Goal: Task Accomplishment & Management: Complete application form

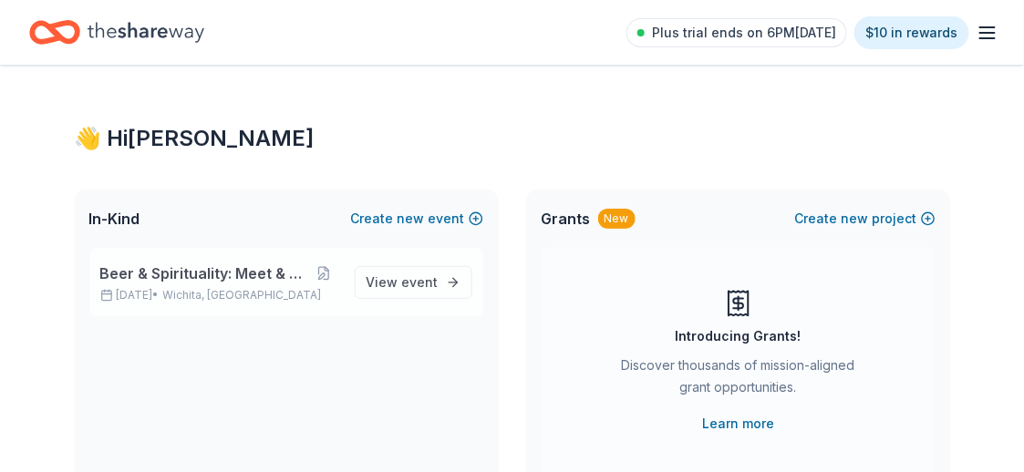
click at [253, 275] on span "Beer & Spirituality: Meet & Mingle" at bounding box center [204, 274] width 208 height 22
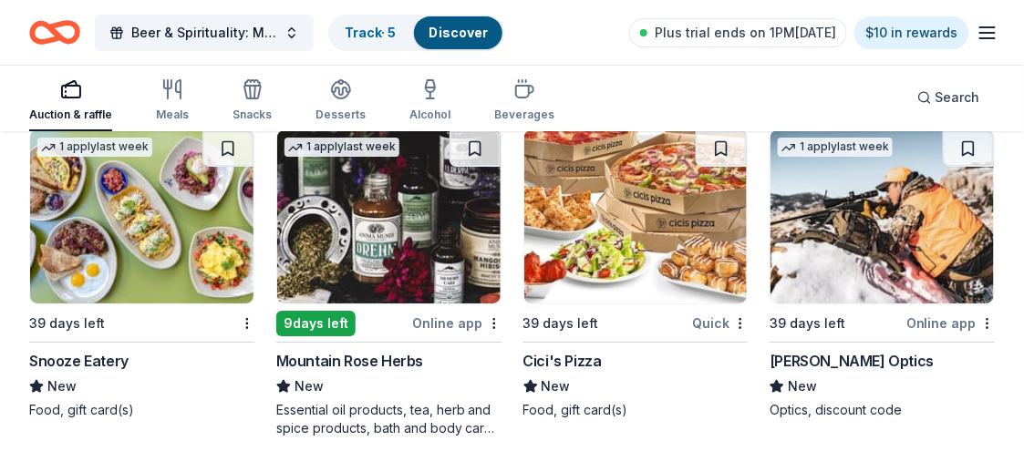
scroll to position [7226, 0]
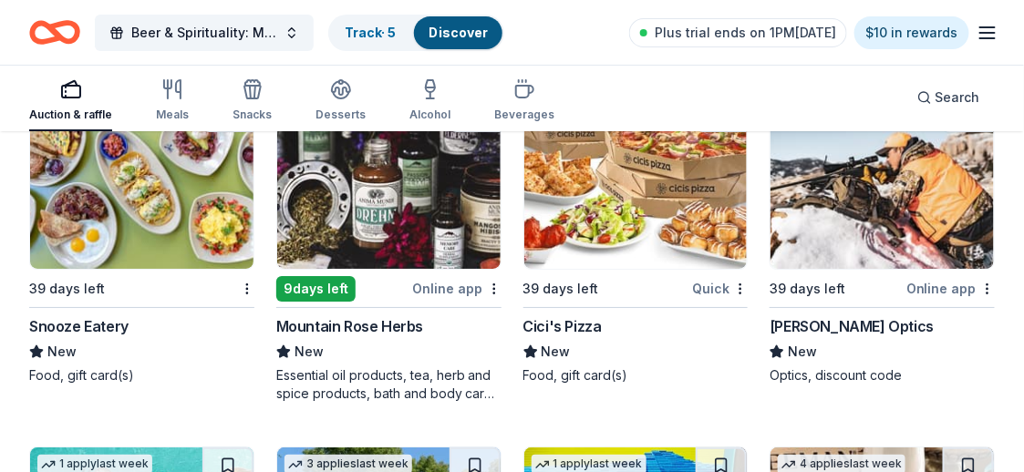
click at [456, 198] on img at bounding box center [388, 182] width 223 height 173
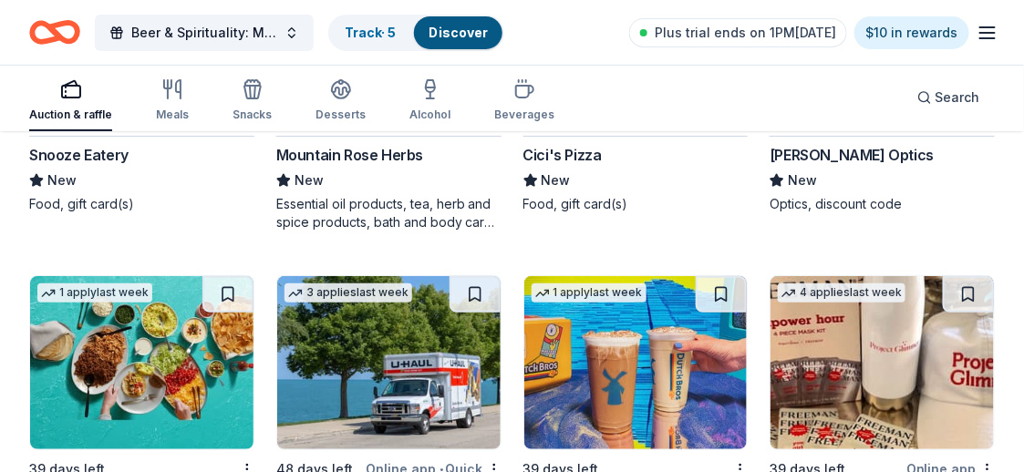
scroll to position [7521, 0]
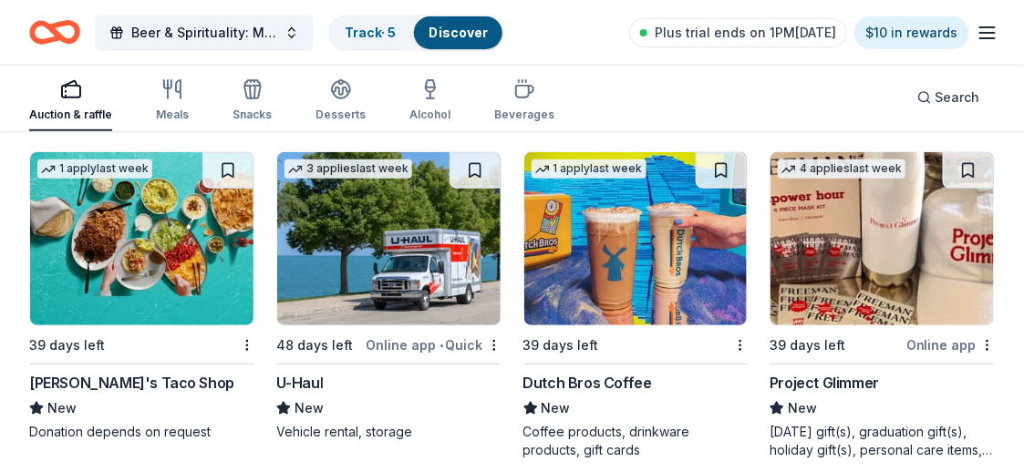
click at [158, 231] on img at bounding box center [141, 238] width 223 height 173
click at [374, 211] on img at bounding box center [388, 238] width 223 height 173
click at [626, 186] on img at bounding box center [635, 238] width 223 height 173
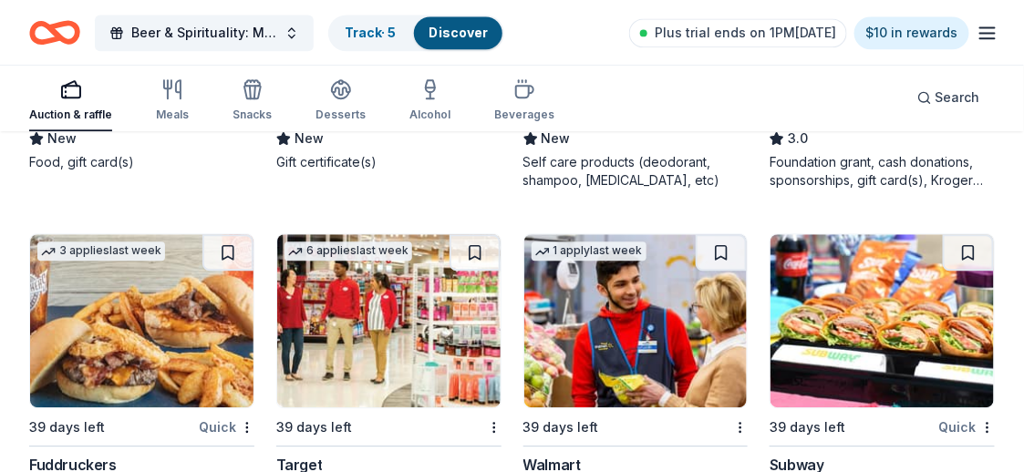
scroll to position [8615, 0]
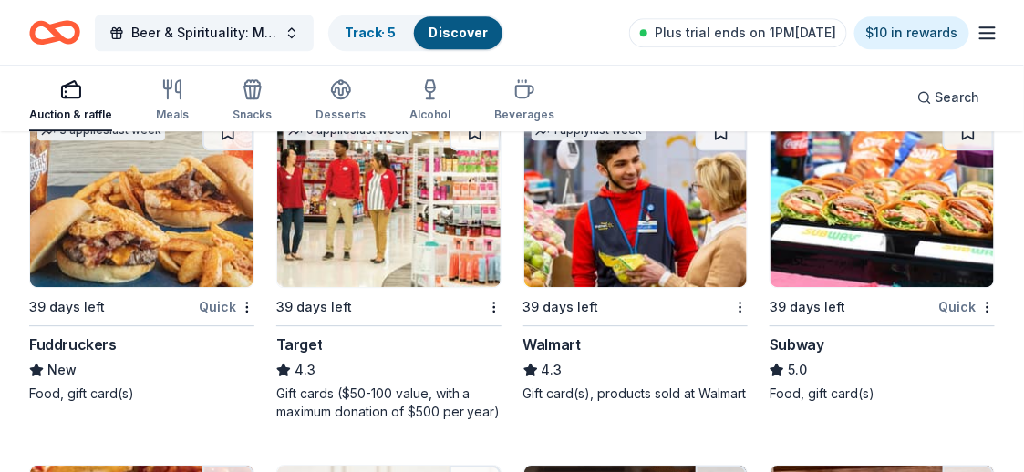
click at [337, 218] on img at bounding box center [388, 200] width 223 height 173
click at [624, 209] on img at bounding box center [635, 200] width 223 height 173
click at [803, 201] on img at bounding box center [882, 200] width 223 height 173
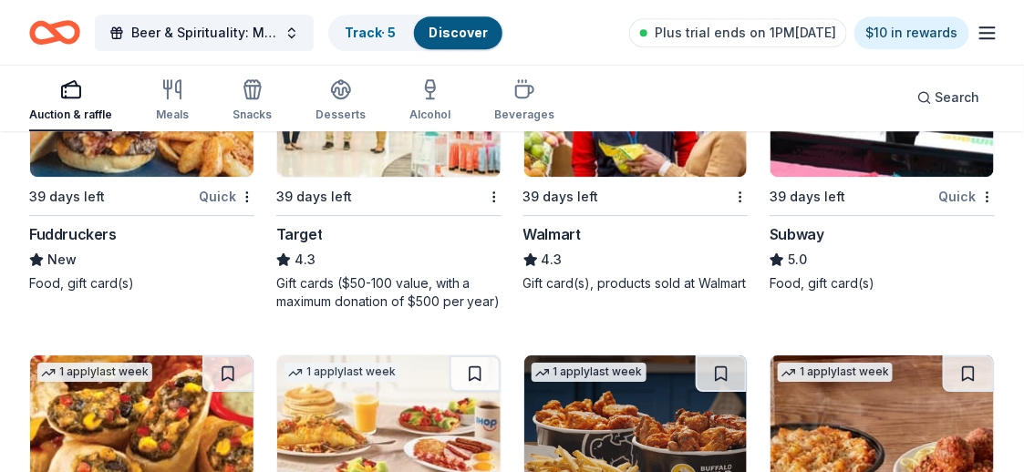
scroll to position [8889, 0]
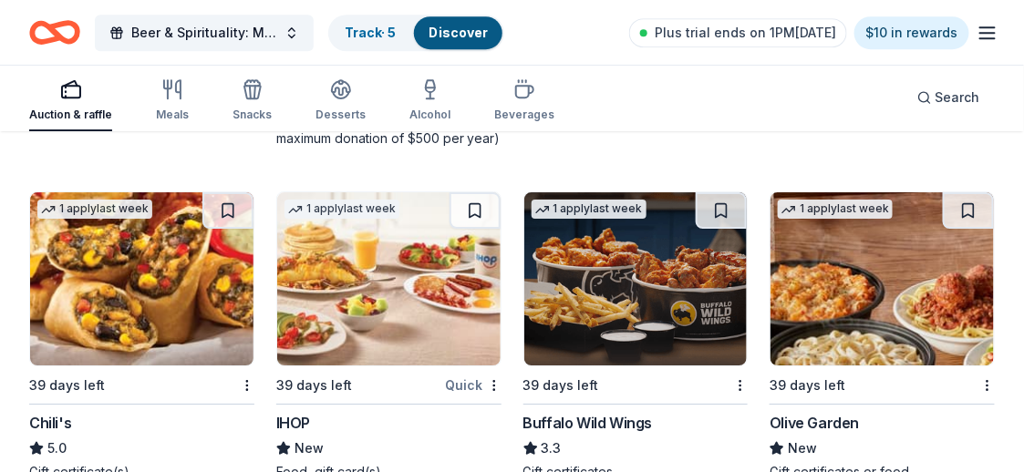
click at [184, 276] on img at bounding box center [141, 278] width 223 height 173
click at [389, 276] on img at bounding box center [388, 278] width 223 height 173
click at [628, 322] on img at bounding box center [635, 278] width 223 height 173
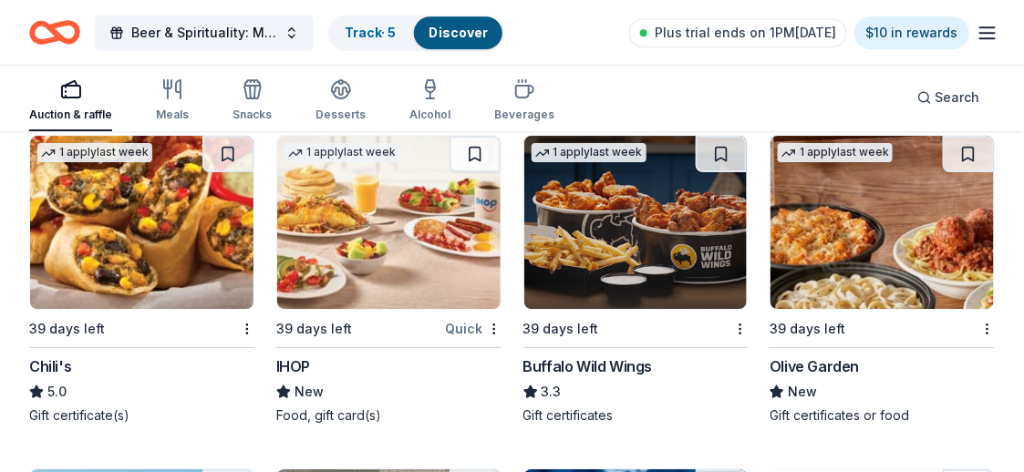
scroll to position [8980, 0]
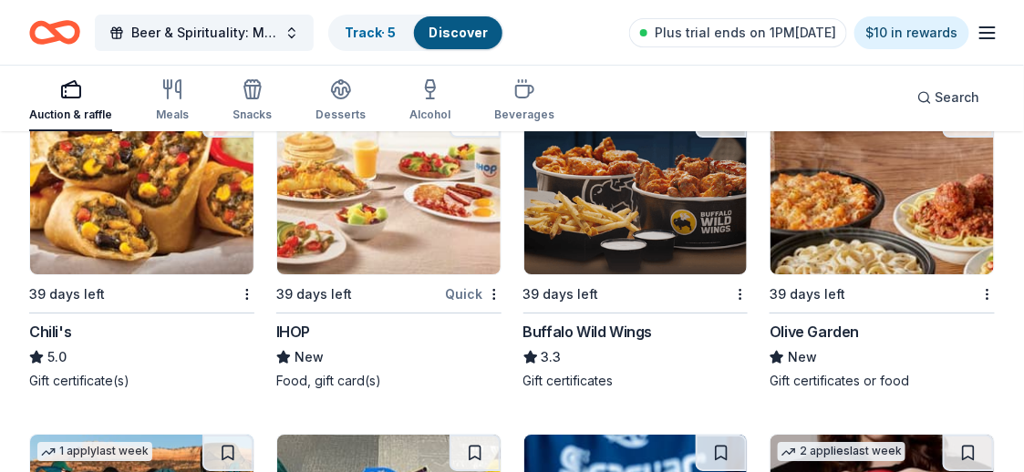
click at [810, 204] on img at bounding box center [882, 187] width 223 height 173
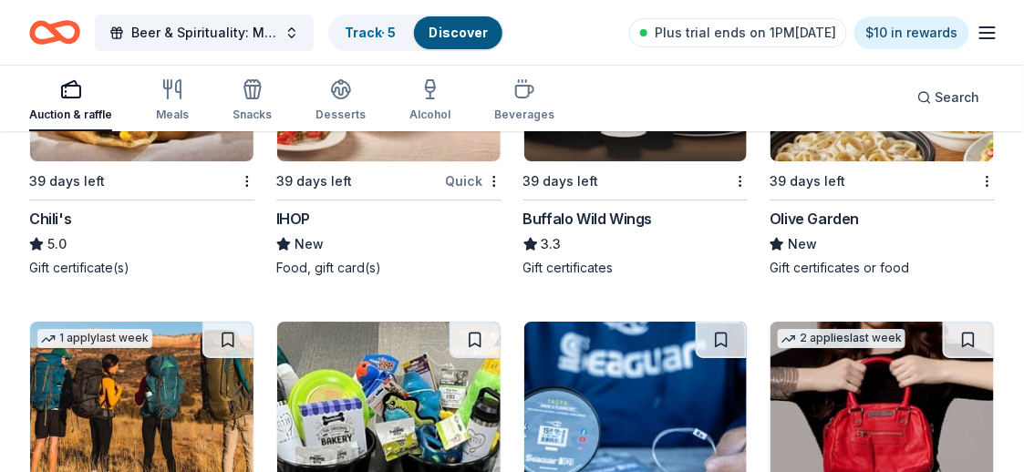
scroll to position [9254, 0]
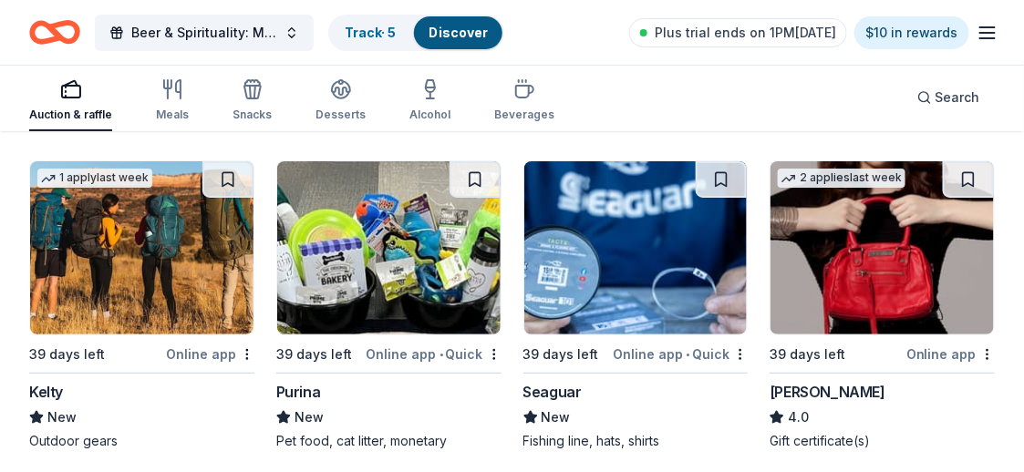
click at [143, 271] on img at bounding box center [141, 247] width 223 height 173
click at [183, 256] on img at bounding box center [141, 247] width 223 height 173
click at [385, 237] on img at bounding box center [388, 247] width 223 height 173
click at [631, 212] on img at bounding box center [635, 247] width 223 height 173
click at [839, 248] on img at bounding box center [882, 247] width 223 height 173
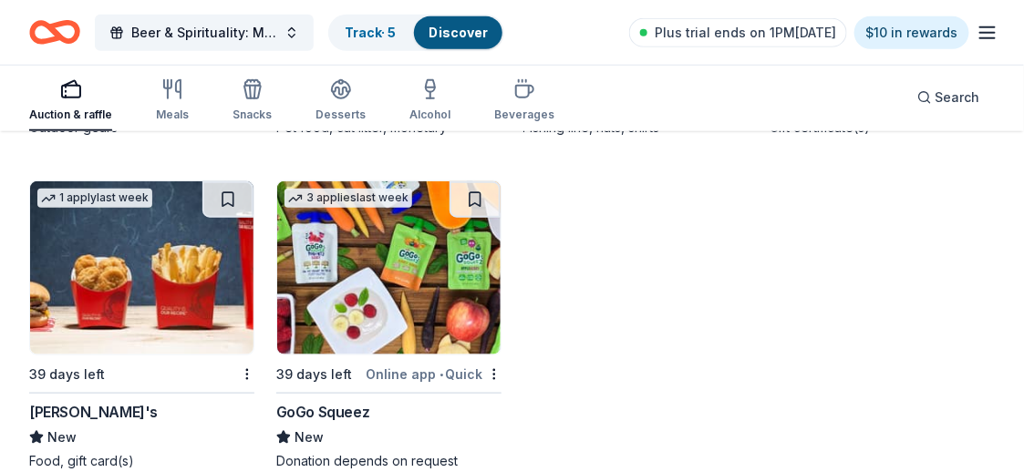
scroll to position [9618, 0]
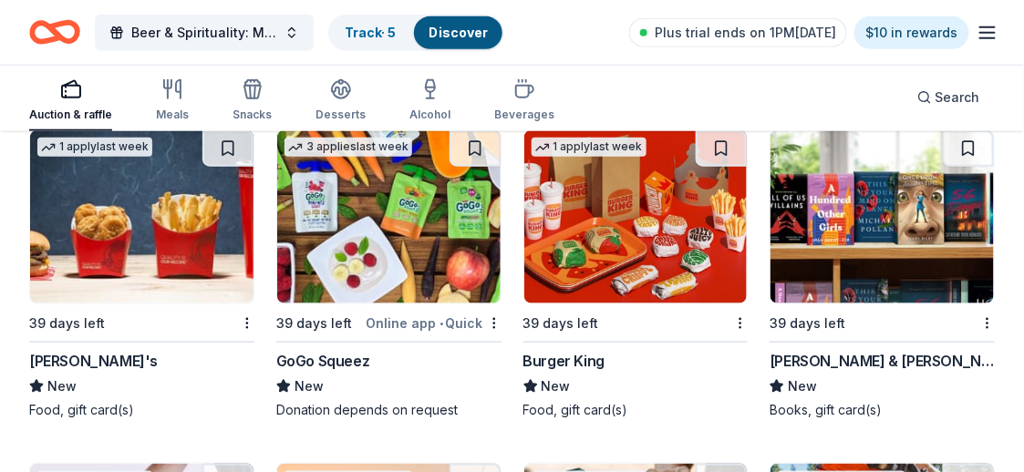
click at [369, 217] on img at bounding box center [388, 216] width 223 height 173
click at [421, 222] on img at bounding box center [388, 216] width 223 height 173
click at [616, 197] on img at bounding box center [635, 216] width 223 height 173
click at [941, 176] on img at bounding box center [882, 216] width 223 height 173
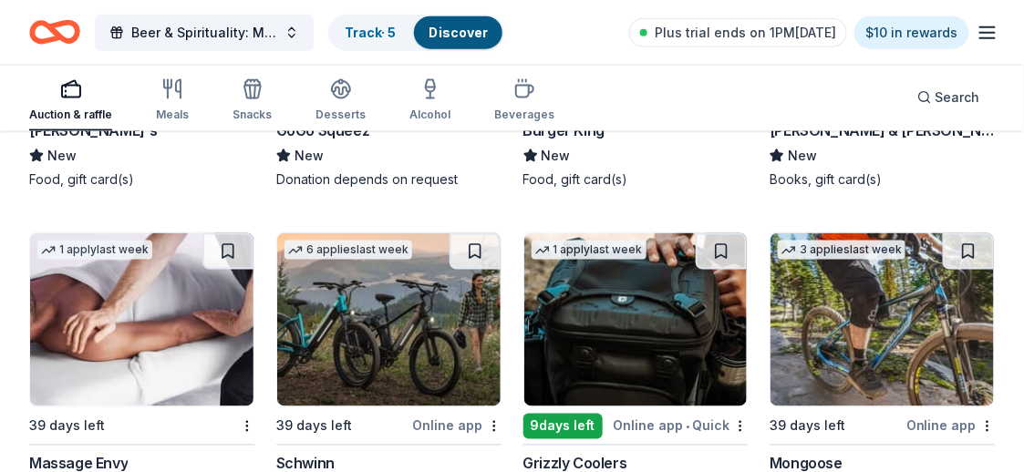
scroll to position [9892, 0]
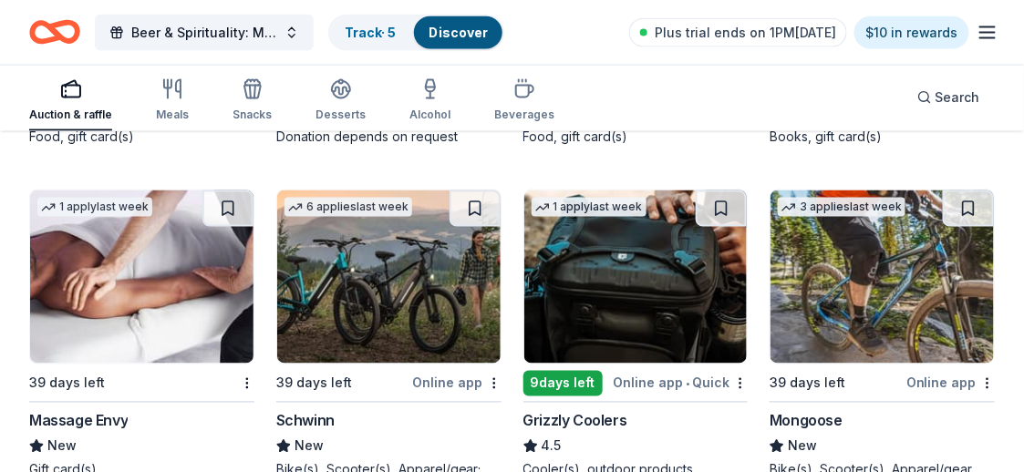
click at [387, 243] on img at bounding box center [388, 277] width 223 height 173
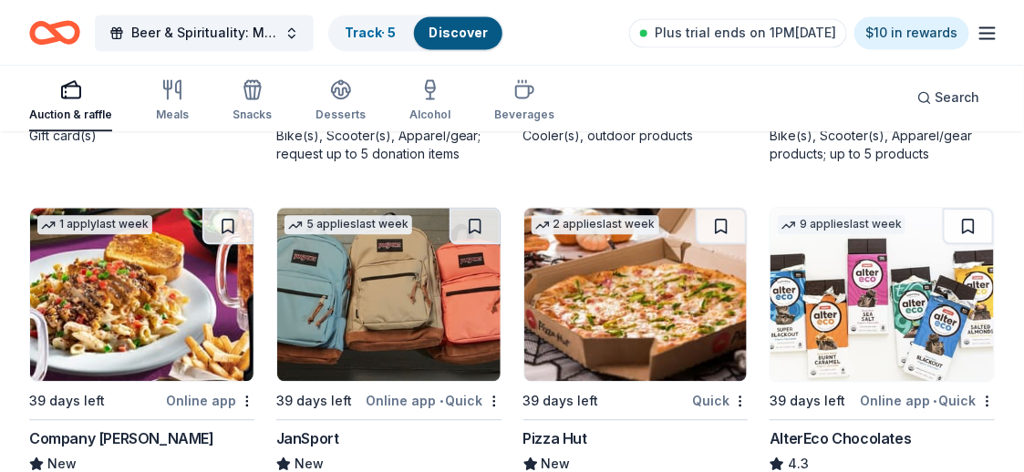
scroll to position [10257, 0]
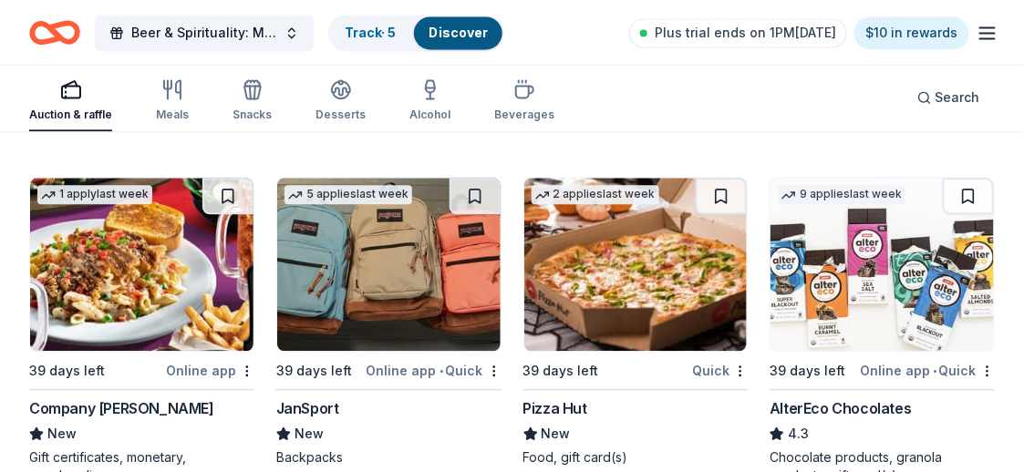
click at [377, 218] on img at bounding box center [388, 264] width 223 height 173
click at [584, 243] on img at bounding box center [635, 264] width 223 height 173
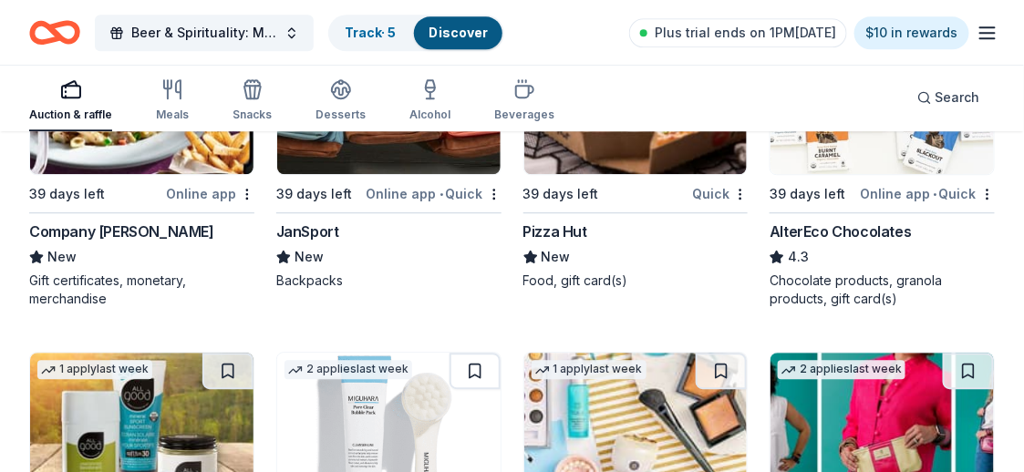
scroll to position [10439, 0]
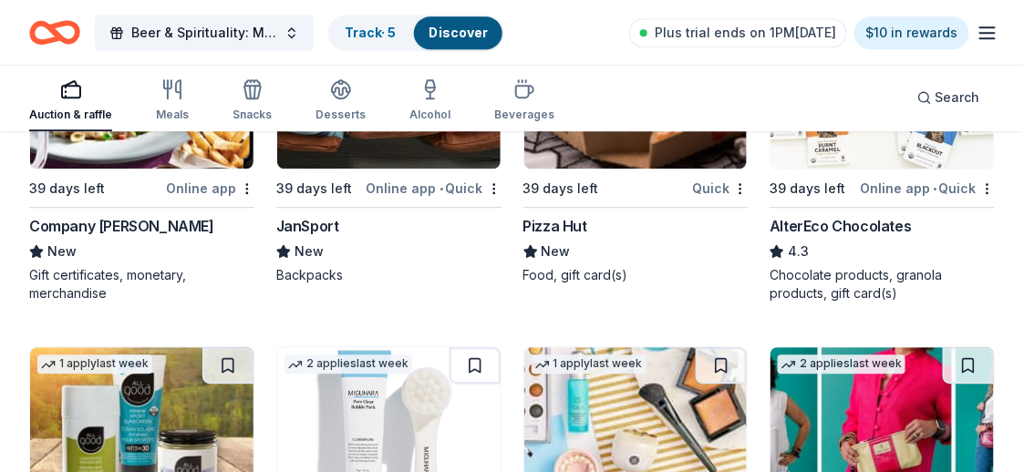
click at [854, 152] on img at bounding box center [882, 81] width 223 height 173
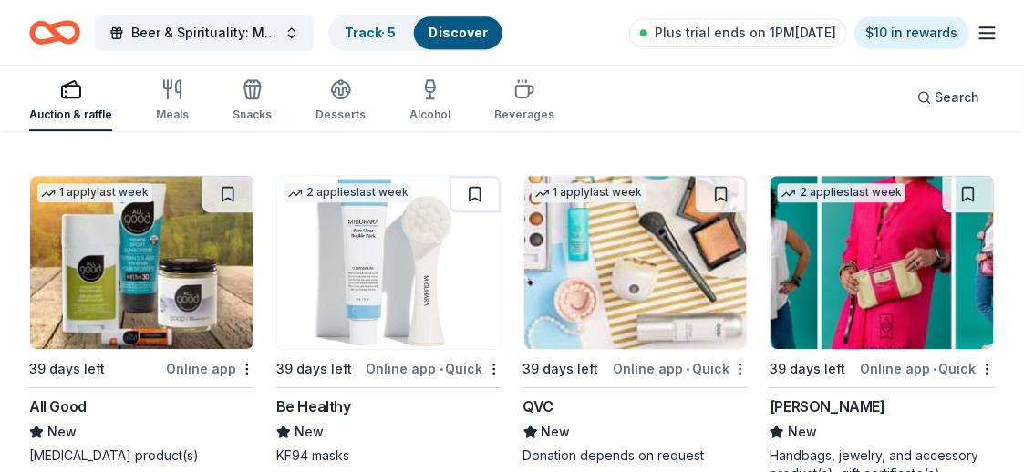
scroll to position [10621, 0]
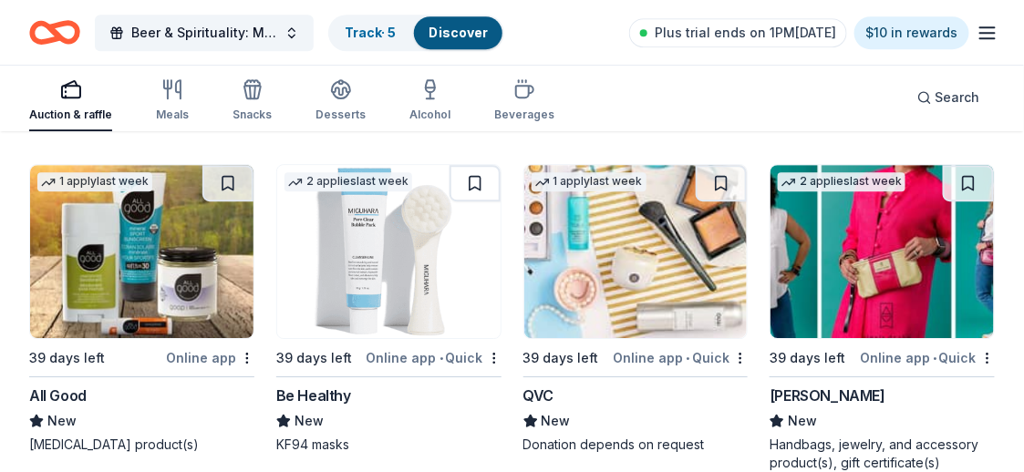
click at [155, 228] on img at bounding box center [141, 251] width 223 height 173
click at [450, 234] on img at bounding box center [388, 251] width 223 height 173
click at [631, 229] on img at bounding box center [635, 251] width 223 height 173
click at [853, 243] on img at bounding box center [882, 251] width 223 height 173
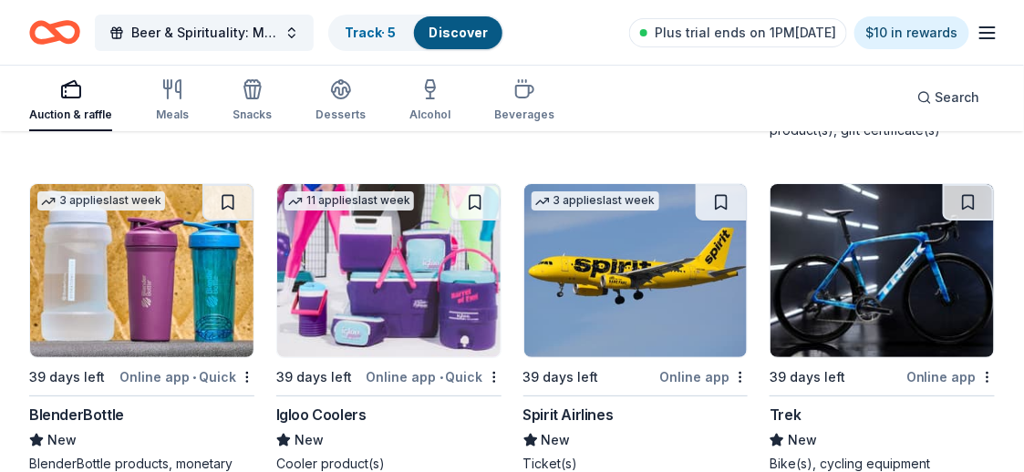
scroll to position [10986, 0]
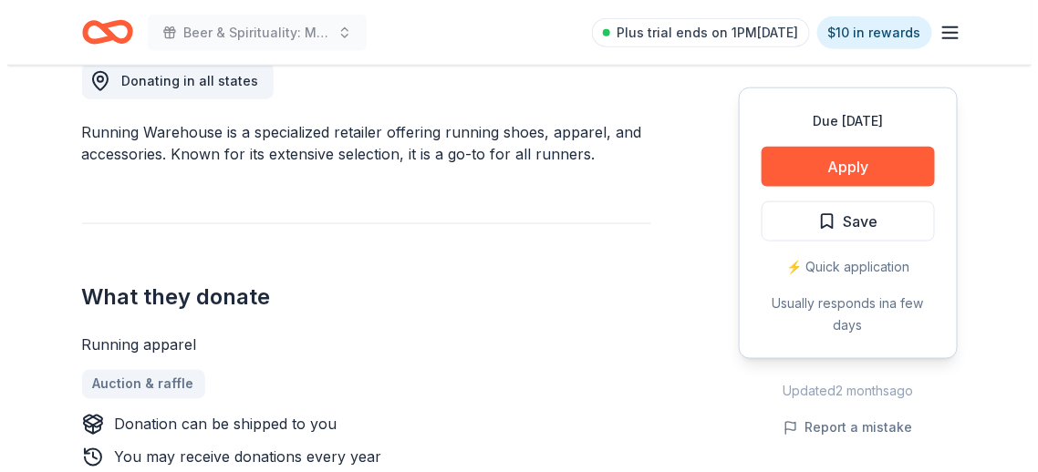
scroll to position [637, 0]
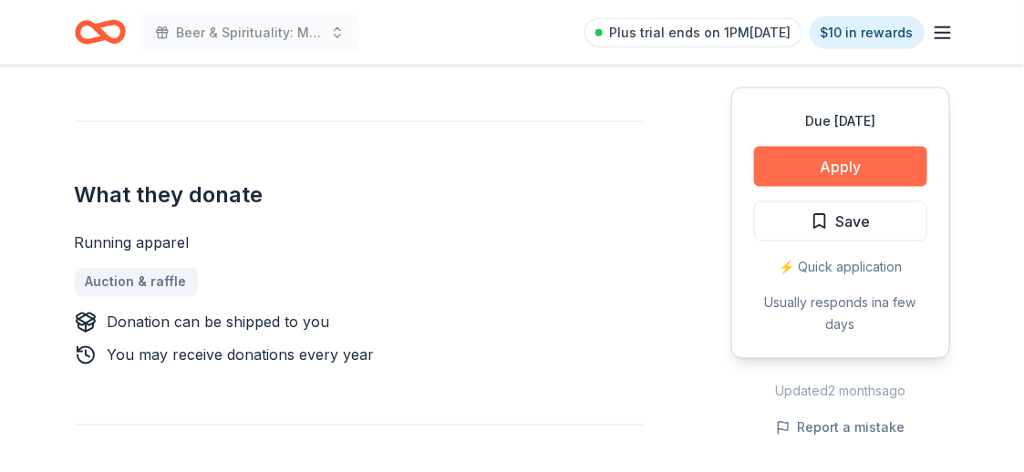
click at [815, 171] on button "Apply" at bounding box center [840, 167] width 173 height 40
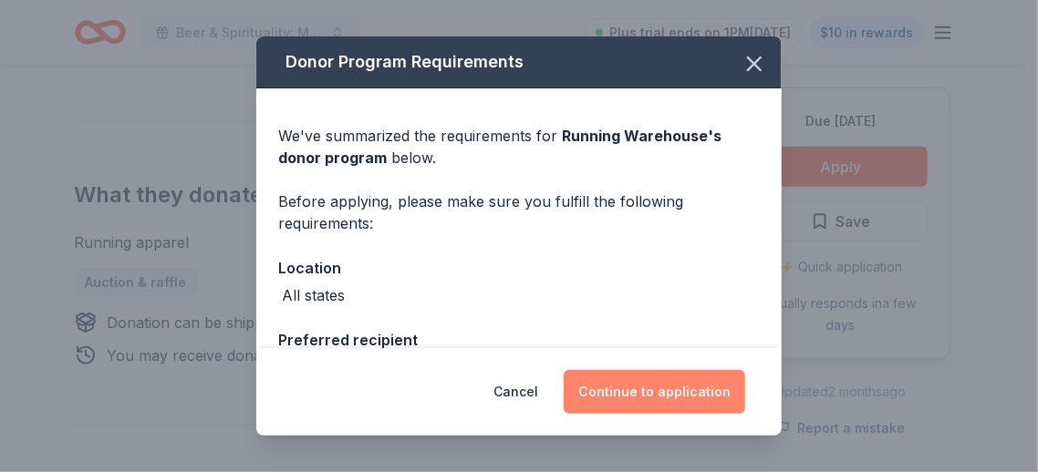
click at [640, 385] on button "Continue to application" at bounding box center [654, 392] width 181 height 44
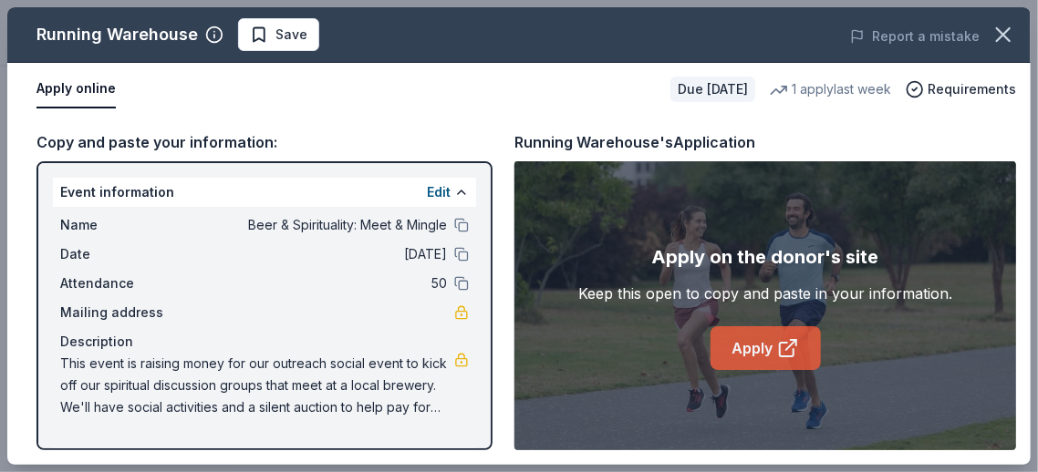
click at [739, 347] on link "Apply" at bounding box center [765, 348] width 110 height 44
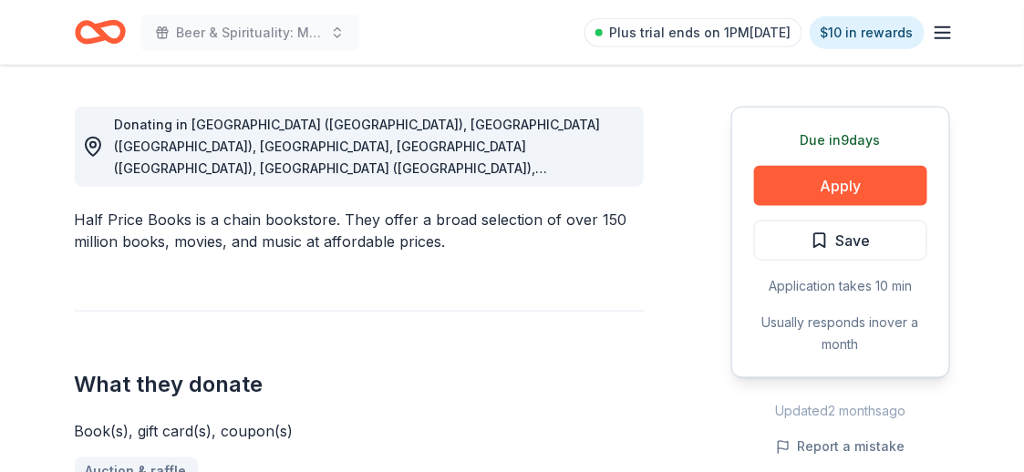
scroll to position [637, 0]
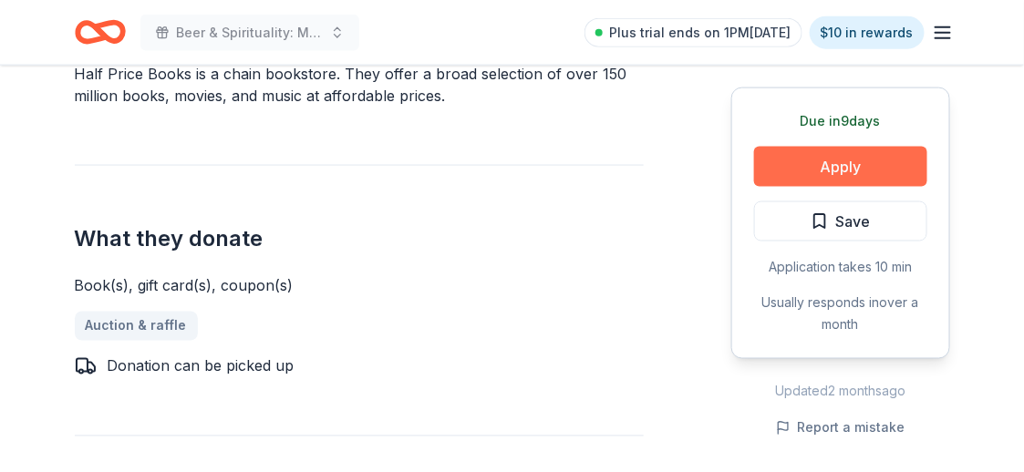
click at [833, 156] on button "Apply" at bounding box center [840, 167] width 173 height 40
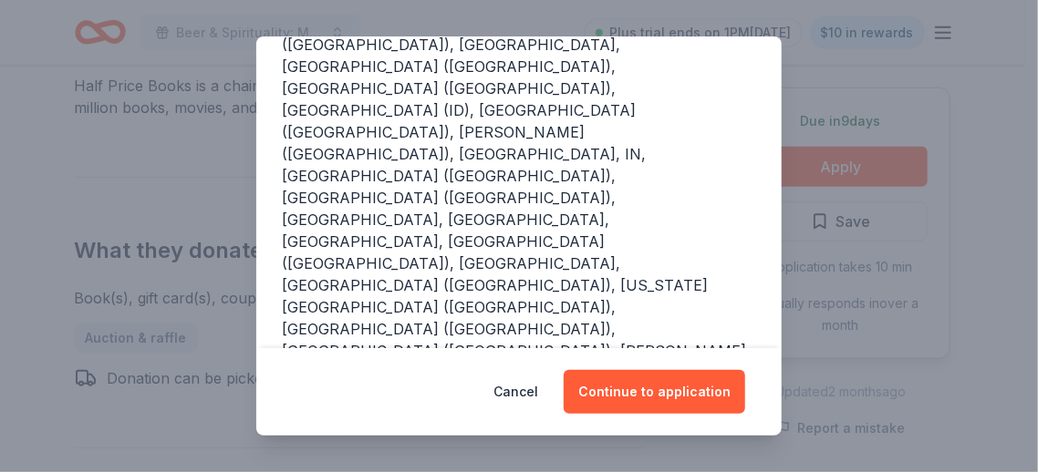
scroll to position [332, 0]
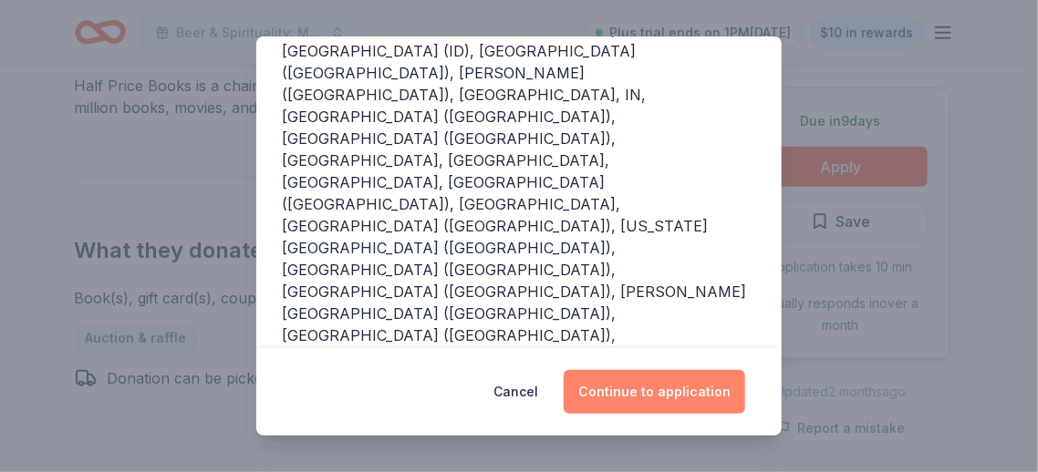
click at [657, 397] on button "Continue to application" at bounding box center [654, 392] width 181 height 44
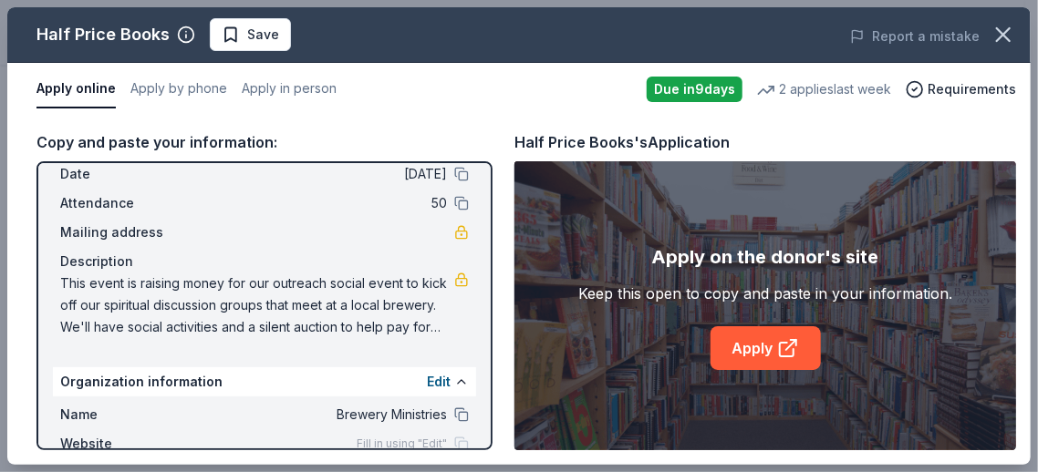
scroll to position [209, 0]
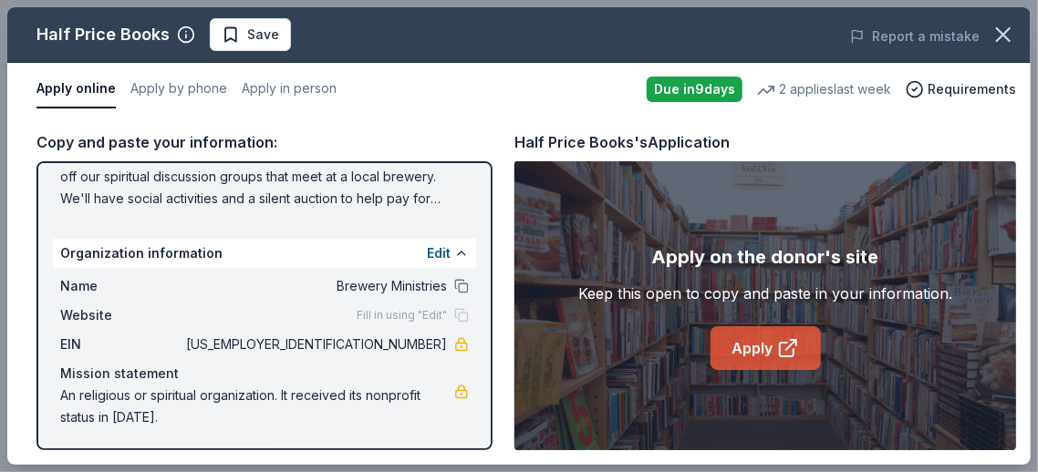
click at [732, 336] on link "Apply" at bounding box center [765, 348] width 110 height 44
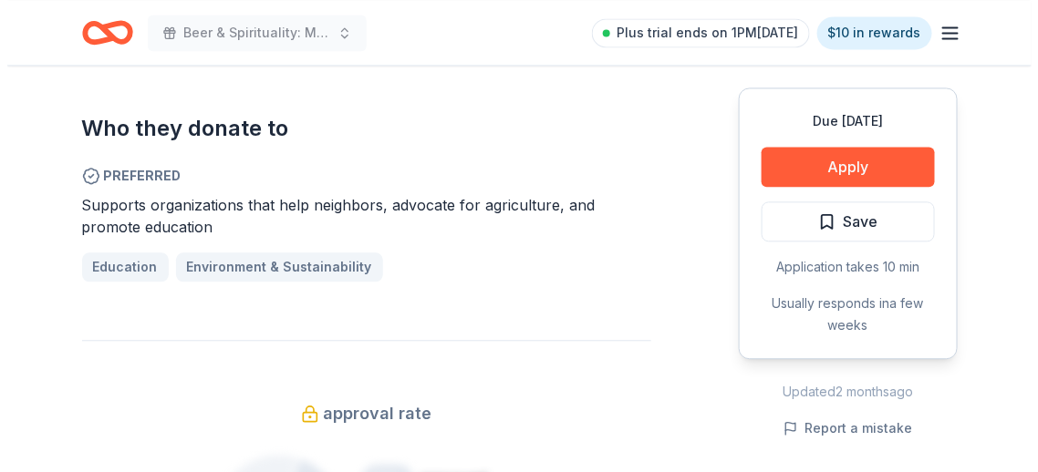
scroll to position [1002, 0]
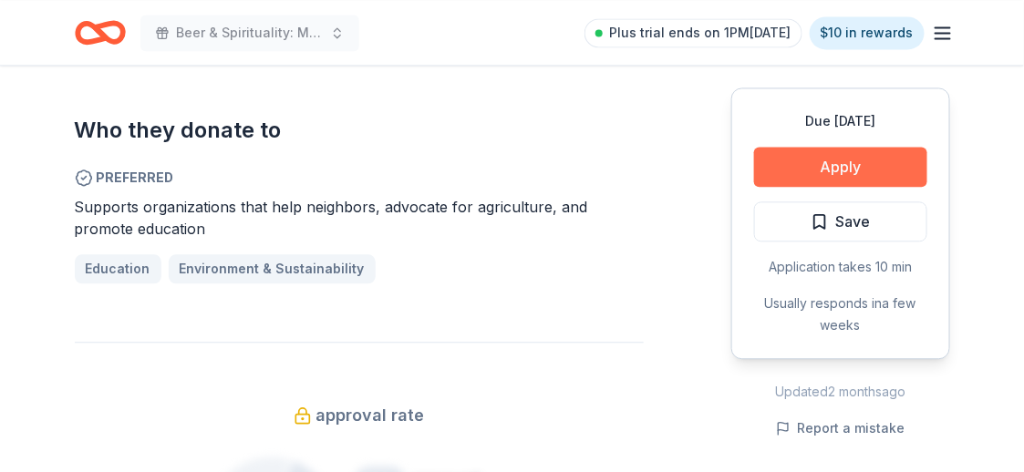
click at [802, 169] on button "Apply" at bounding box center [840, 167] width 173 height 40
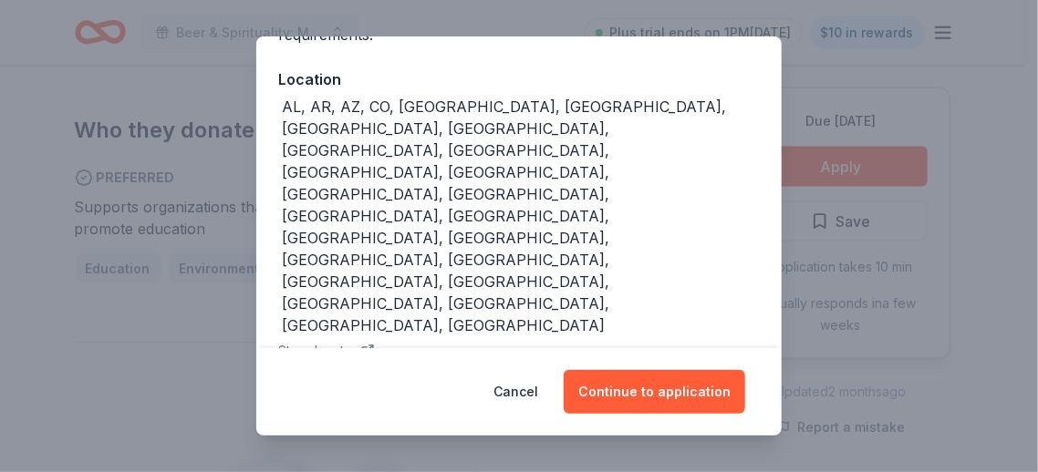
scroll to position [194, 0]
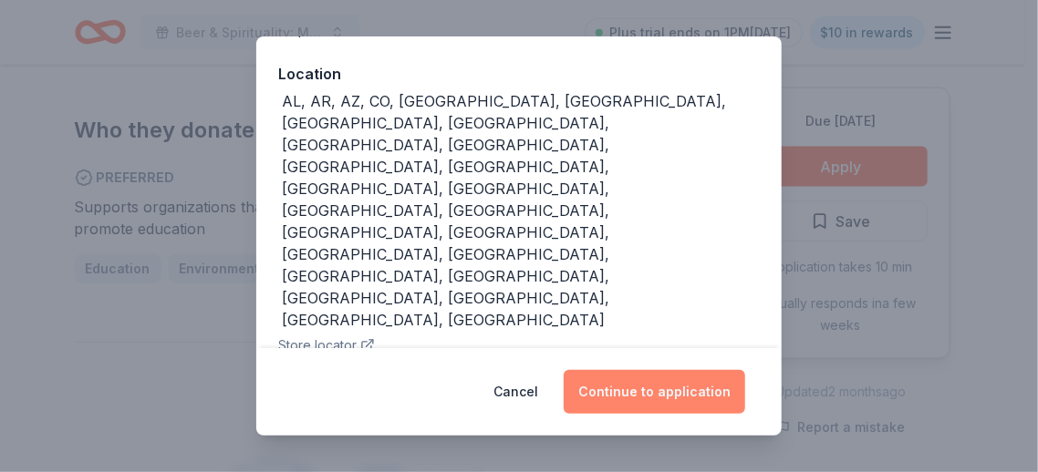
click at [631, 391] on button "Continue to application" at bounding box center [654, 392] width 181 height 44
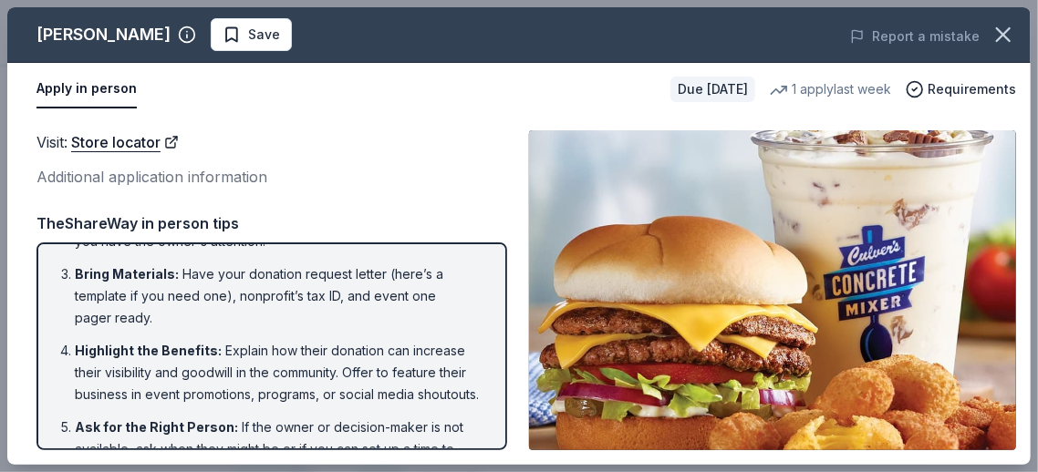
scroll to position [0, 0]
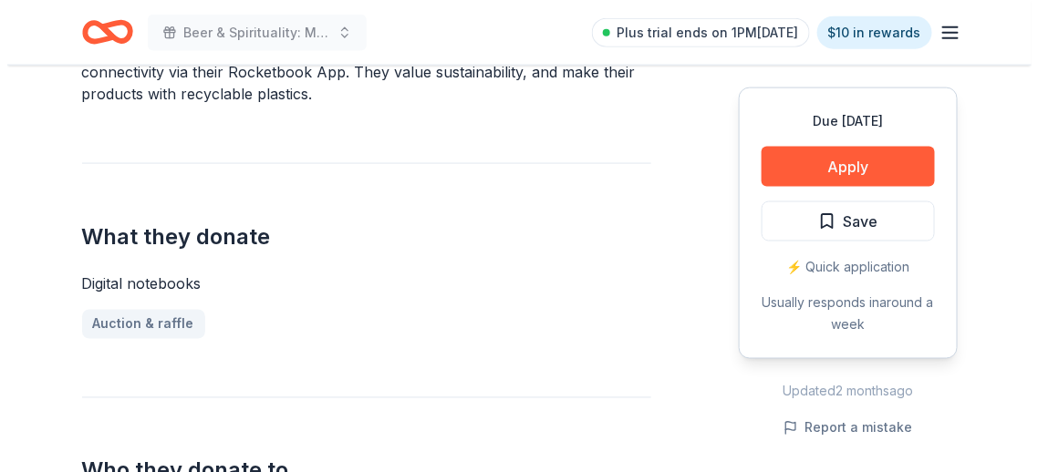
scroll to position [637, 0]
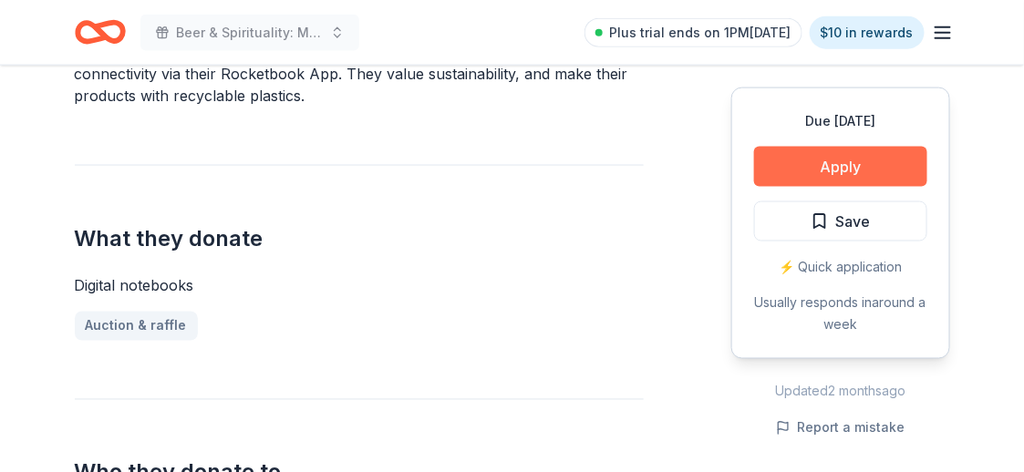
click at [807, 174] on button "Apply" at bounding box center [840, 167] width 173 height 40
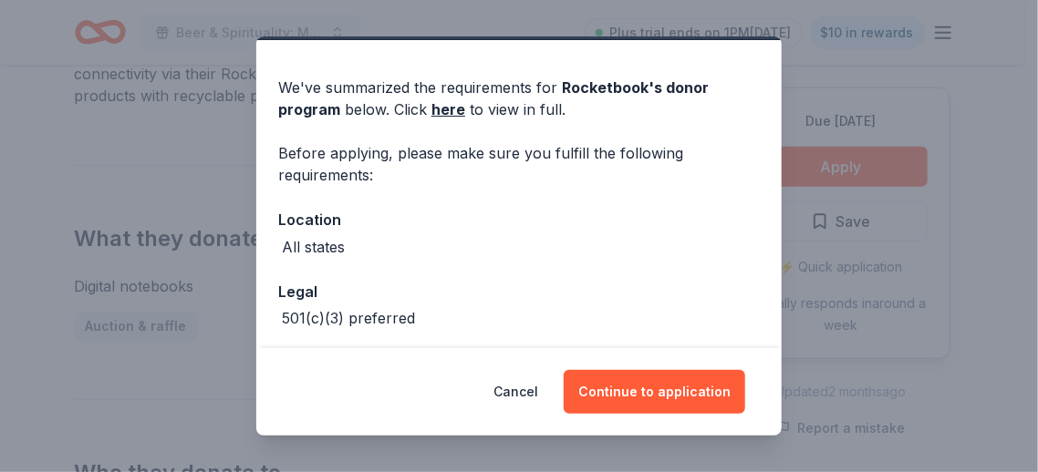
scroll to position [126, 0]
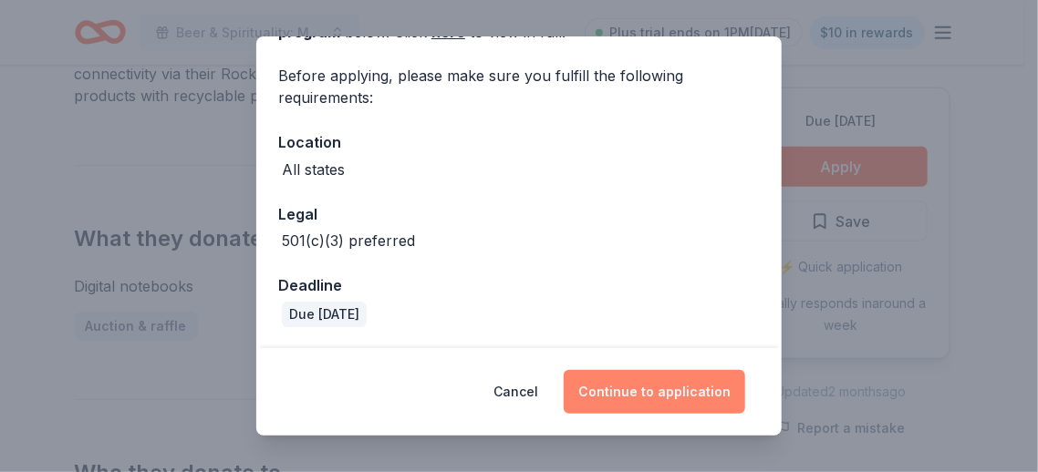
click at [641, 387] on button "Continue to application" at bounding box center [654, 392] width 181 height 44
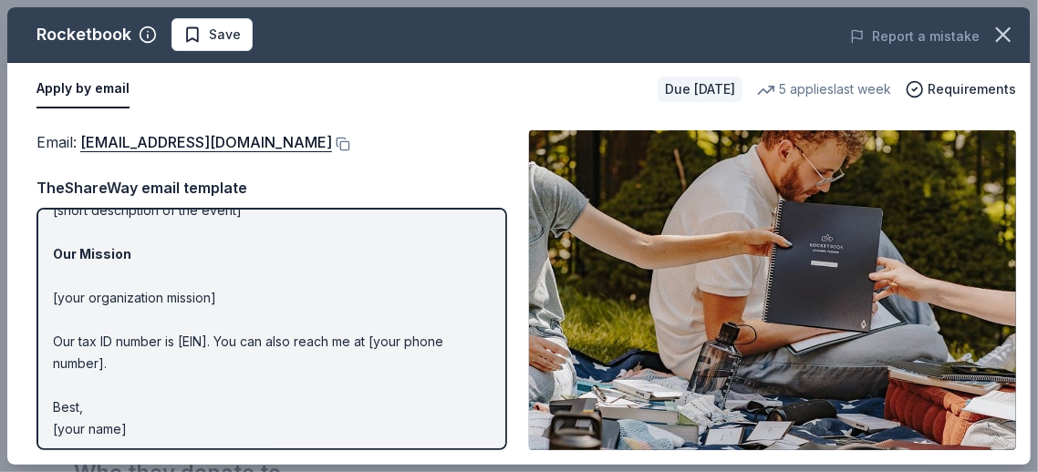
scroll to position [292, 0]
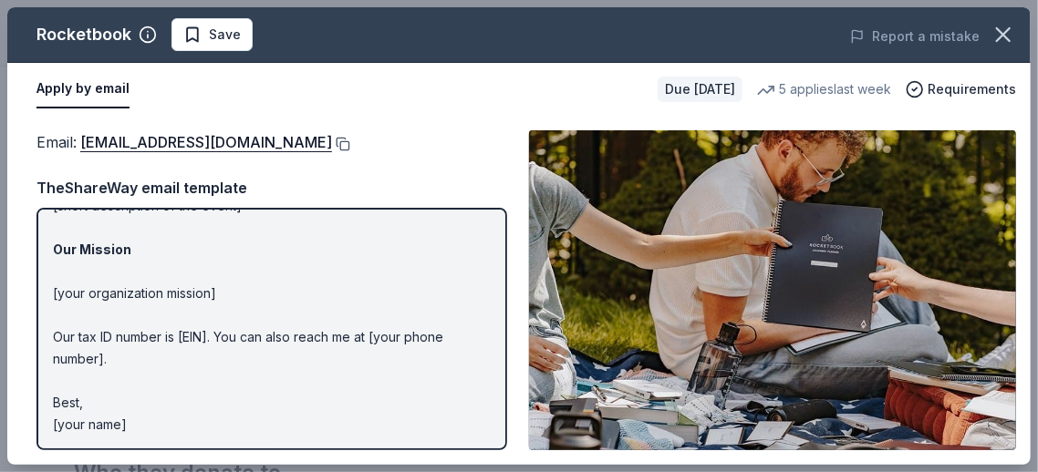
click at [350, 145] on button at bounding box center [341, 144] width 18 height 15
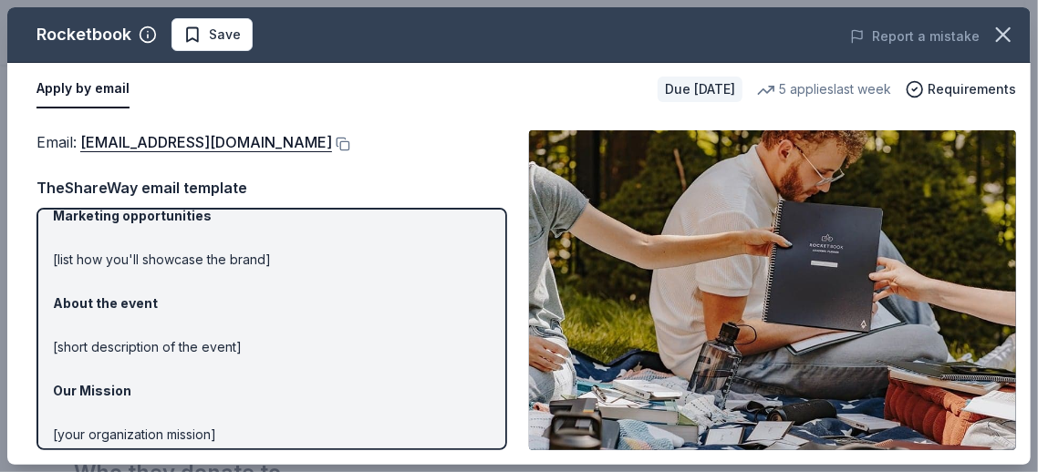
scroll to position [18, 0]
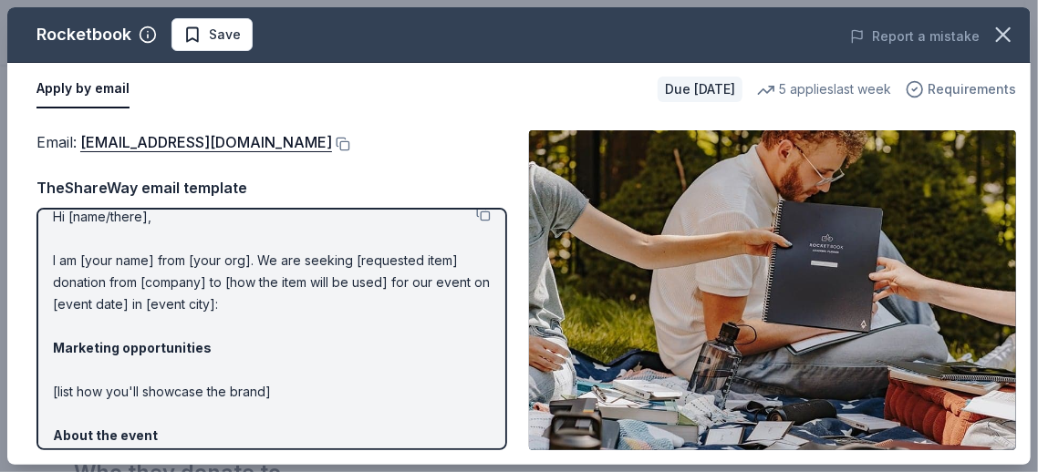
click at [947, 88] on span "Requirements" at bounding box center [971, 89] width 88 height 22
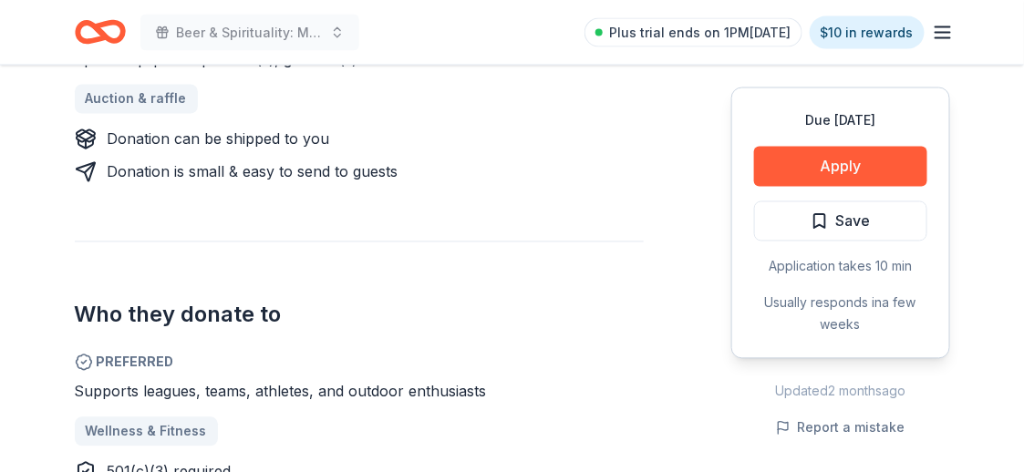
scroll to position [912, 0]
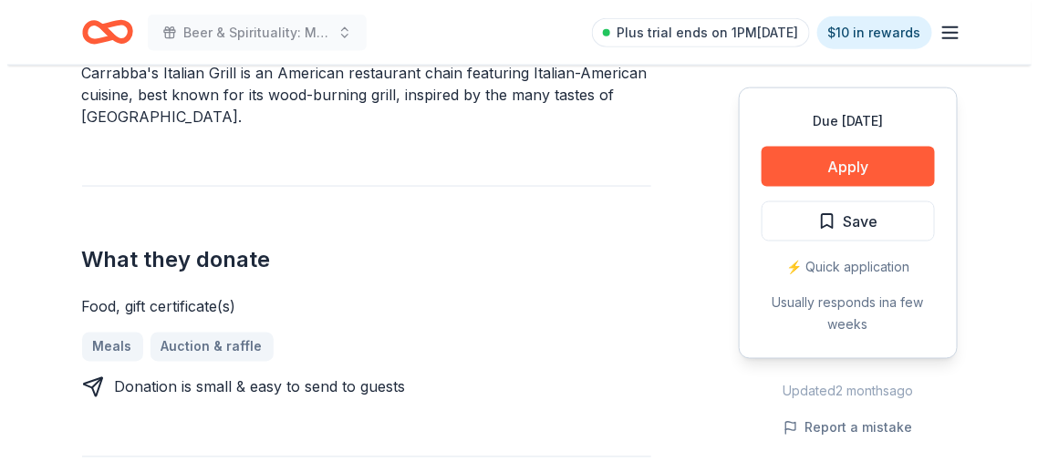
scroll to position [637, 0]
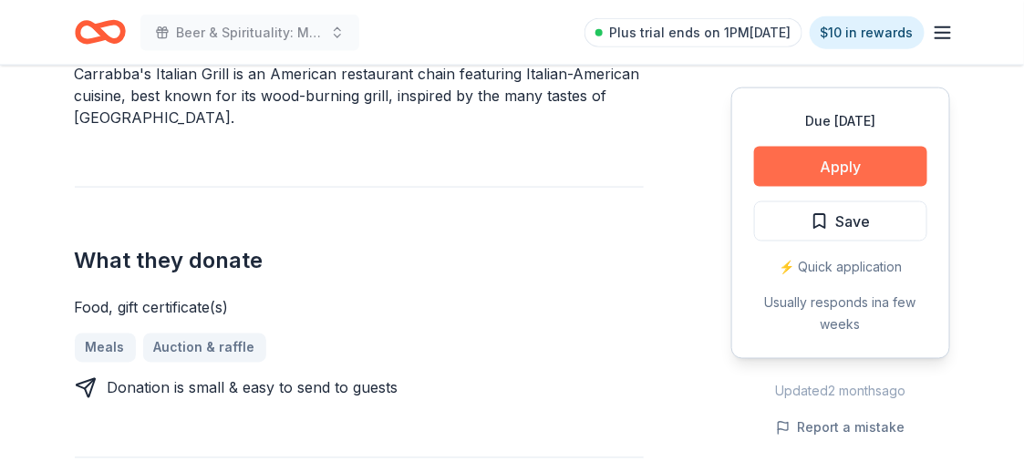
click at [847, 172] on button "Apply" at bounding box center [840, 167] width 173 height 40
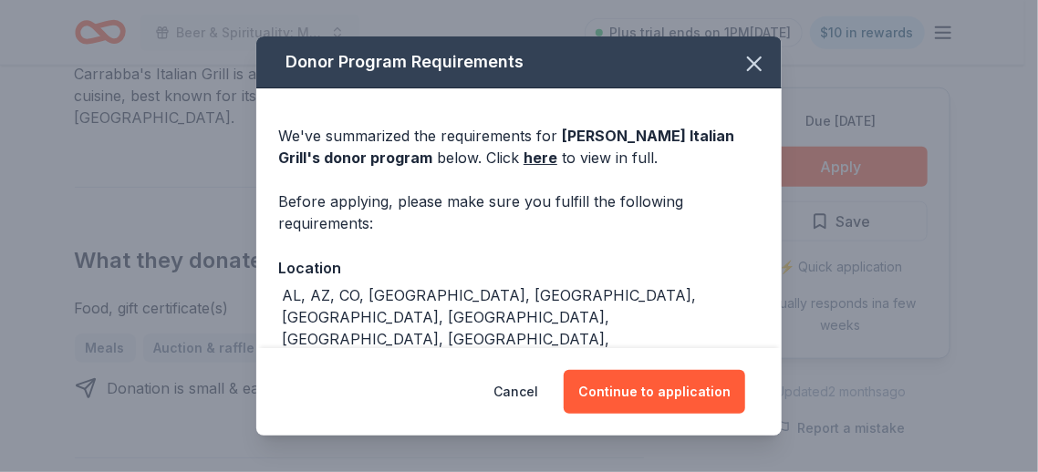
scroll to position [101, 0]
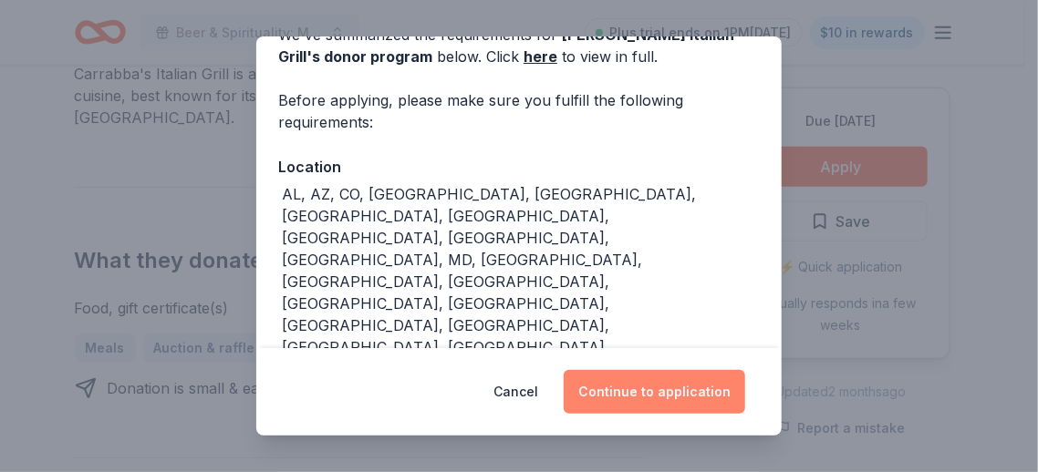
click at [675, 397] on button "Continue to application" at bounding box center [654, 392] width 181 height 44
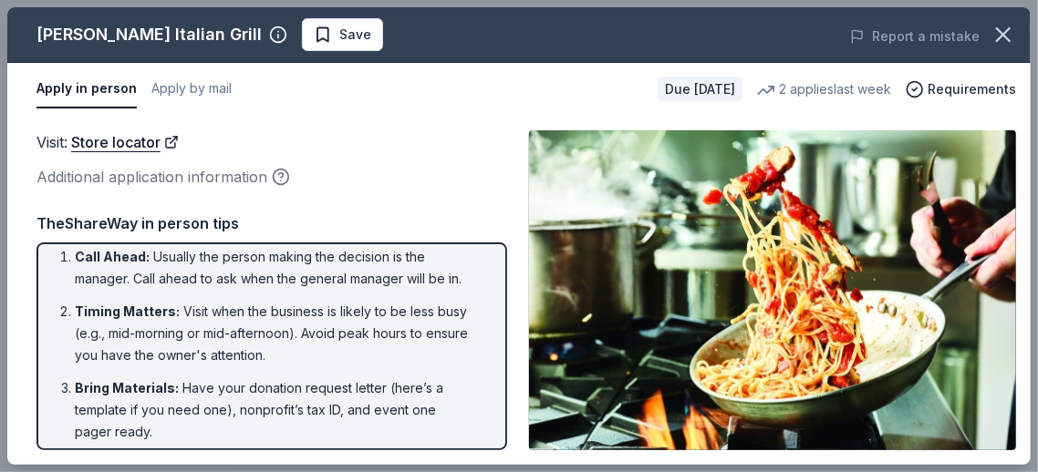
scroll to position [0, 0]
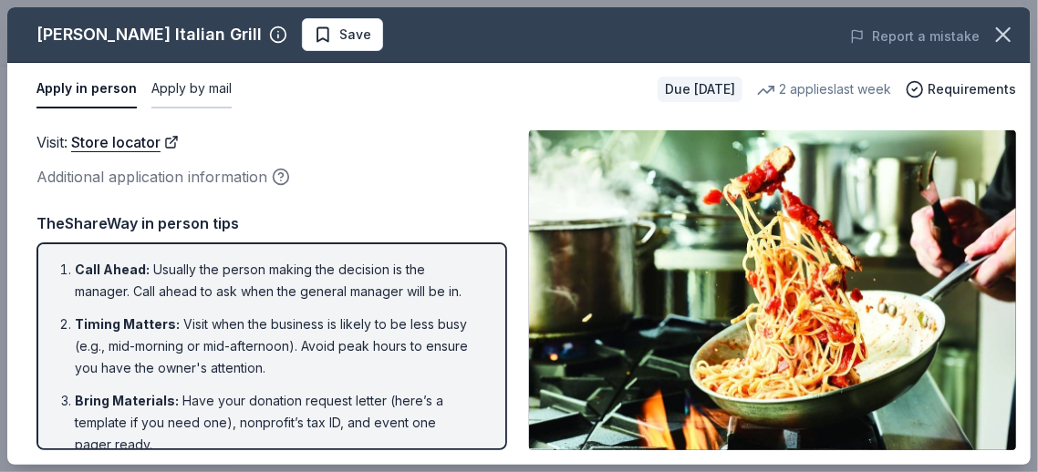
click at [188, 88] on button "Apply by mail" at bounding box center [191, 89] width 80 height 38
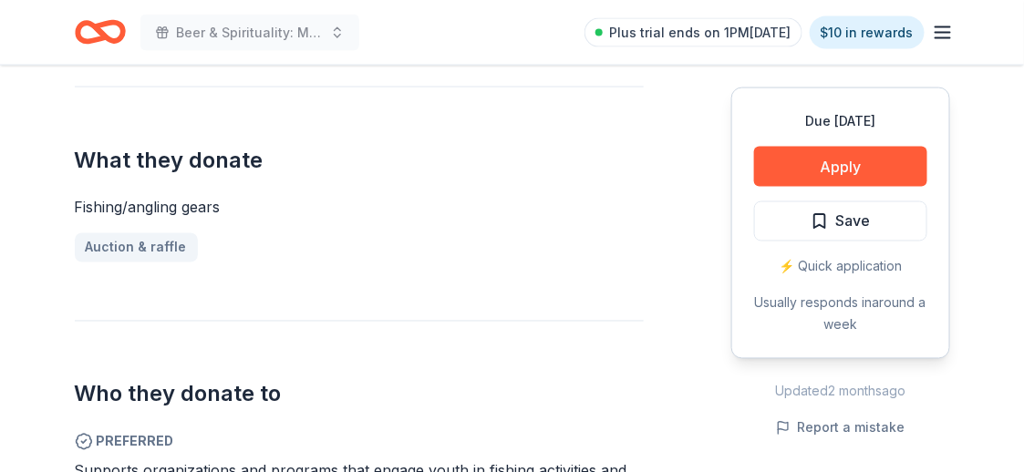
scroll to position [912, 0]
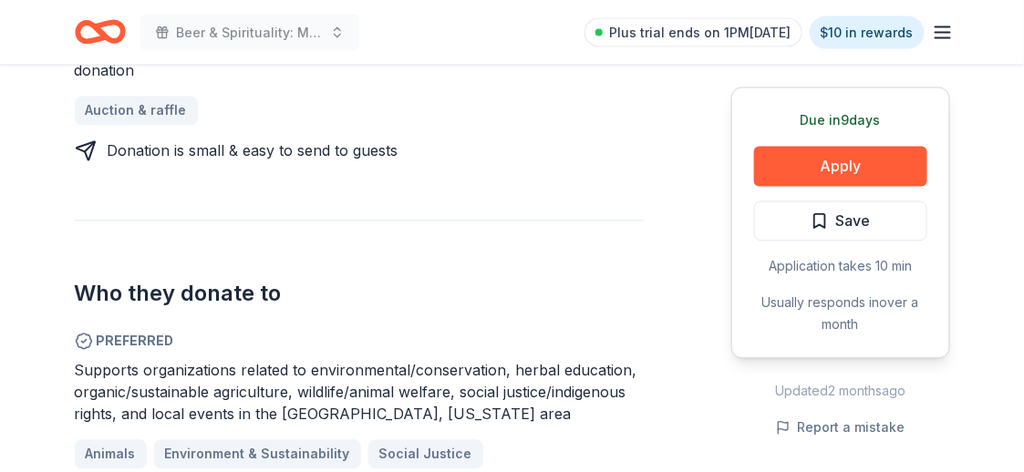
scroll to position [912, 0]
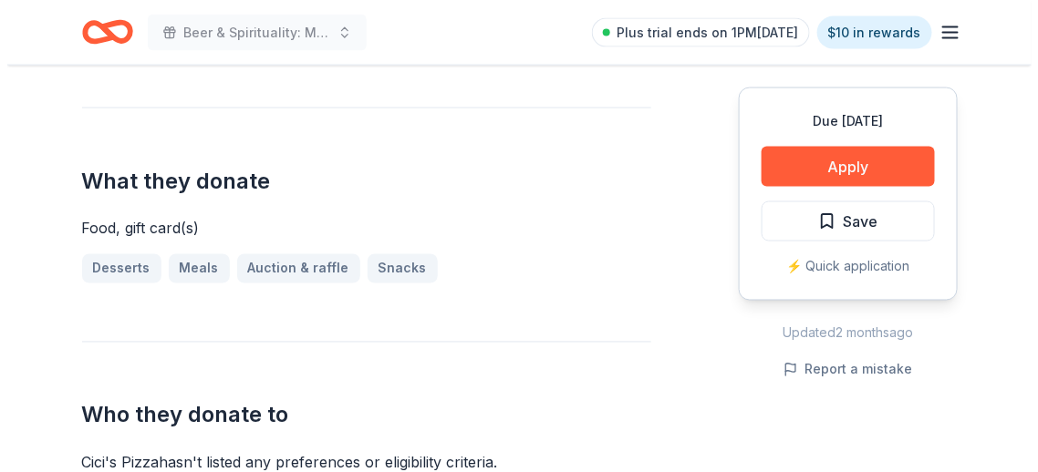
scroll to position [821, 0]
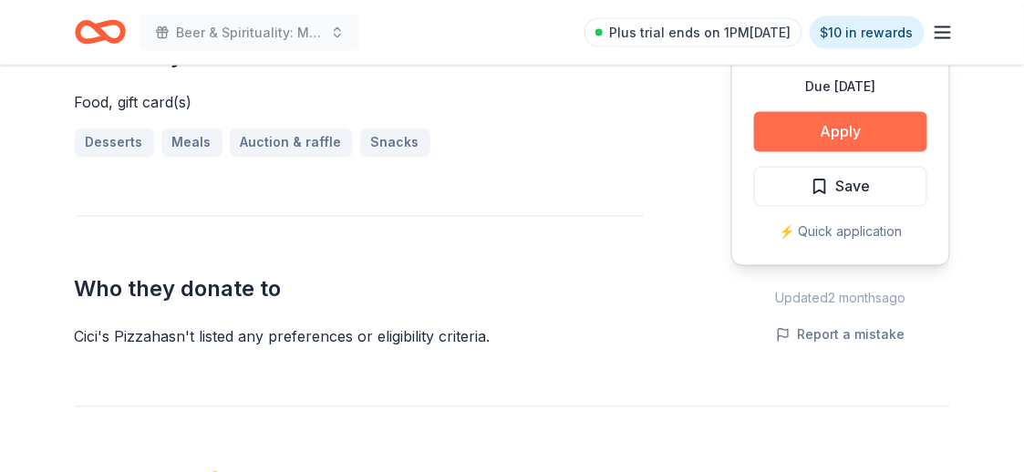
click at [786, 112] on button "Apply" at bounding box center [840, 132] width 173 height 40
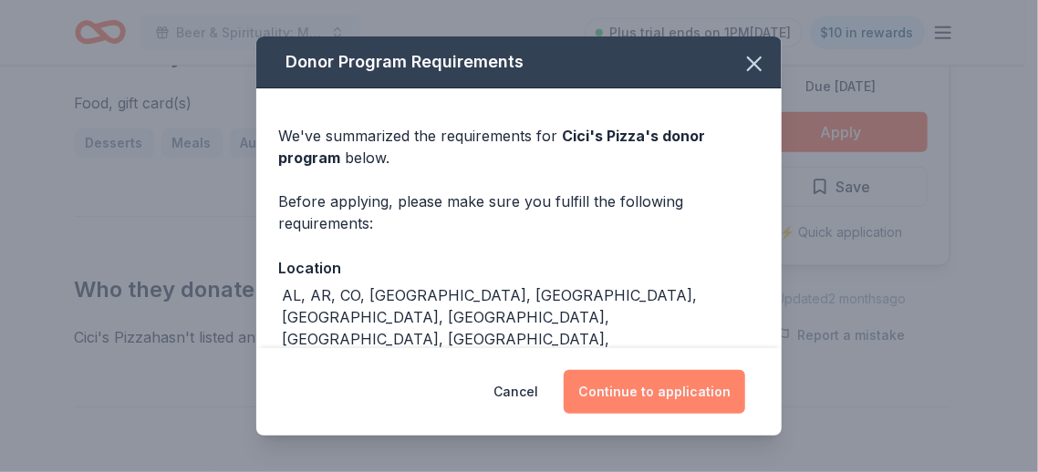
click at [626, 394] on button "Continue to application" at bounding box center [654, 392] width 181 height 44
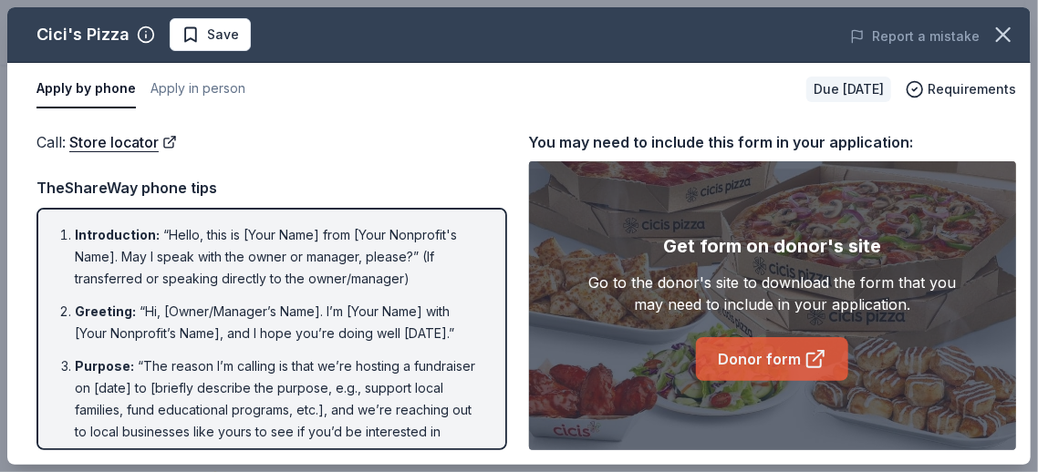
click at [780, 362] on link "Donor form" at bounding box center [772, 359] width 152 height 44
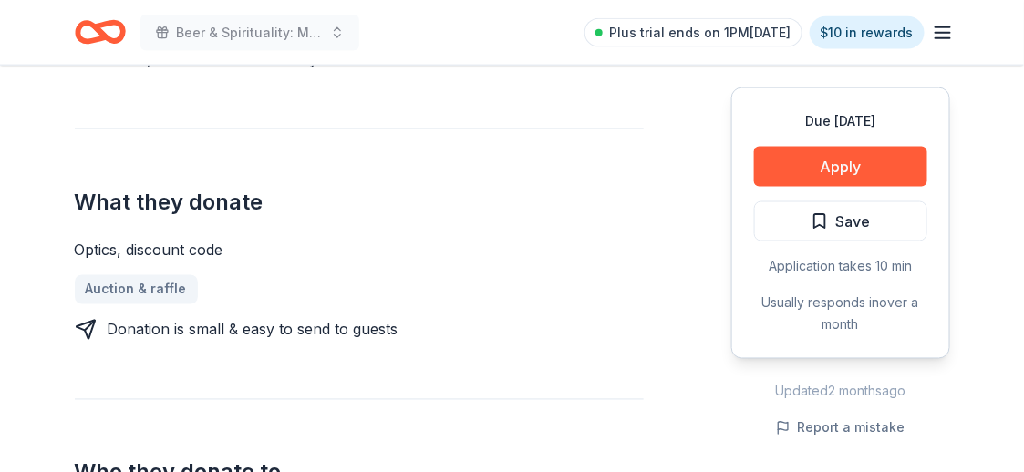
scroll to position [547, 0]
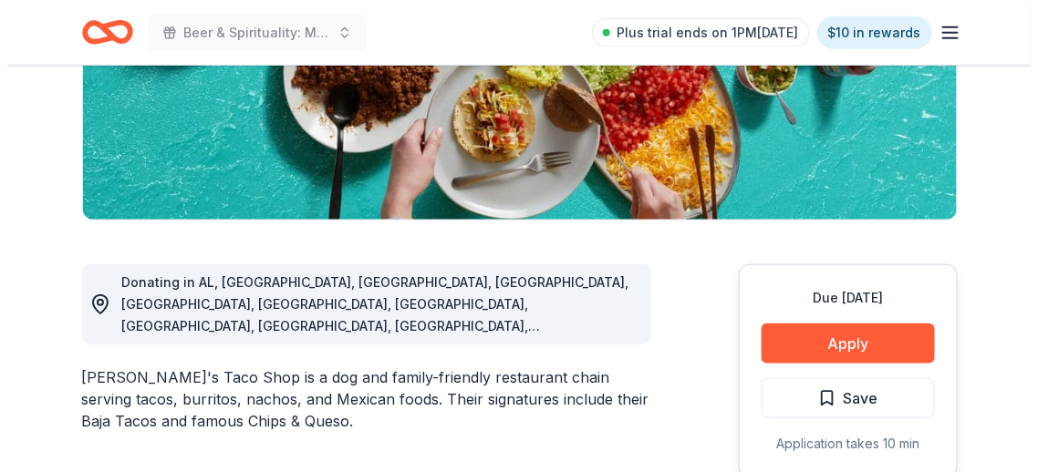
scroll to position [365, 0]
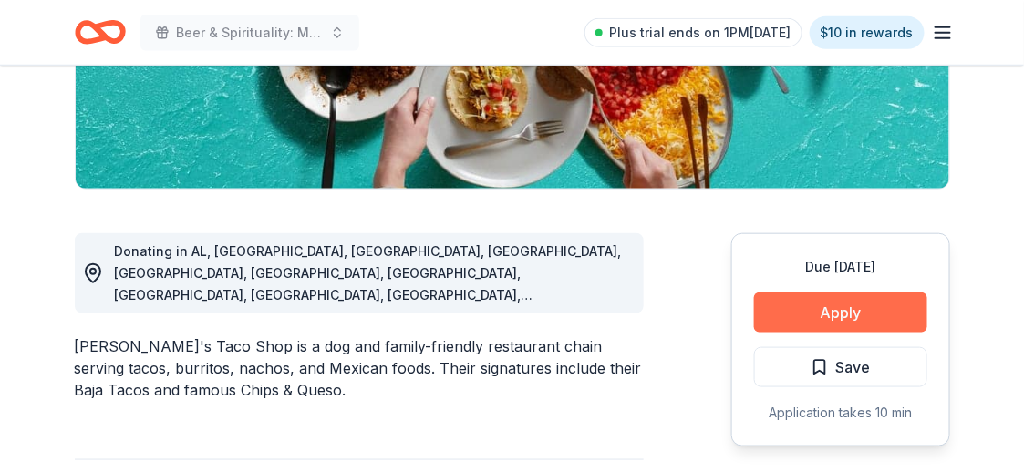
click at [812, 313] on button "Apply" at bounding box center [840, 313] width 173 height 40
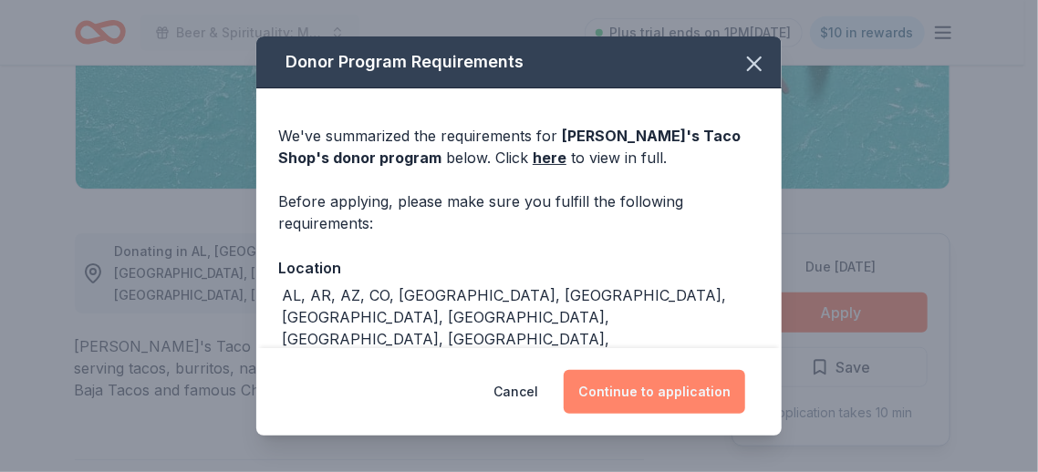
click at [698, 394] on button "Continue to application" at bounding box center [654, 392] width 181 height 44
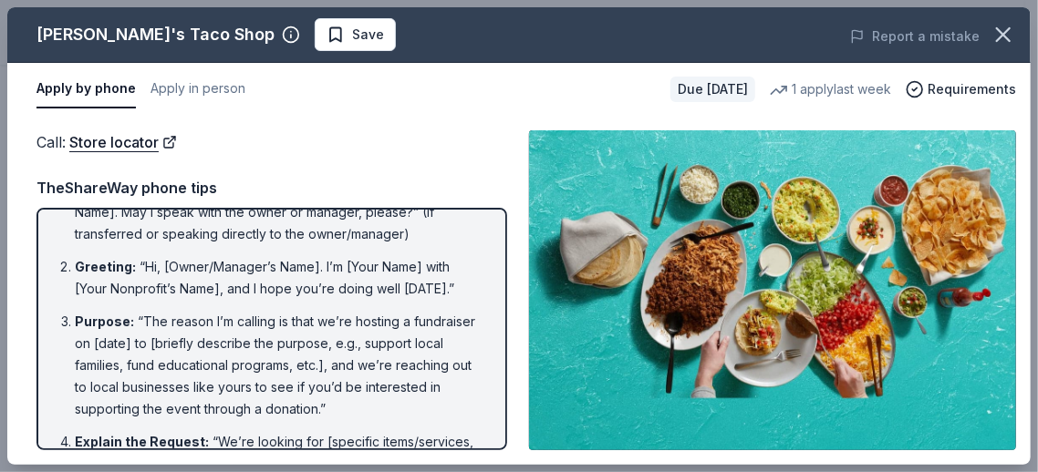
scroll to position [0, 0]
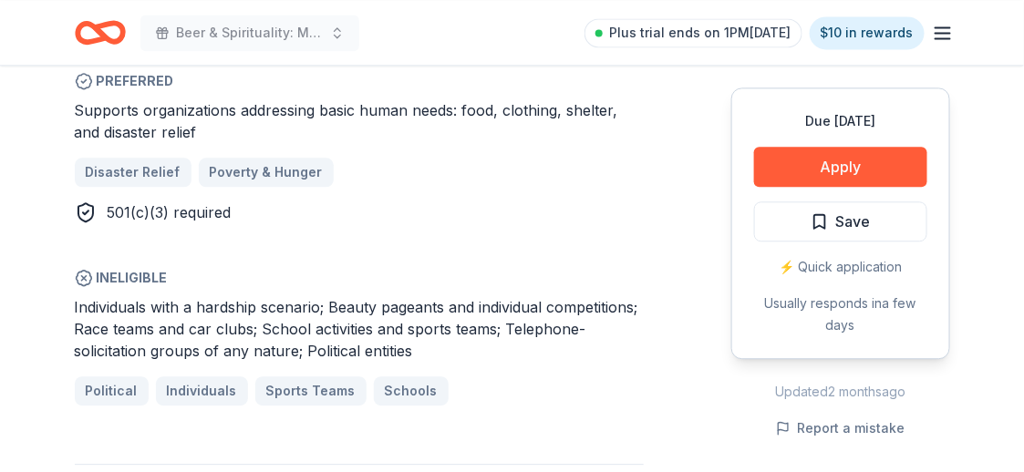
scroll to position [1094, 0]
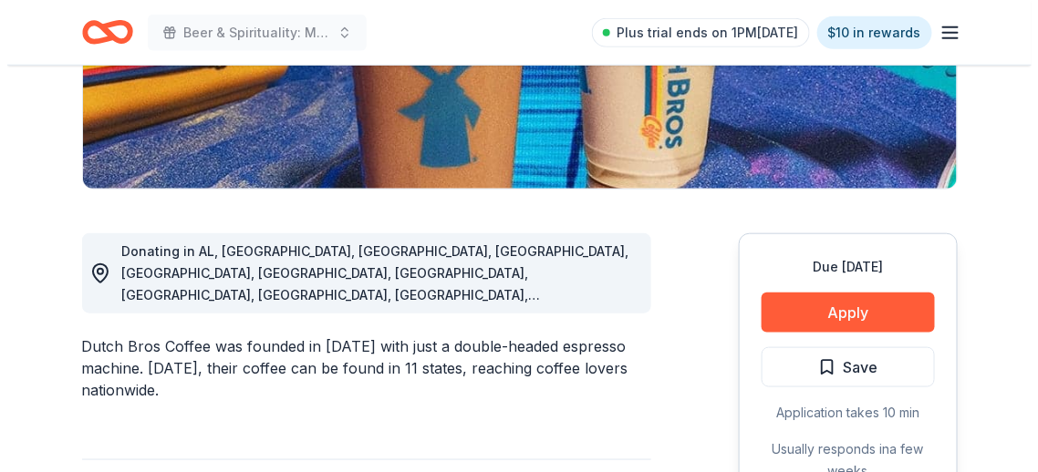
scroll to position [547, 0]
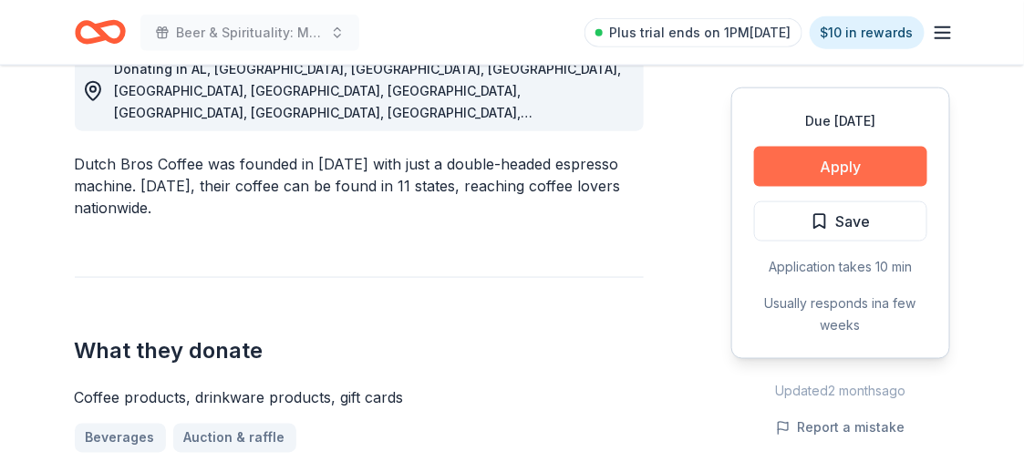
click at [782, 167] on button "Apply" at bounding box center [840, 167] width 173 height 40
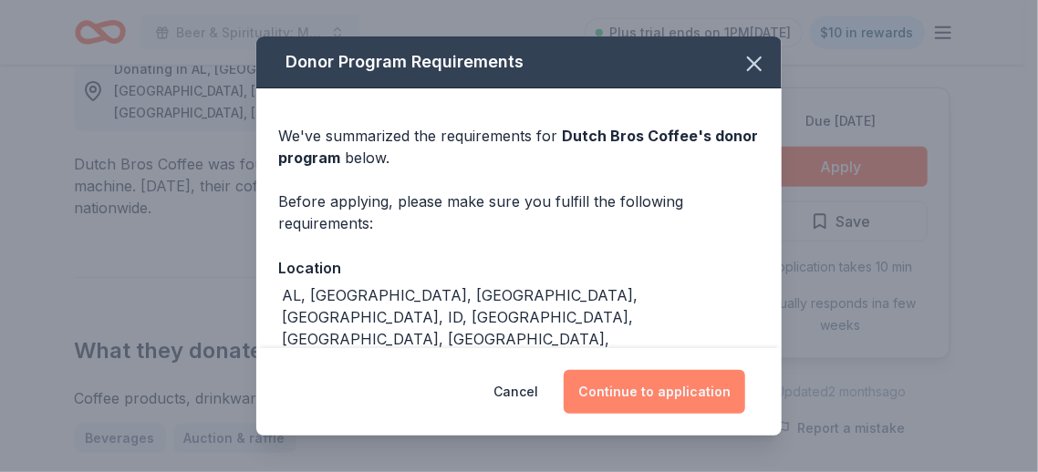
click at [652, 398] on button "Continue to application" at bounding box center [654, 392] width 181 height 44
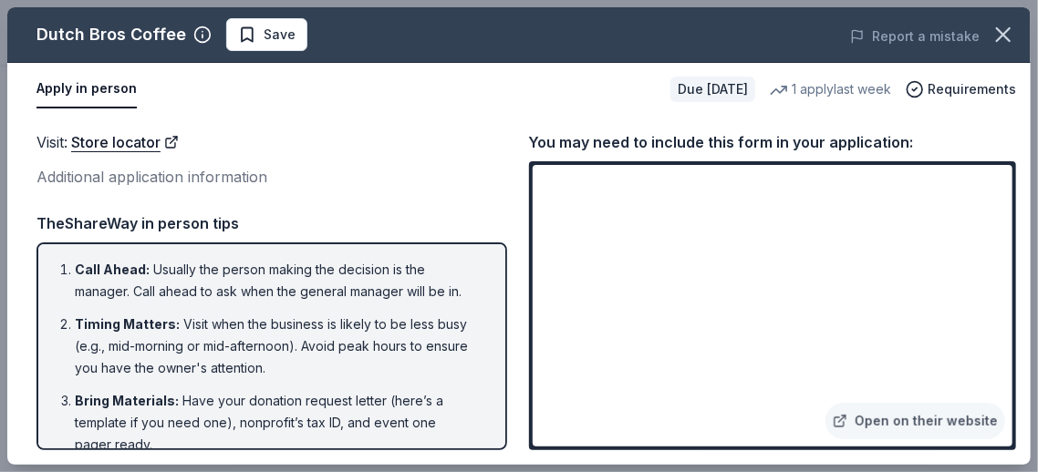
scroll to position [182, 0]
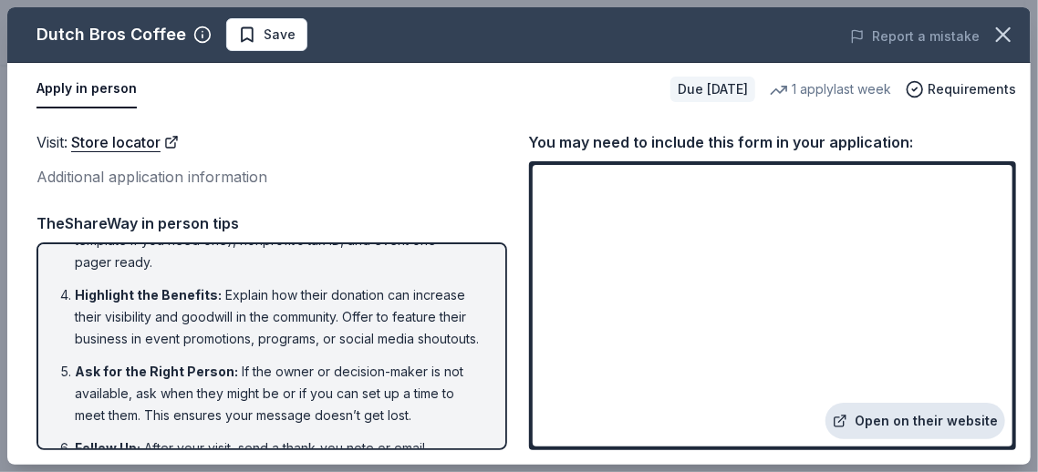
click at [891, 426] on link "Open on their website" at bounding box center [915, 421] width 180 height 36
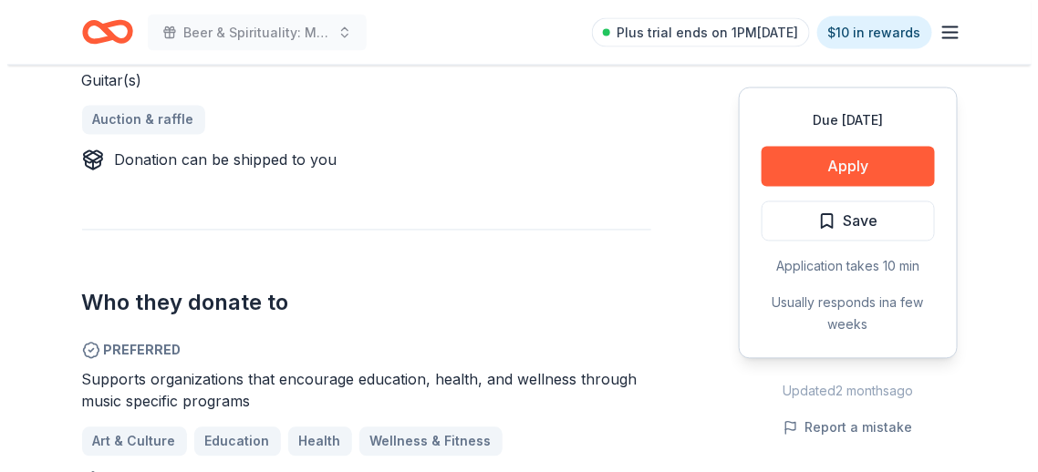
scroll to position [821, 0]
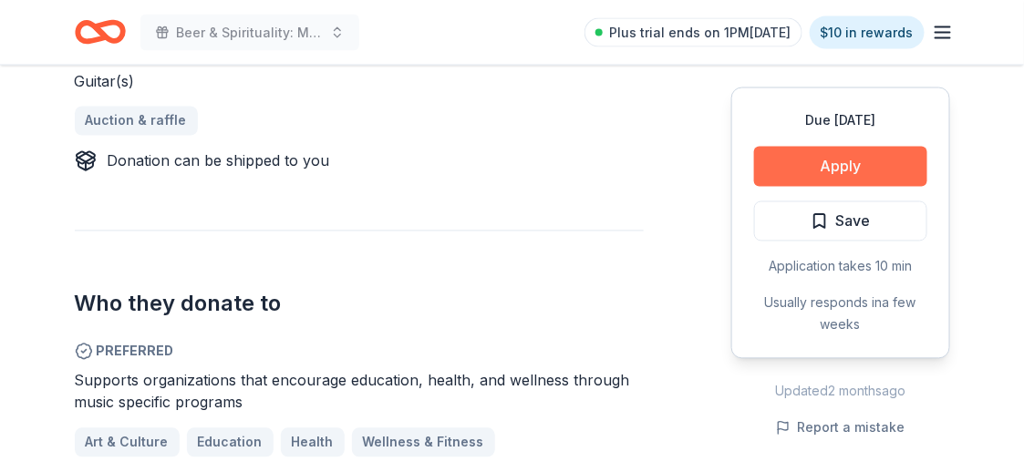
click at [795, 167] on button "Apply" at bounding box center [840, 167] width 173 height 40
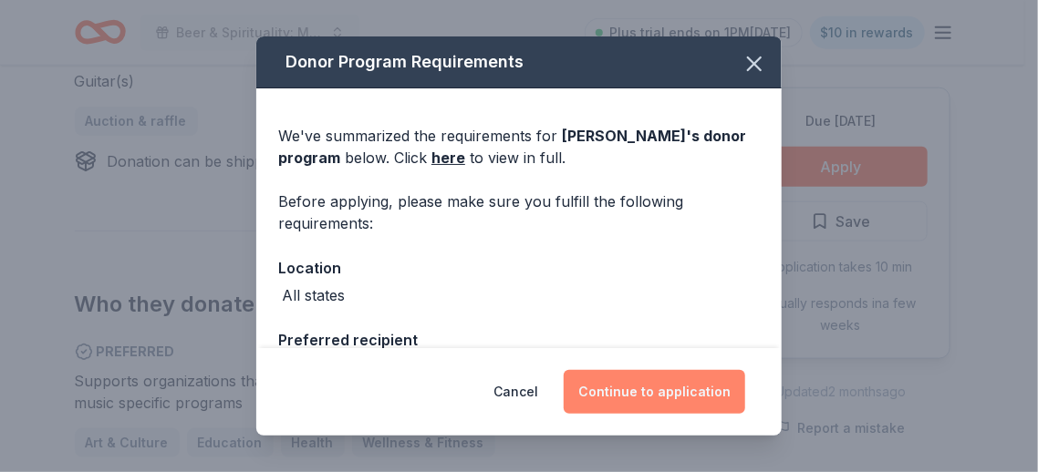
click at [669, 386] on button "Continue to application" at bounding box center [654, 392] width 181 height 44
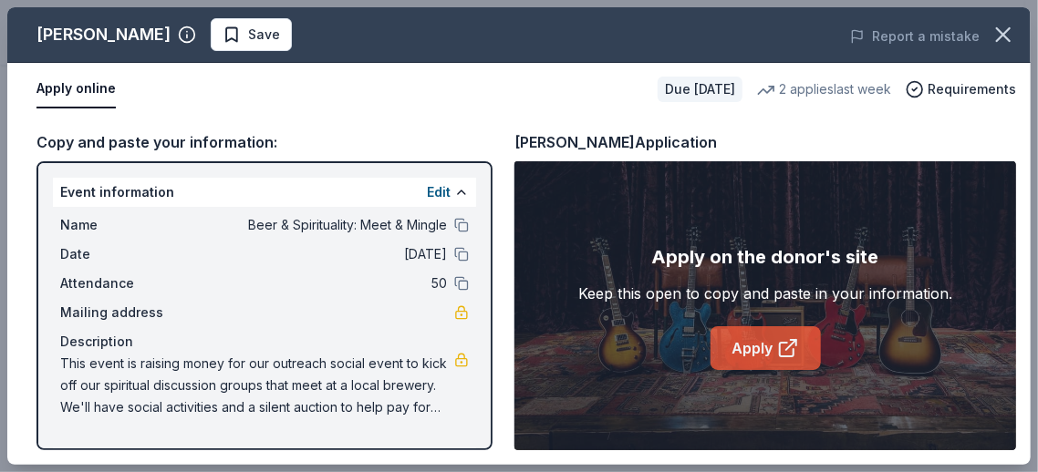
click at [767, 348] on link "Apply" at bounding box center [765, 348] width 110 height 44
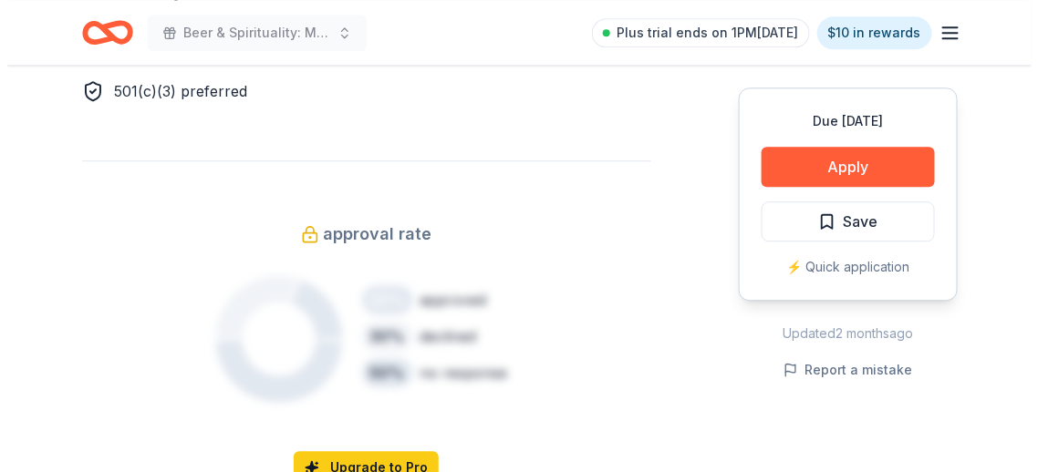
scroll to position [912, 0]
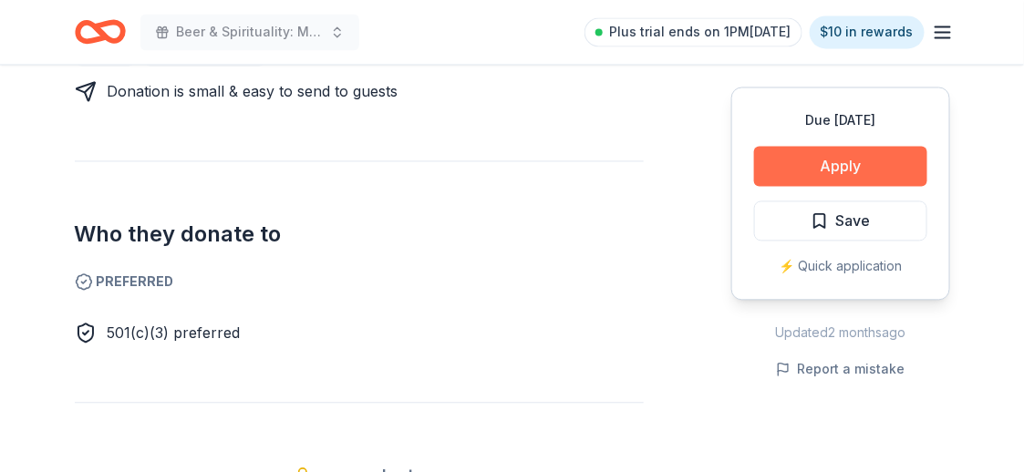
click at [823, 155] on button "Apply" at bounding box center [840, 167] width 173 height 40
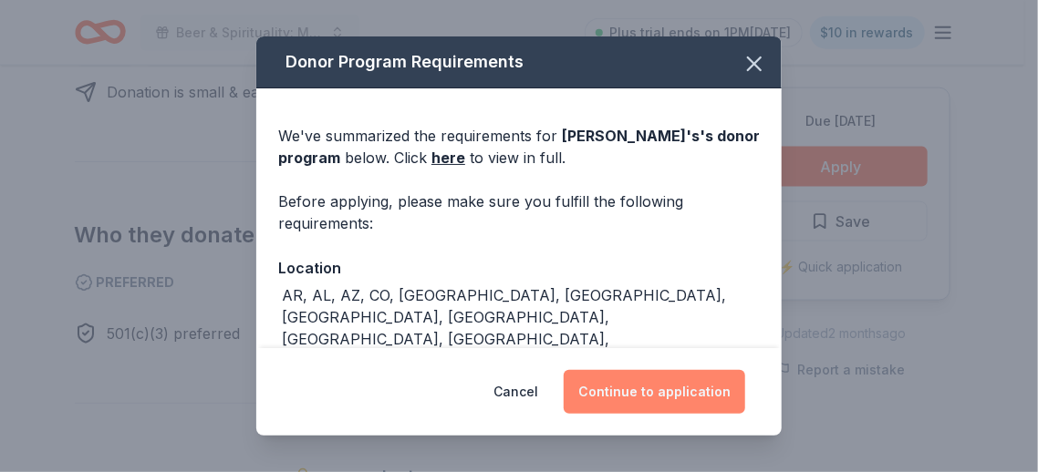
click at [643, 394] on button "Continue to application" at bounding box center [654, 392] width 181 height 44
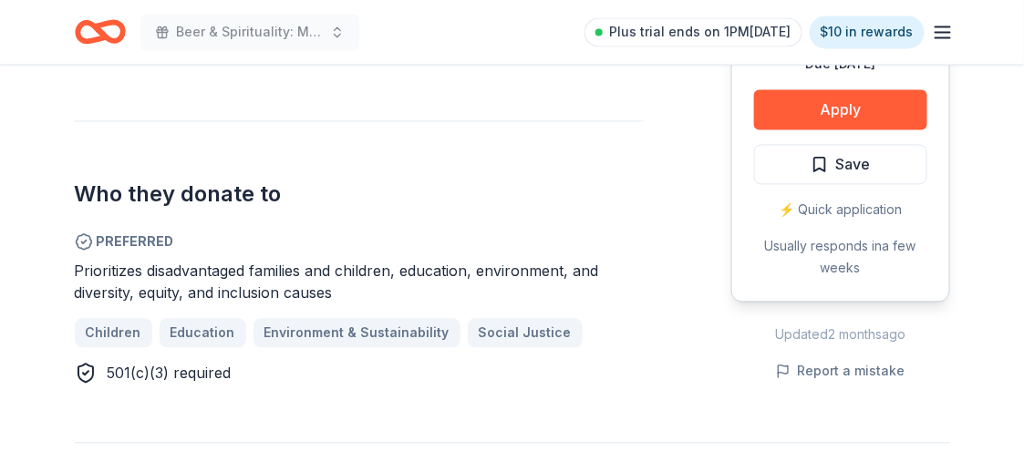
scroll to position [912, 0]
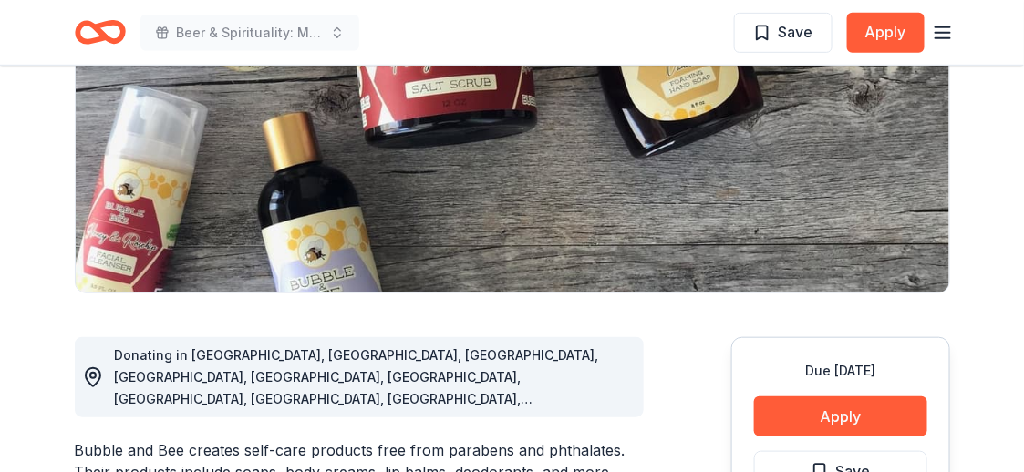
scroll to position [273, 0]
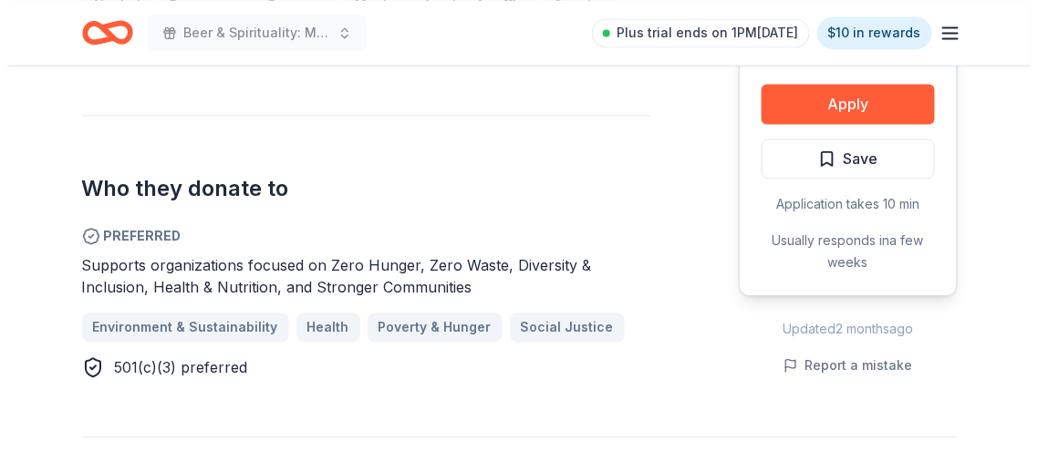
scroll to position [729, 0]
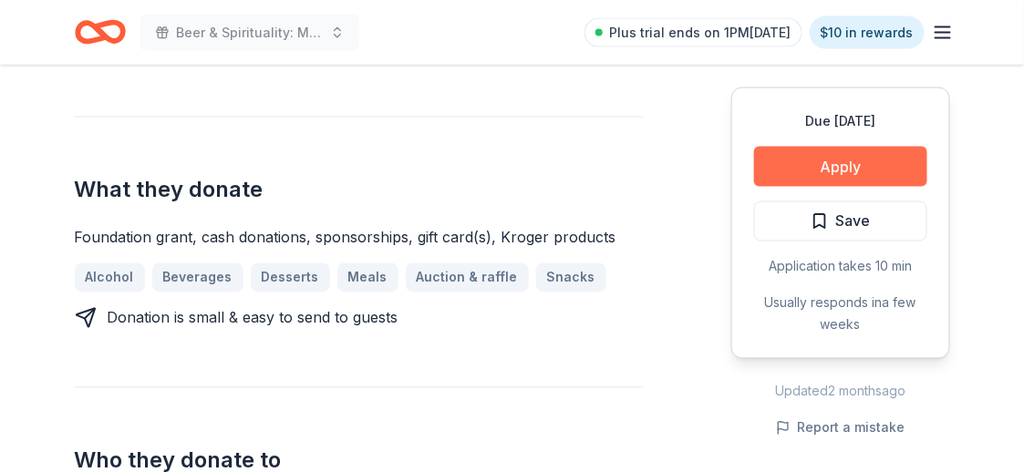
click at [853, 174] on button "Apply" at bounding box center [840, 167] width 173 height 40
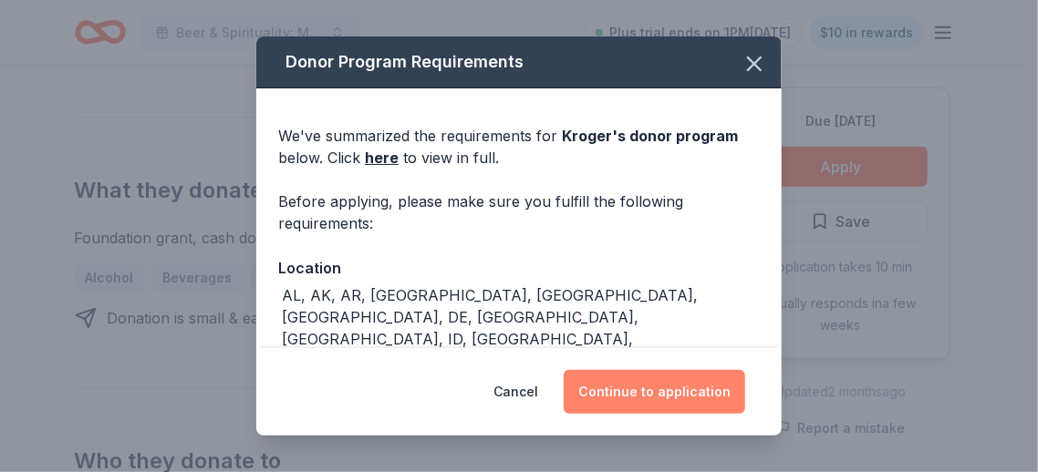
click at [667, 389] on button "Continue to application" at bounding box center [654, 392] width 181 height 44
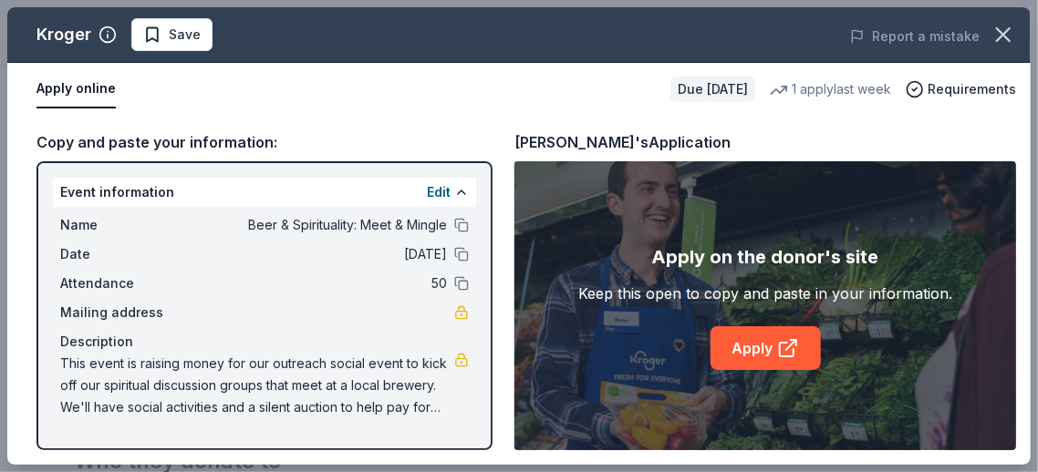
scroll to position [209, 0]
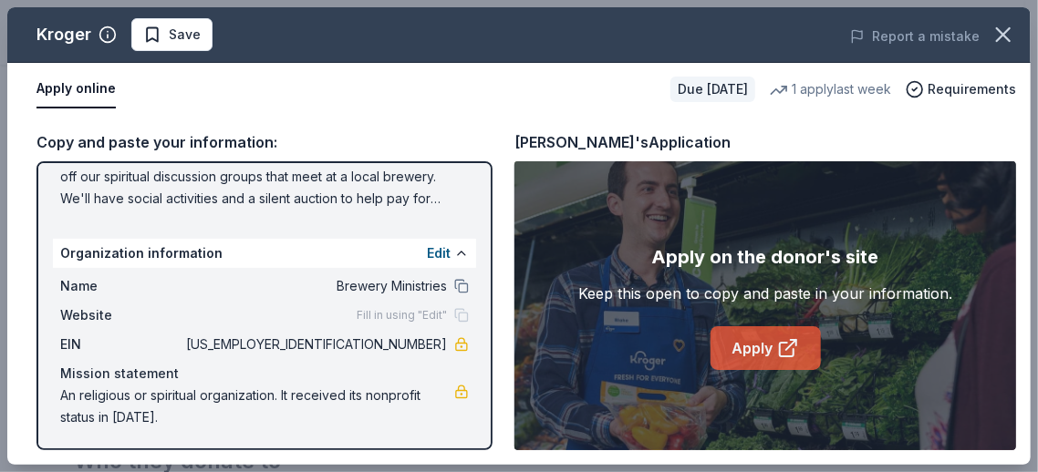
click at [740, 345] on link "Apply" at bounding box center [765, 348] width 110 height 44
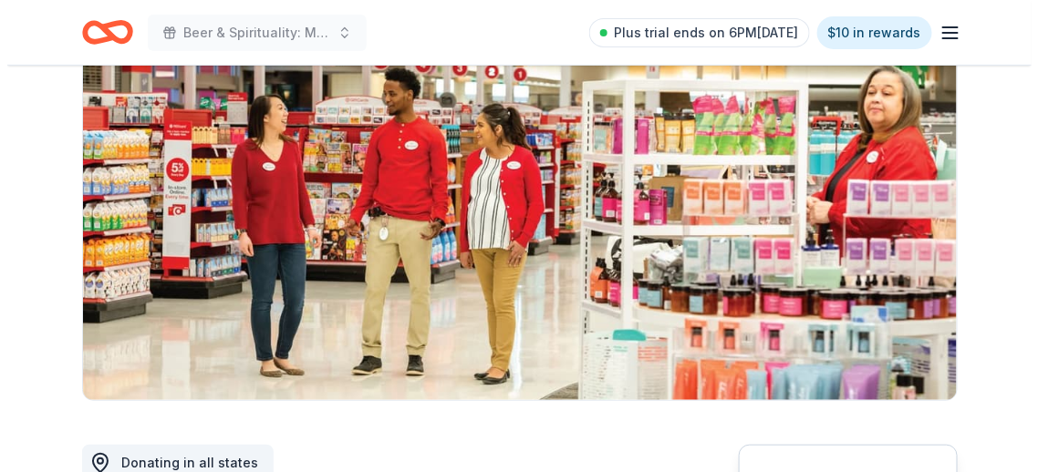
scroll to position [365, 0]
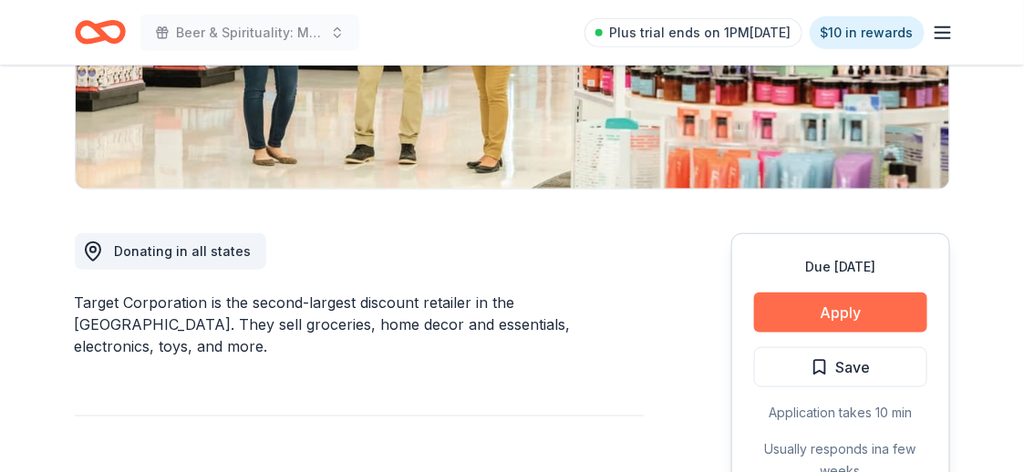
click at [824, 313] on button "Apply" at bounding box center [840, 313] width 173 height 40
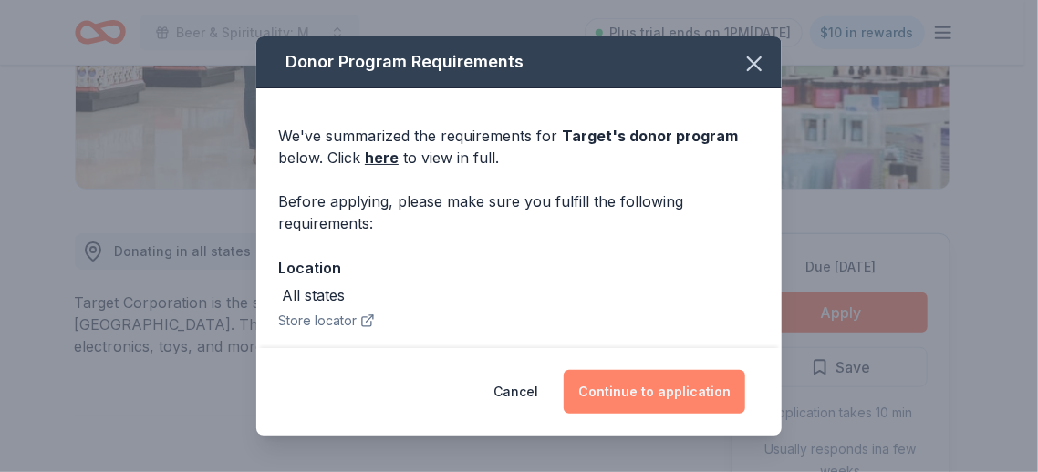
click at [612, 386] on button "Continue to application" at bounding box center [654, 392] width 181 height 44
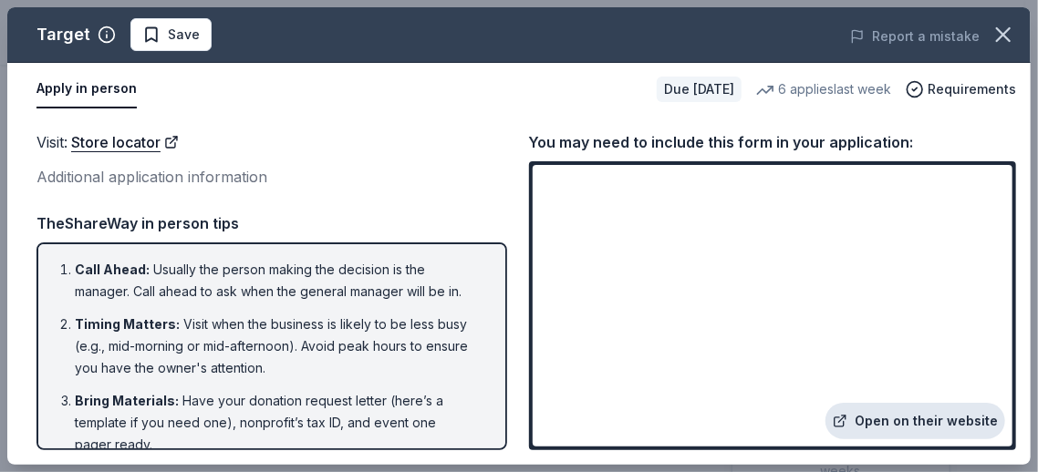
click at [910, 422] on link "Open on their website" at bounding box center [915, 421] width 180 height 36
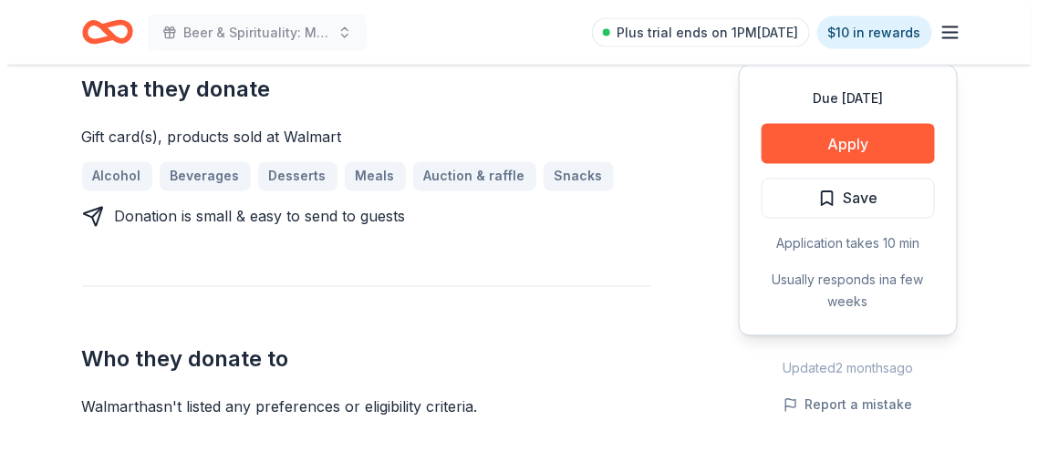
scroll to position [637, 0]
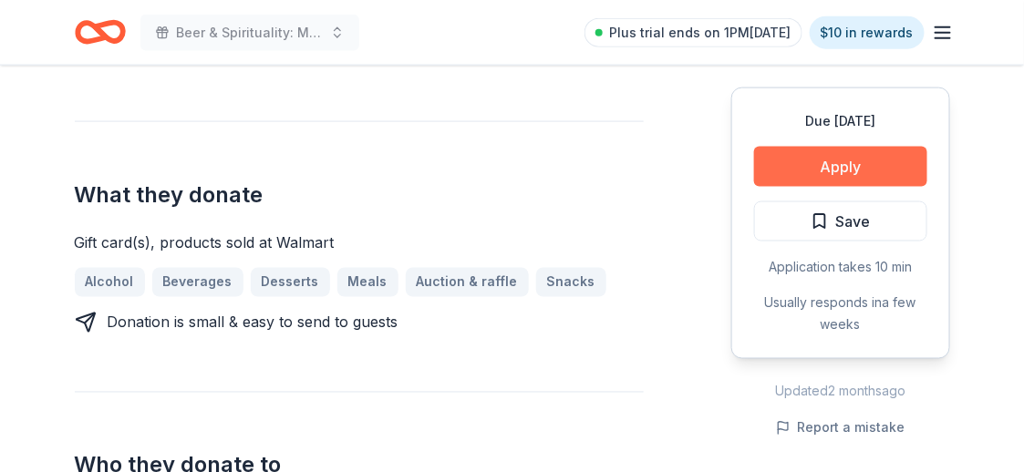
click at [879, 167] on button "Apply" at bounding box center [840, 167] width 173 height 40
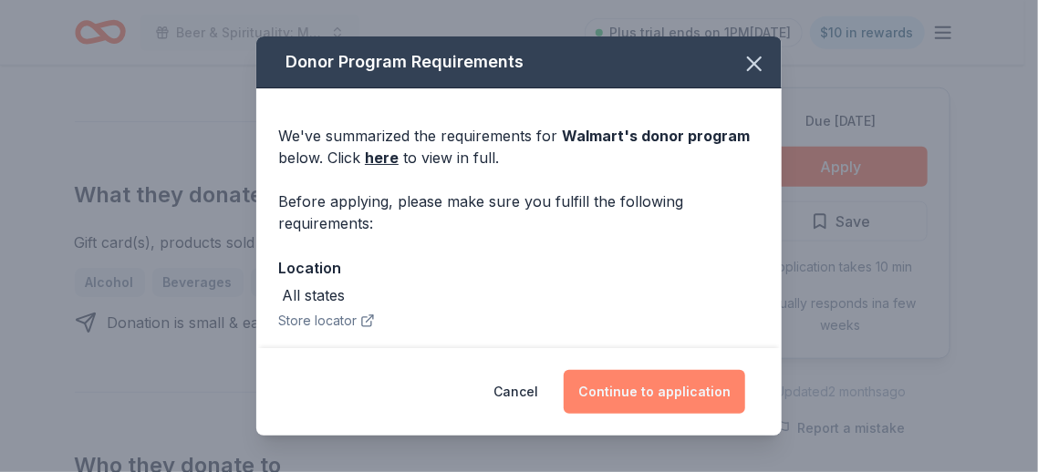
click at [687, 402] on button "Continue to application" at bounding box center [654, 392] width 181 height 44
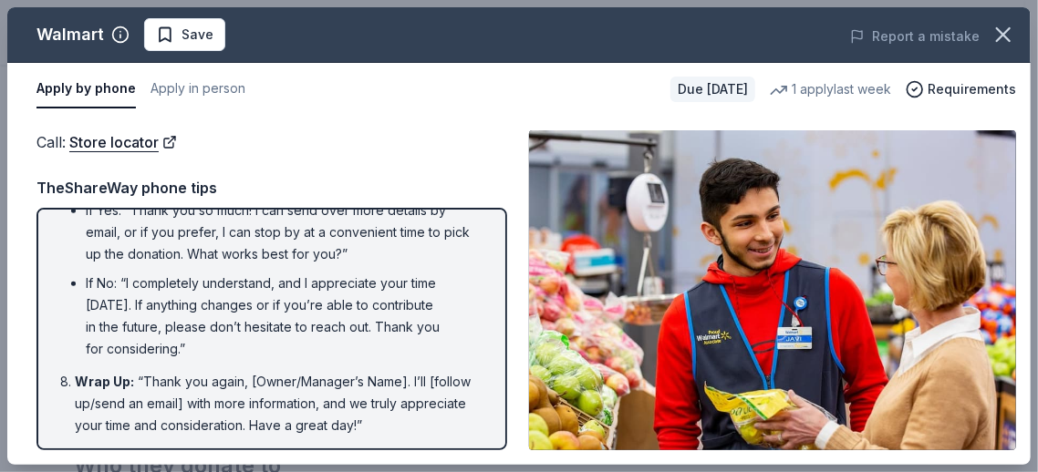
scroll to position [302, 0]
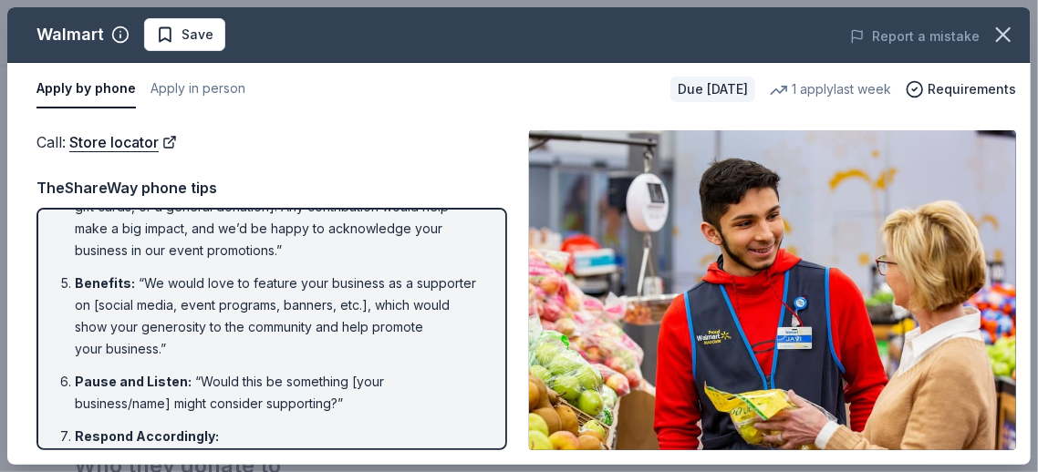
drag, startPoint x: 487, startPoint y: 219, endPoint x: 481, endPoint y: 171, distance: 48.6
click at [488, 198] on div "TheShareWay phone tips Introduction : “Hello, this is [Your Name] from [Your No…" at bounding box center [271, 313] width 471 height 274
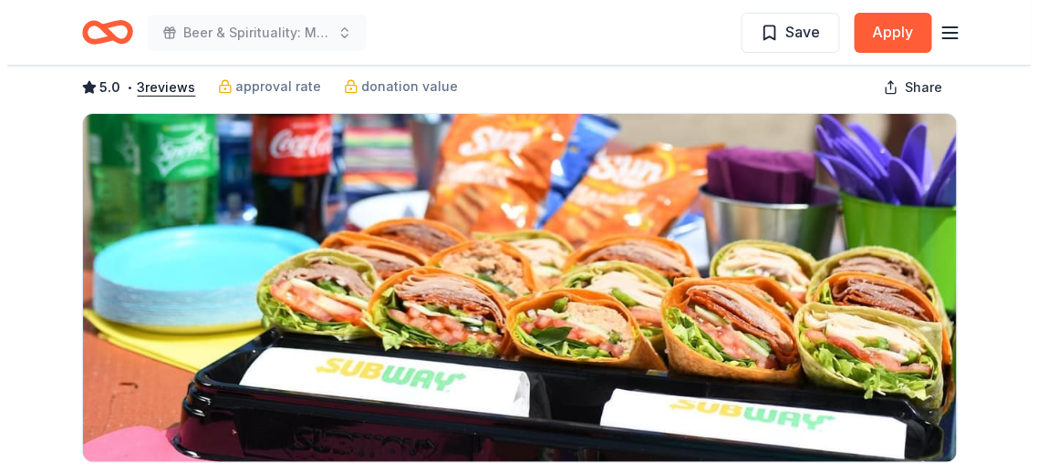
scroll to position [365, 0]
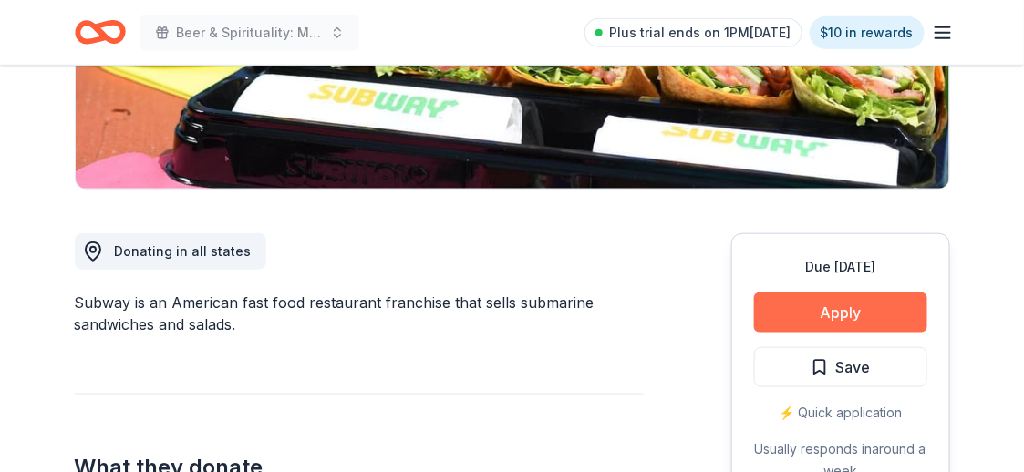
click at [816, 300] on button "Apply" at bounding box center [840, 313] width 173 height 40
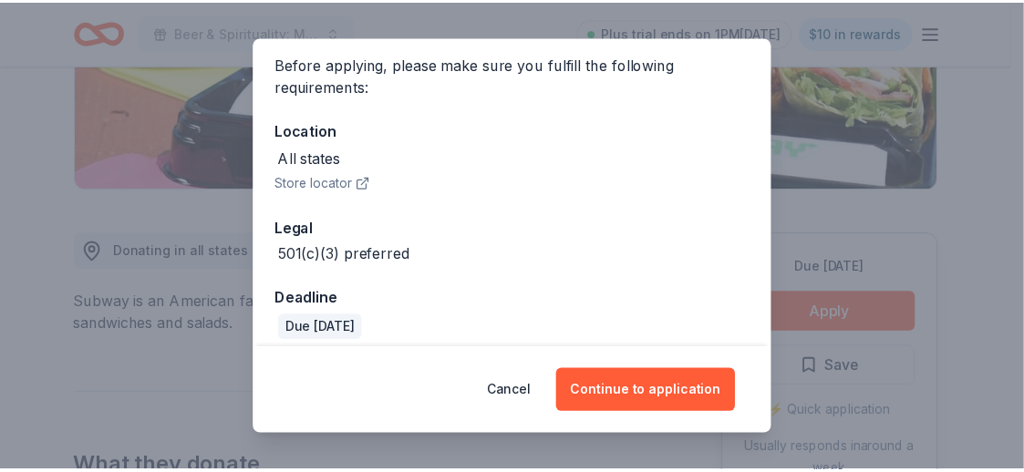
scroll to position [150, 0]
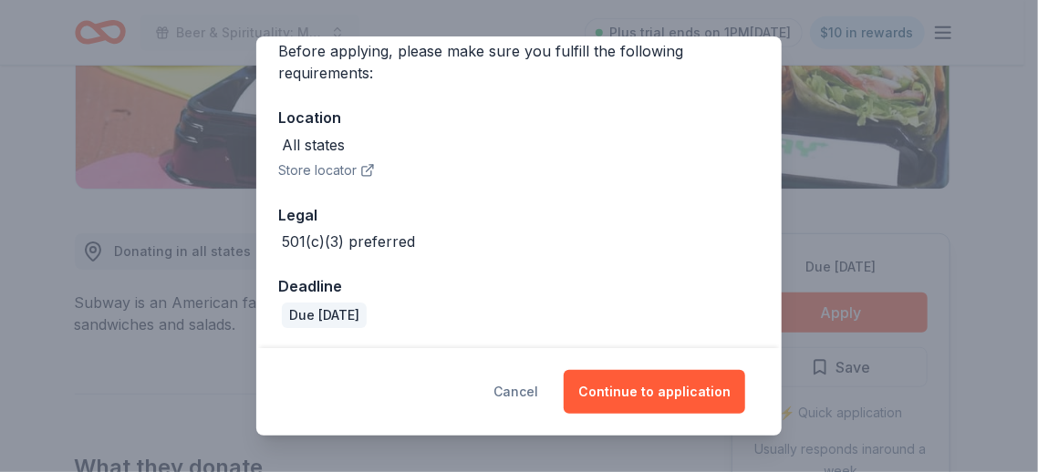
click at [517, 398] on button "Cancel" at bounding box center [515, 392] width 45 height 44
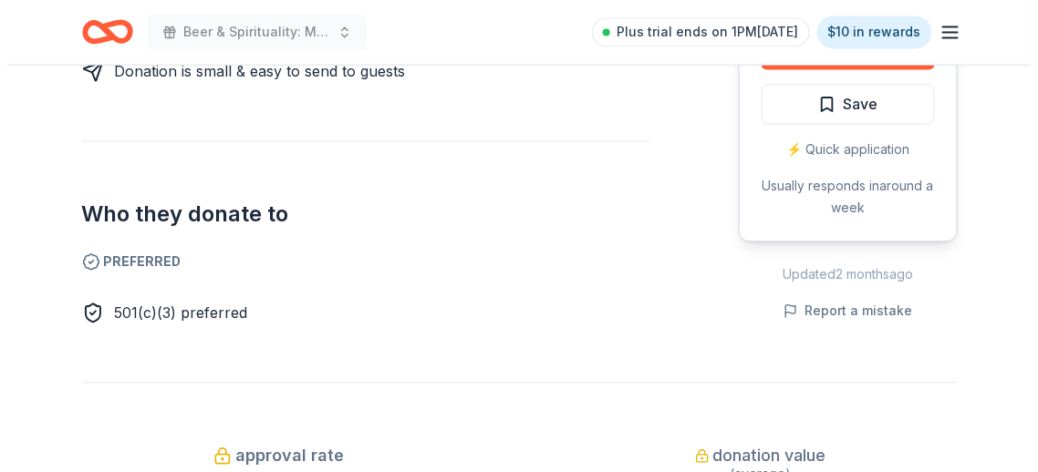
scroll to position [729, 0]
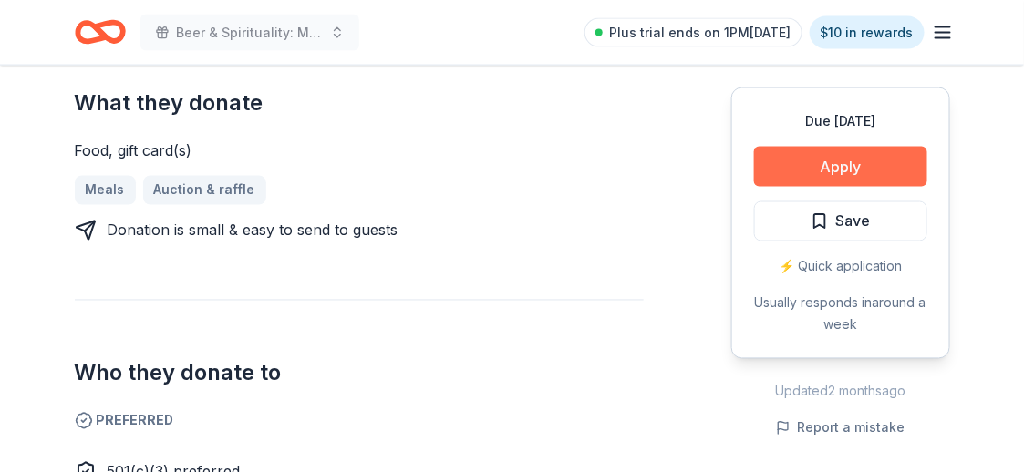
click at [818, 173] on button "Apply" at bounding box center [840, 167] width 173 height 40
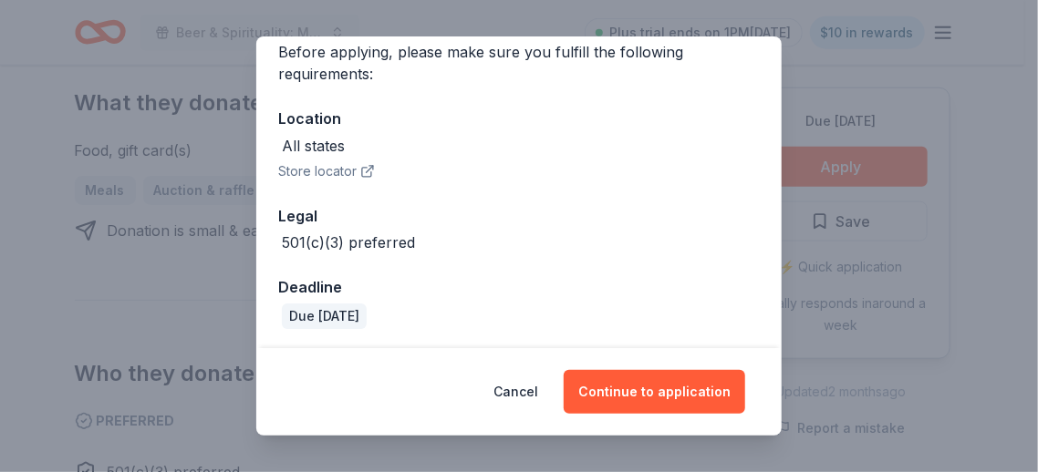
scroll to position [150, 0]
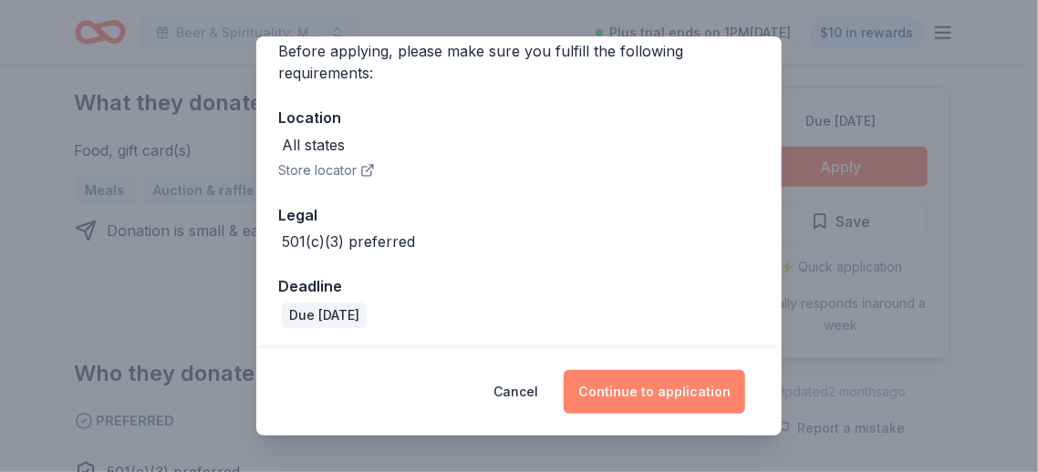
click at [632, 387] on button "Continue to application" at bounding box center [654, 392] width 181 height 44
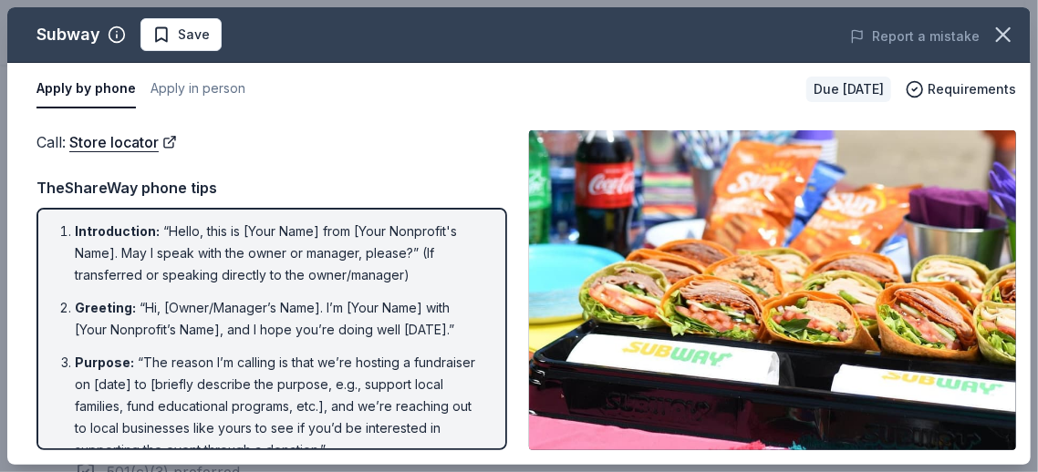
scroll to position [0, 0]
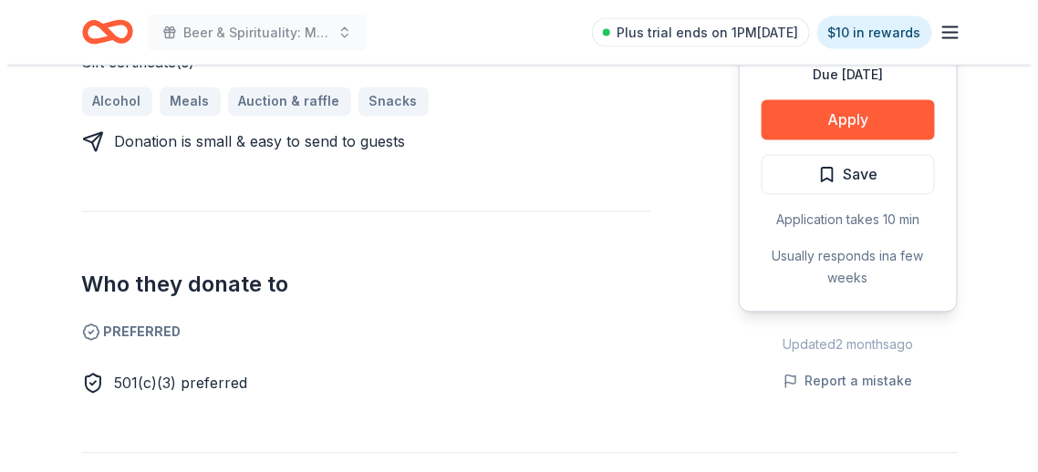
scroll to position [821, 0]
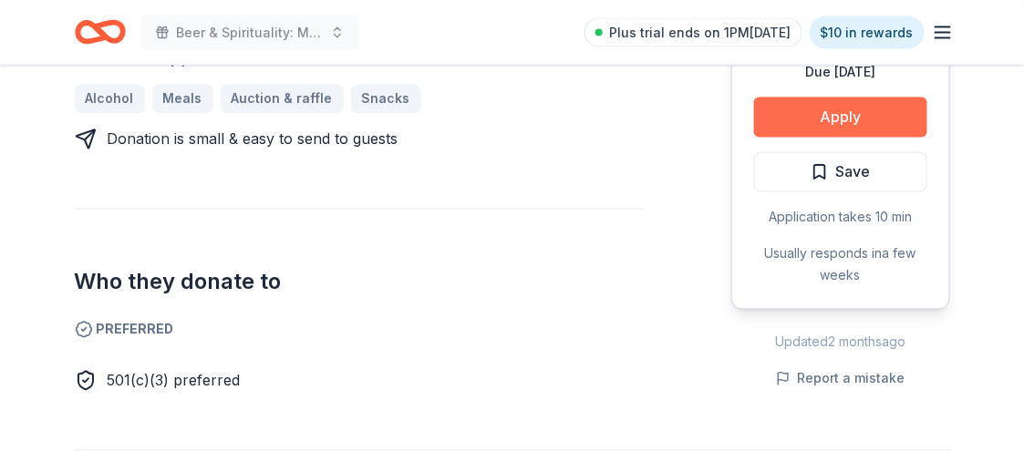
click at [827, 117] on button "Apply" at bounding box center [840, 118] width 173 height 40
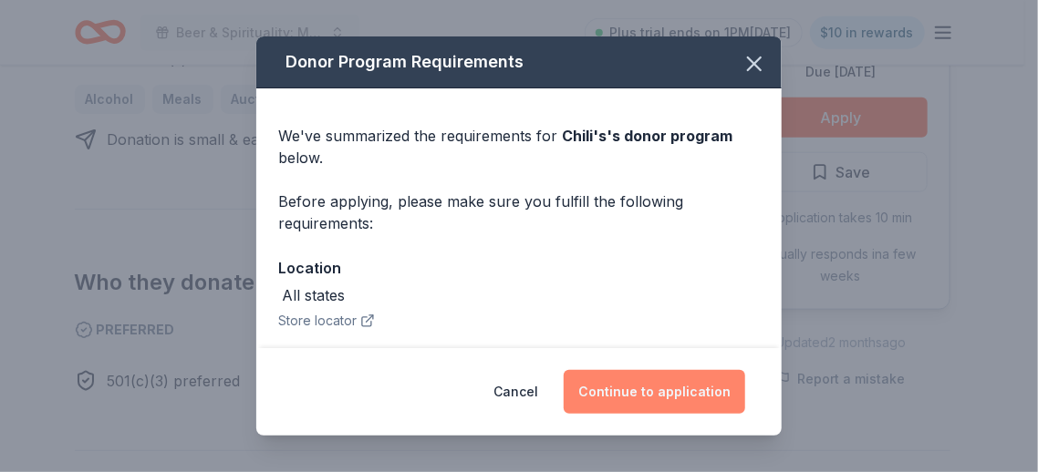
click at [677, 396] on button "Continue to application" at bounding box center [654, 392] width 181 height 44
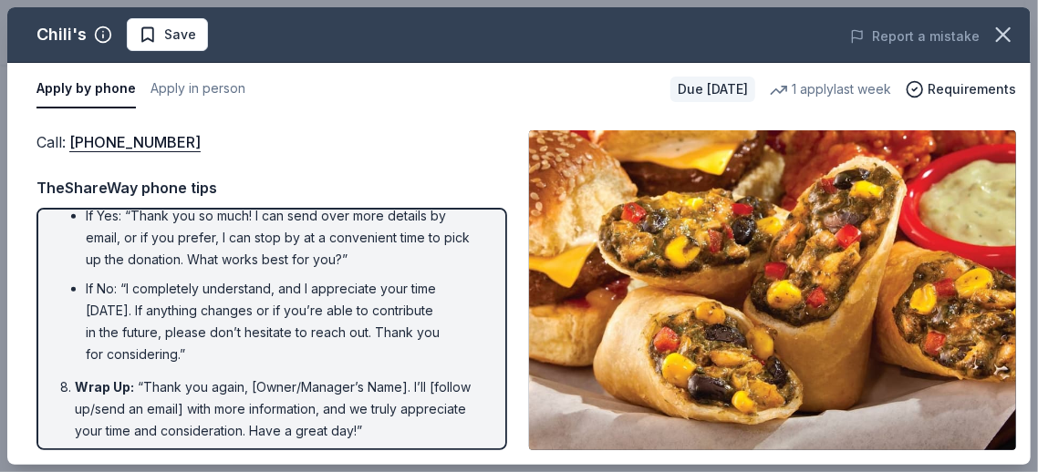
scroll to position [550, 0]
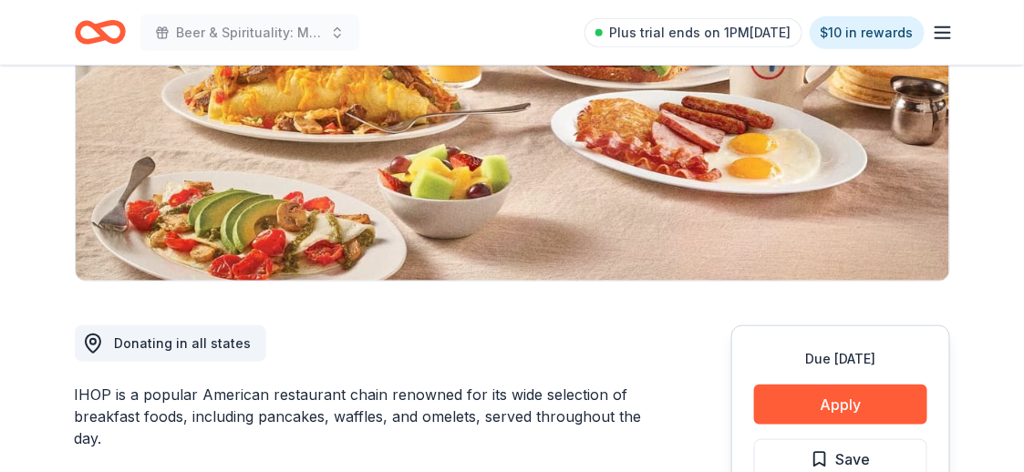
scroll to position [456, 0]
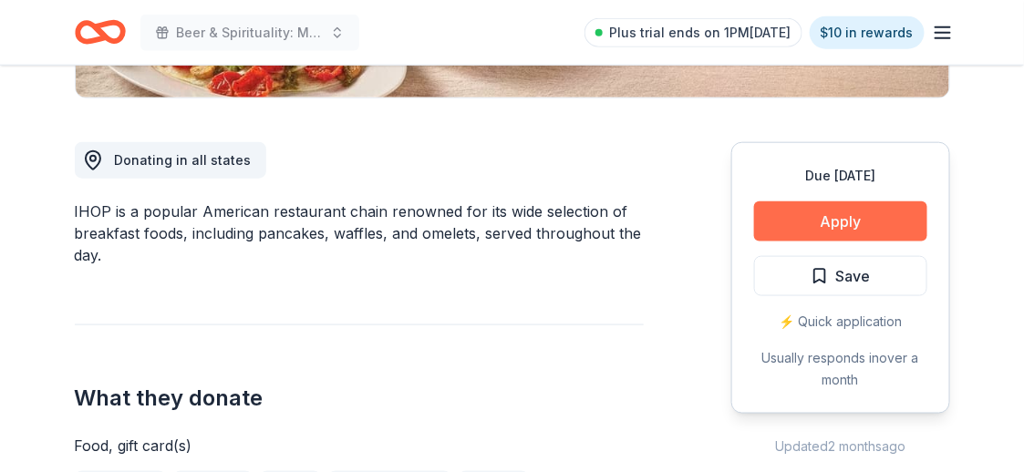
click at [845, 231] on button "Apply" at bounding box center [840, 222] width 173 height 40
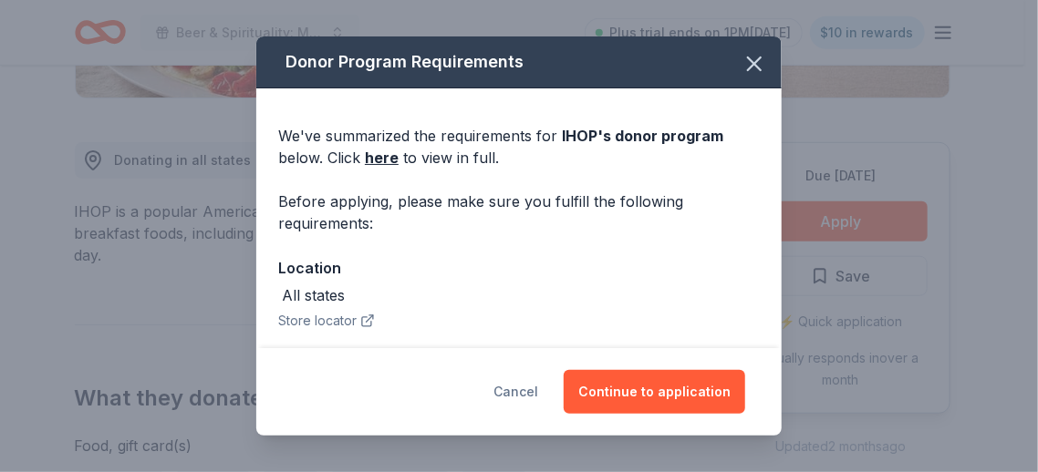
click at [533, 392] on button "Cancel" at bounding box center [515, 392] width 45 height 44
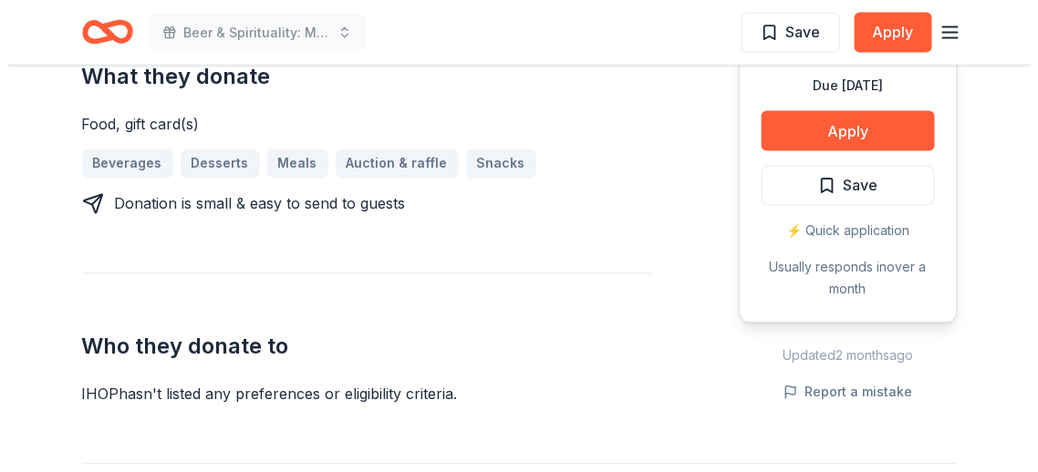
scroll to position [637, 0]
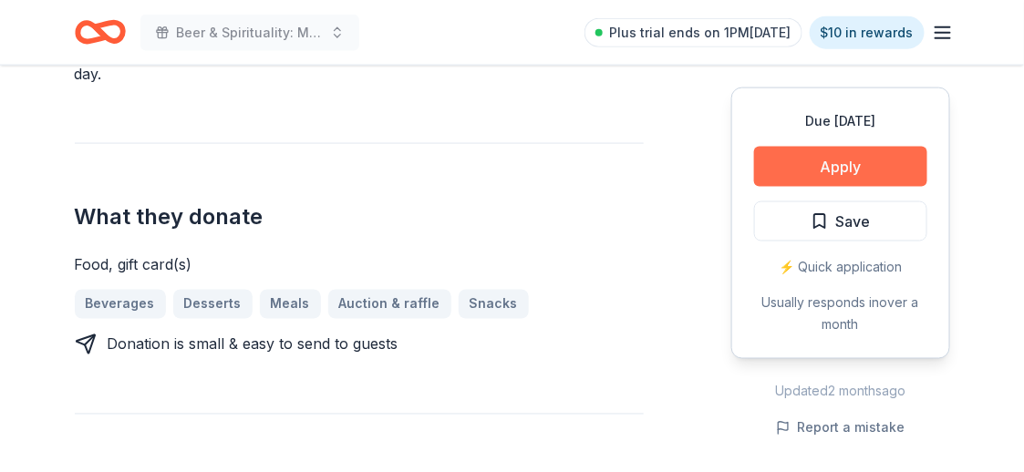
click at [829, 179] on button "Apply" at bounding box center [840, 167] width 173 height 40
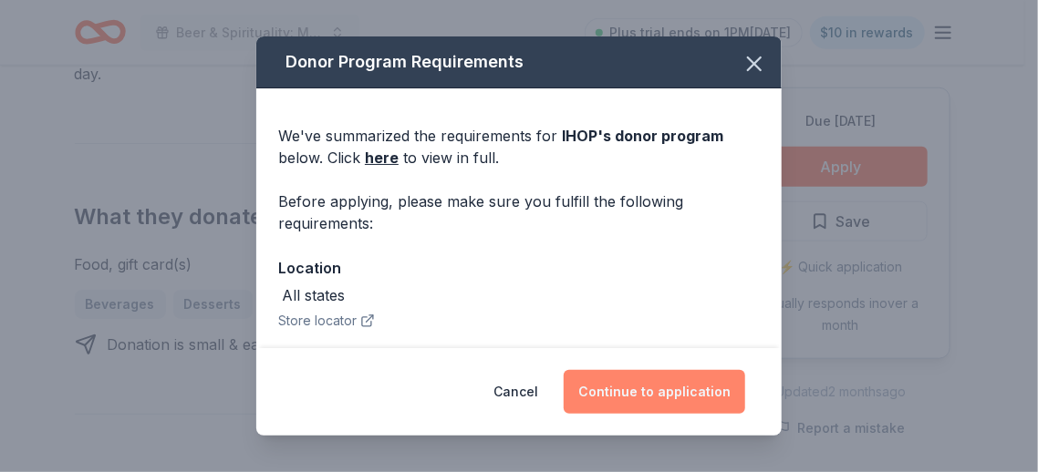
click at [708, 379] on button "Continue to application" at bounding box center [654, 392] width 181 height 44
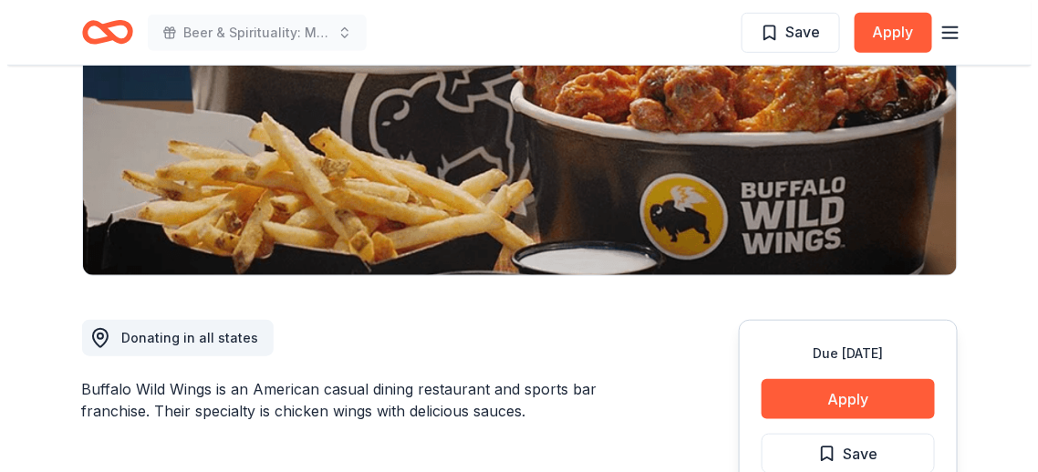
scroll to position [365, 0]
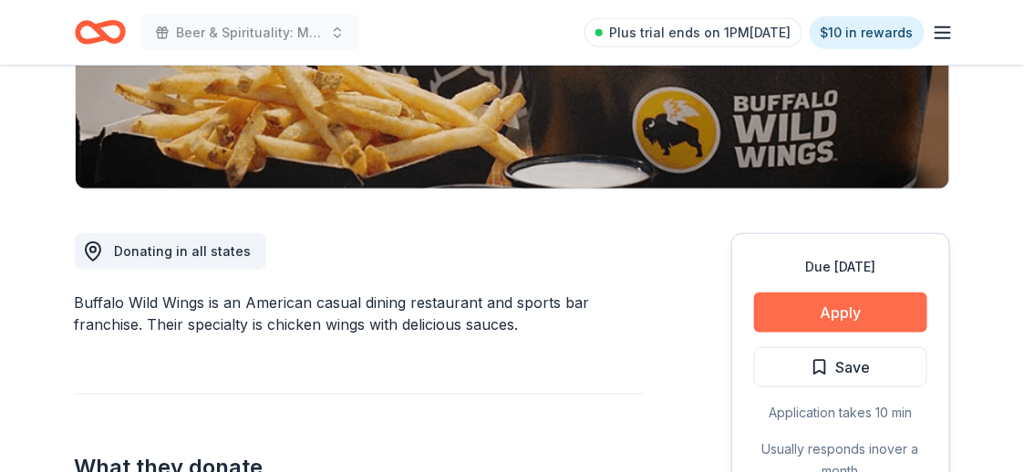
click at [851, 306] on button "Apply" at bounding box center [840, 313] width 173 height 40
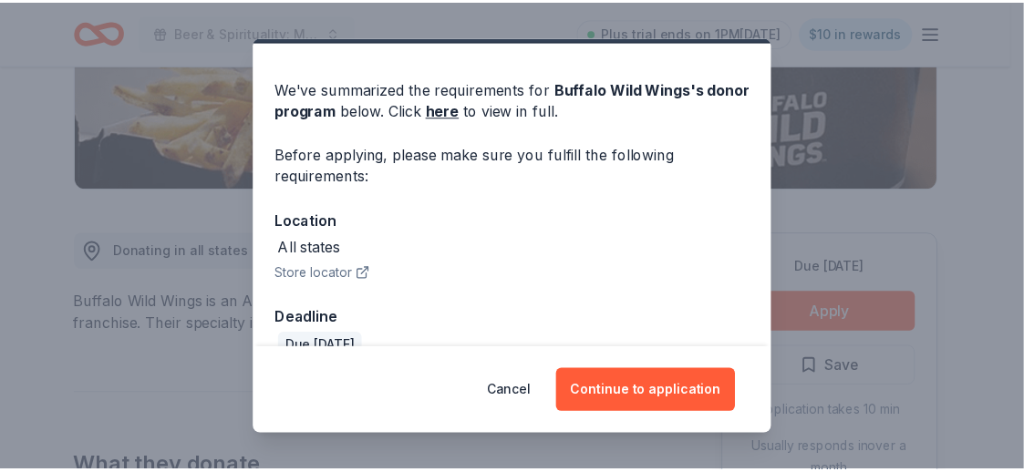
scroll to position [79, 0]
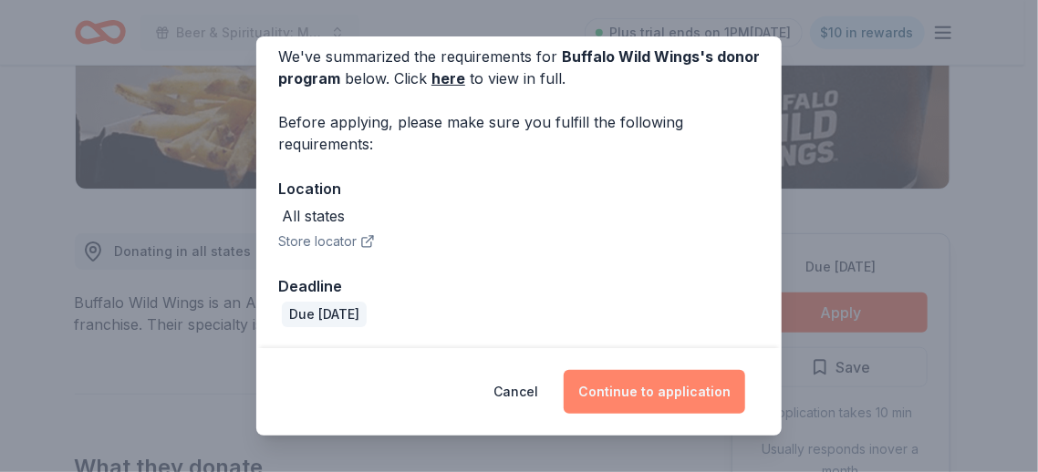
click at [636, 389] on button "Continue to application" at bounding box center [654, 392] width 181 height 44
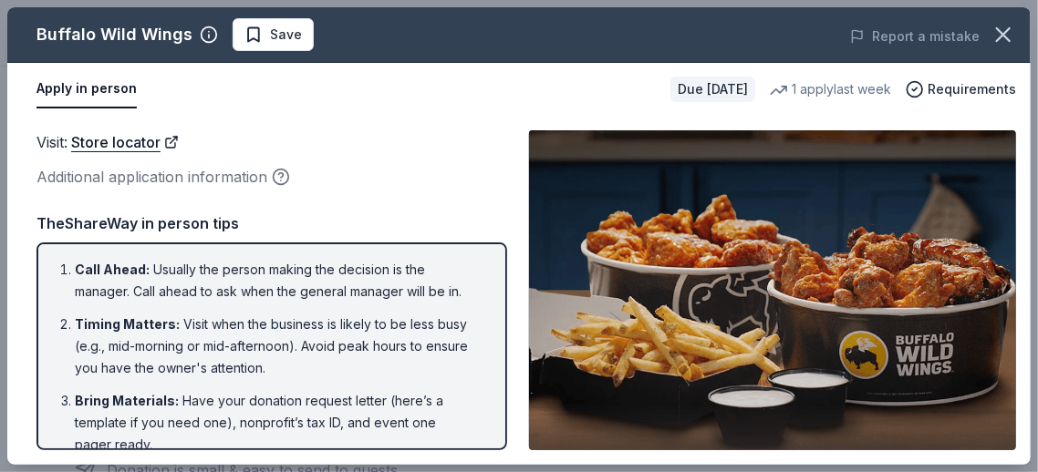
scroll to position [547, 0]
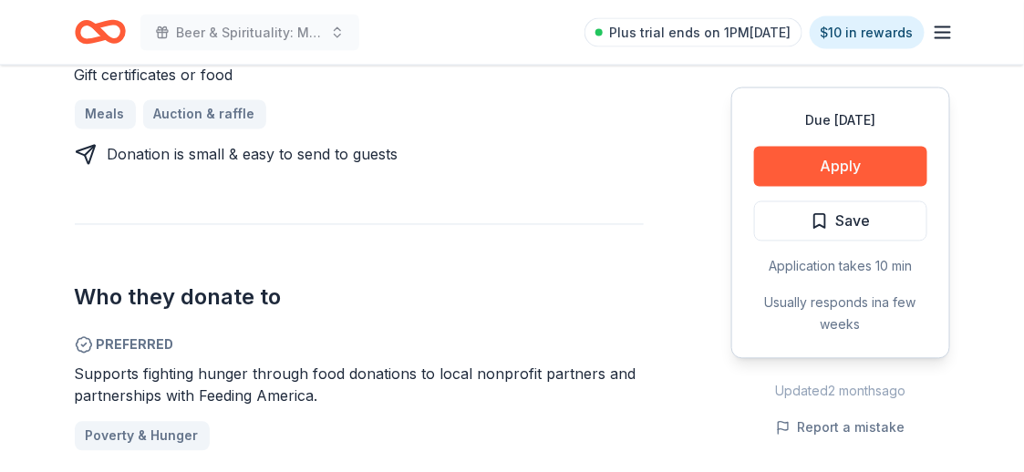
scroll to position [1002, 0]
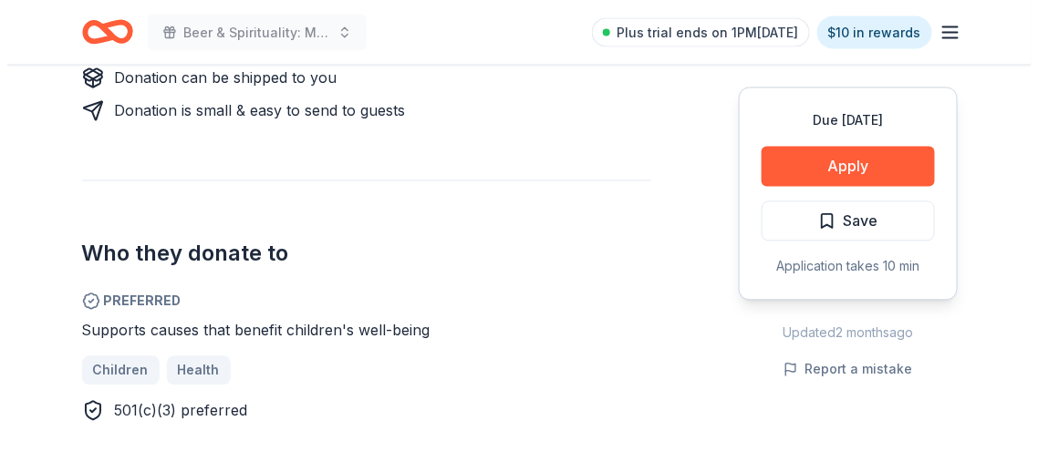
scroll to position [912, 0]
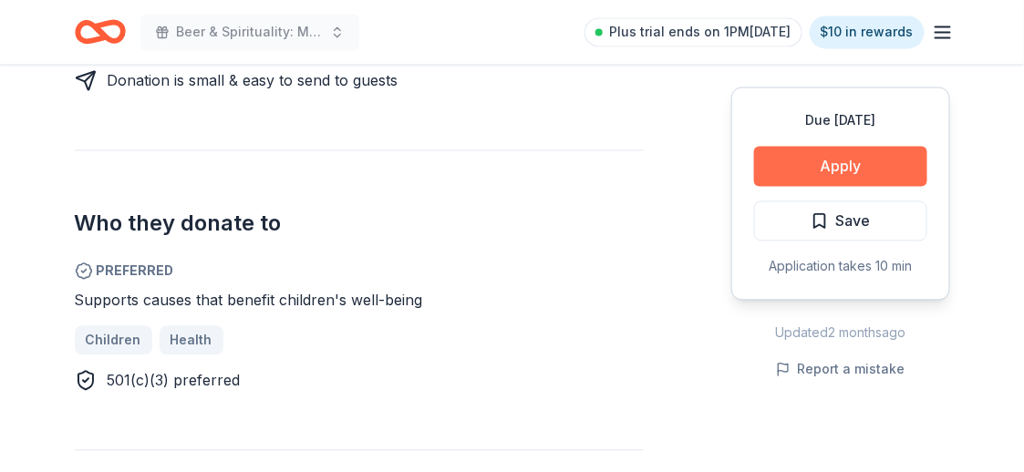
click at [780, 160] on button "Apply" at bounding box center [840, 167] width 173 height 40
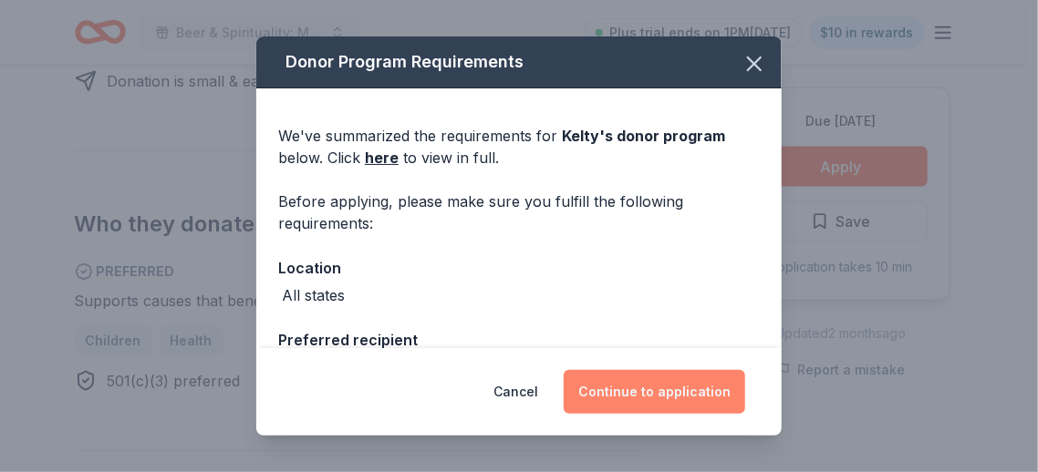
click at [670, 392] on button "Continue to application" at bounding box center [654, 392] width 181 height 44
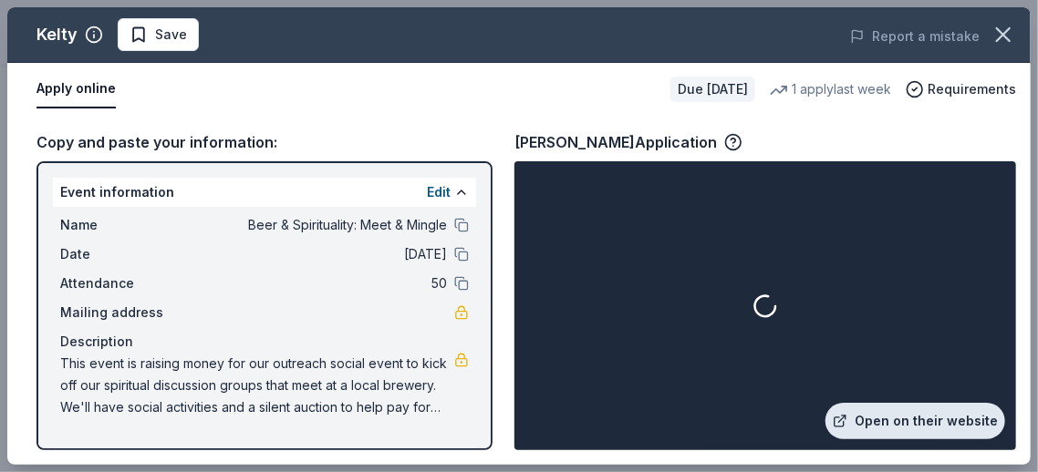
click at [897, 427] on link "Open on their website" at bounding box center [915, 421] width 180 height 36
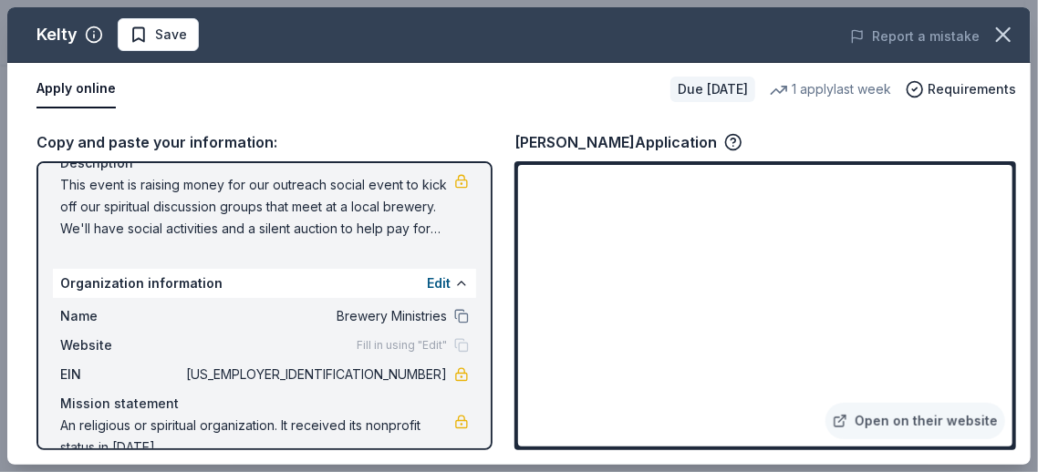
scroll to position [182, 0]
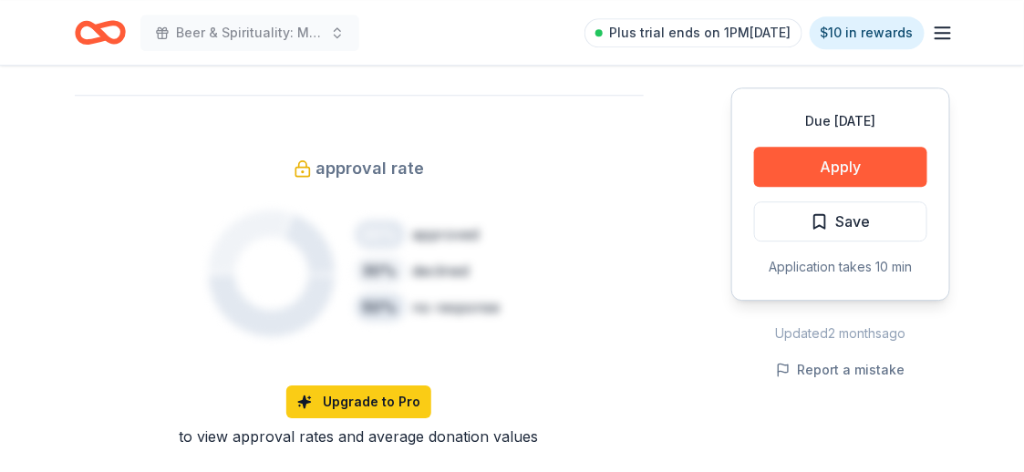
scroll to position [1277, 0]
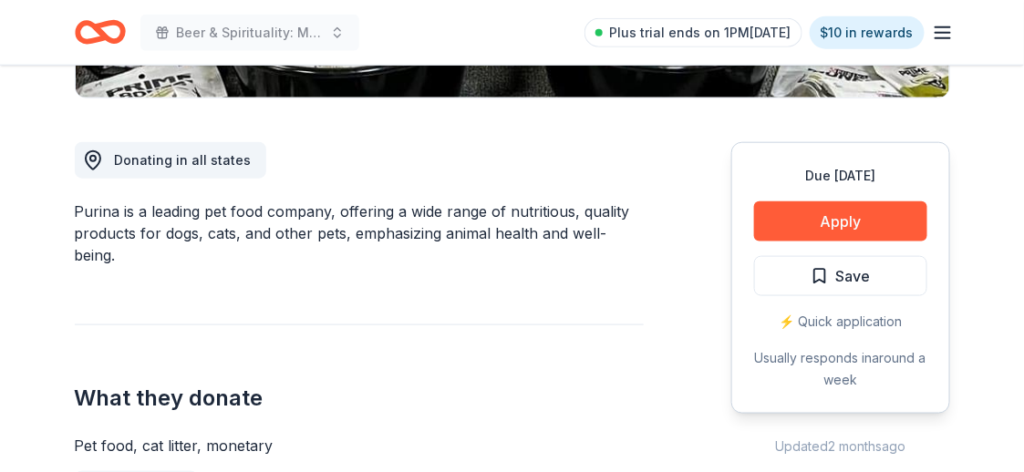
scroll to position [182, 0]
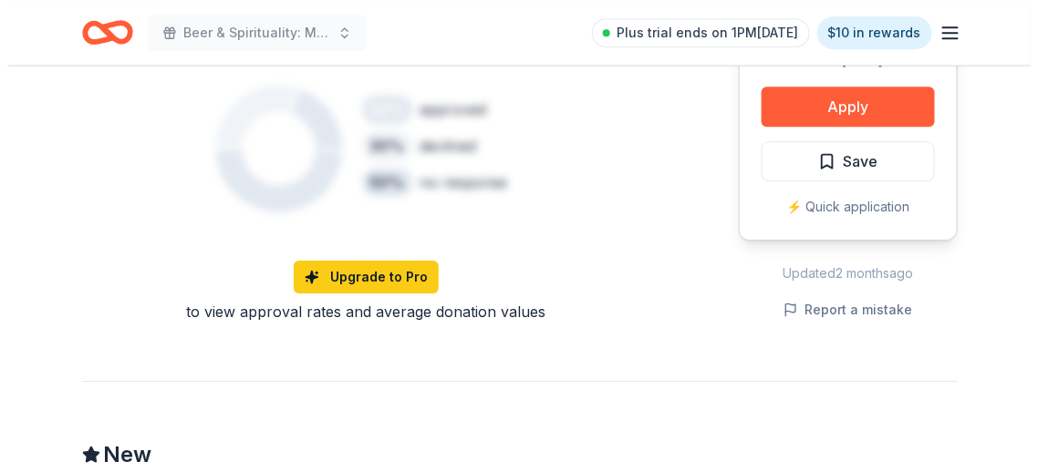
scroll to position [1002, 0]
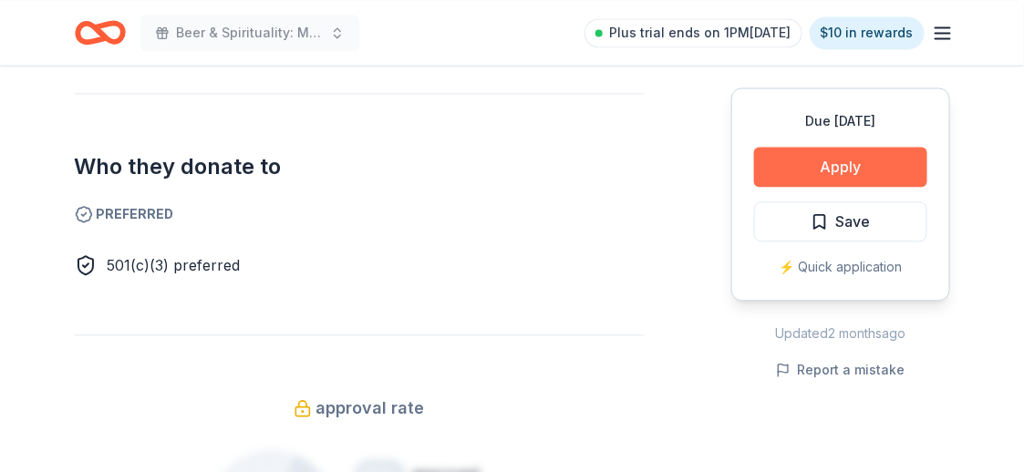
click at [833, 164] on button "Apply" at bounding box center [840, 167] width 173 height 40
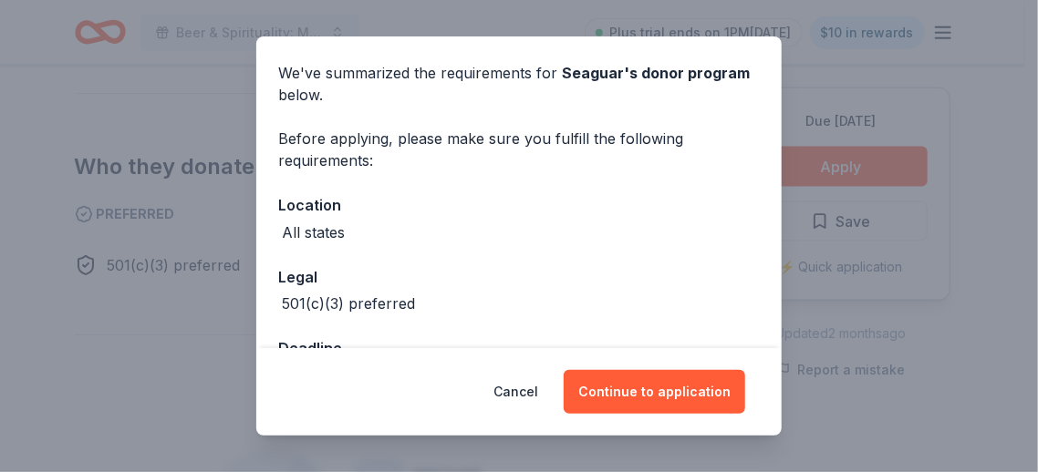
scroll to position [126, 0]
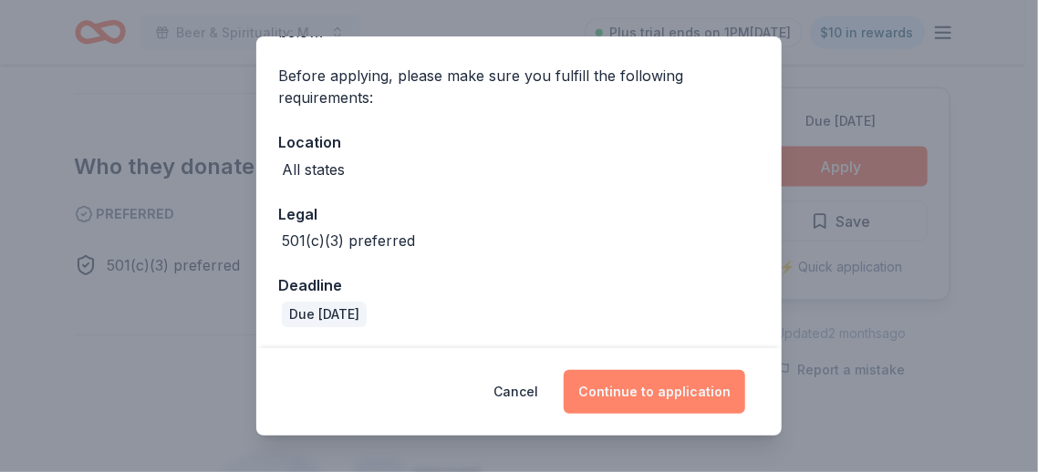
click at [635, 379] on button "Continue to application" at bounding box center [654, 392] width 181 height 44
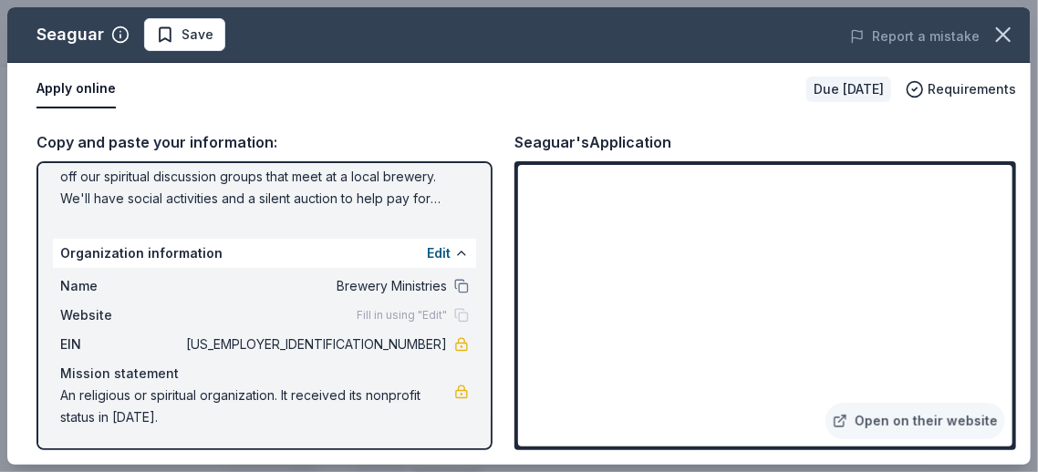
scroll to position [0, 0]
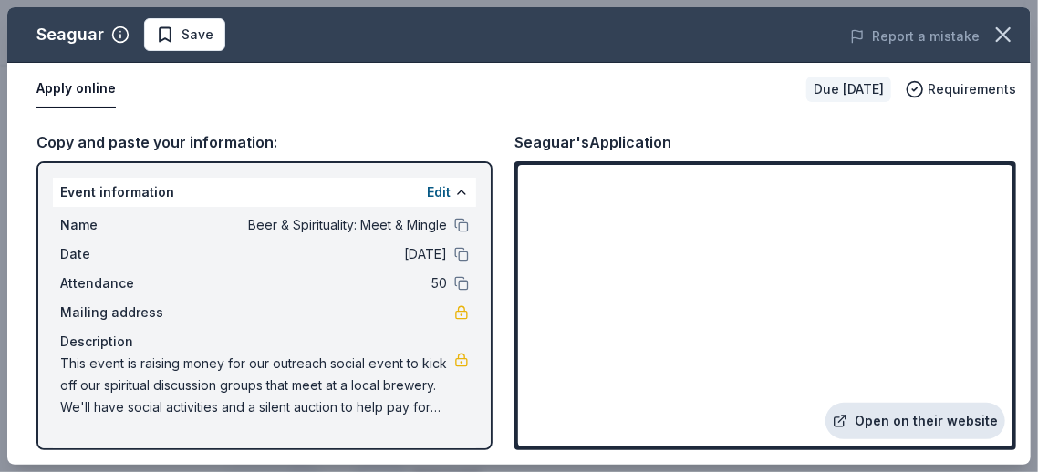
click at [938, 422] on link "Open on their website" at bounding box center [915, 421] width 180 height 36
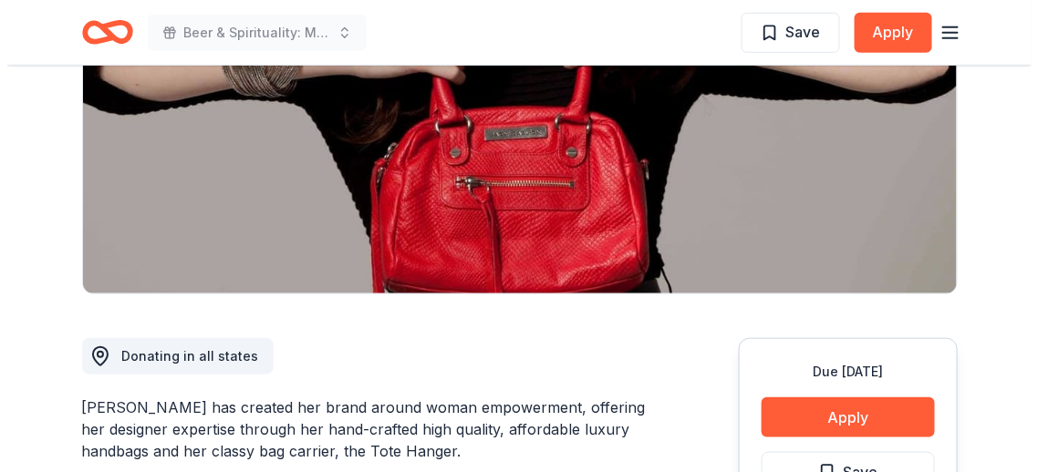
scroll to position [365, 0]
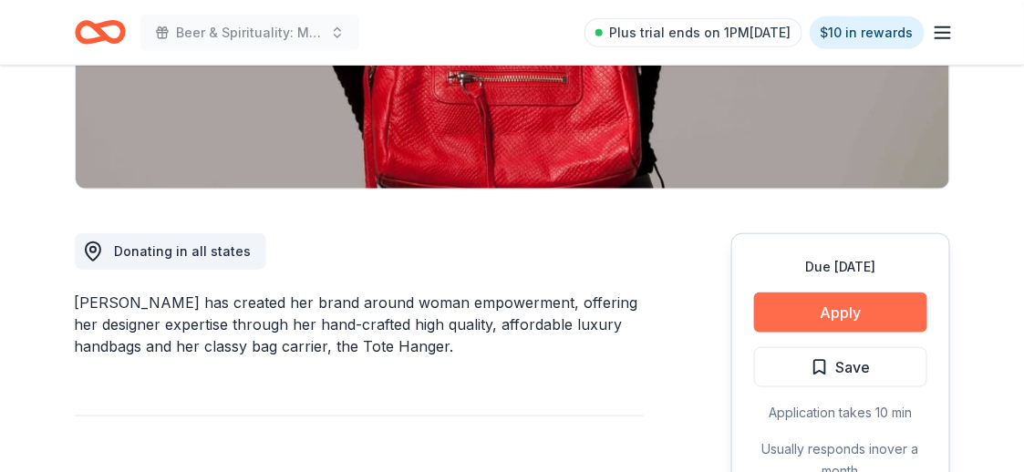
click at [812, 313] on button "Apply" at bounding box center [840, 313] width 173 height 40
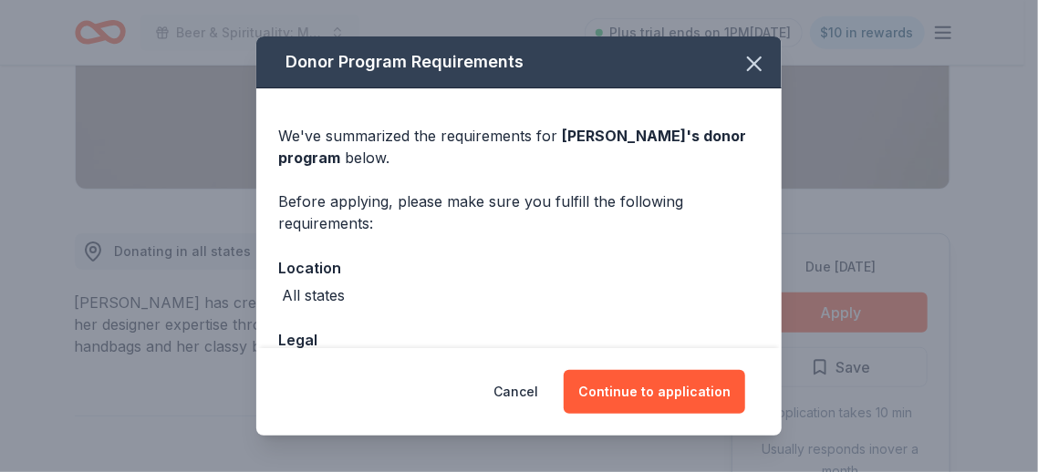
scroll to position [126, 0]
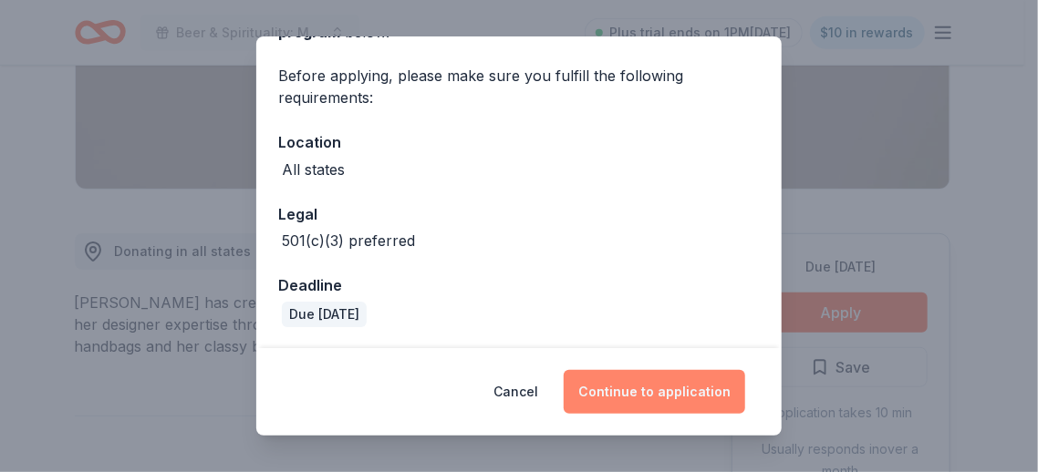
click at [661, 384] on button "Continue to application" at bounding box center [654, 392] width 181 height 44
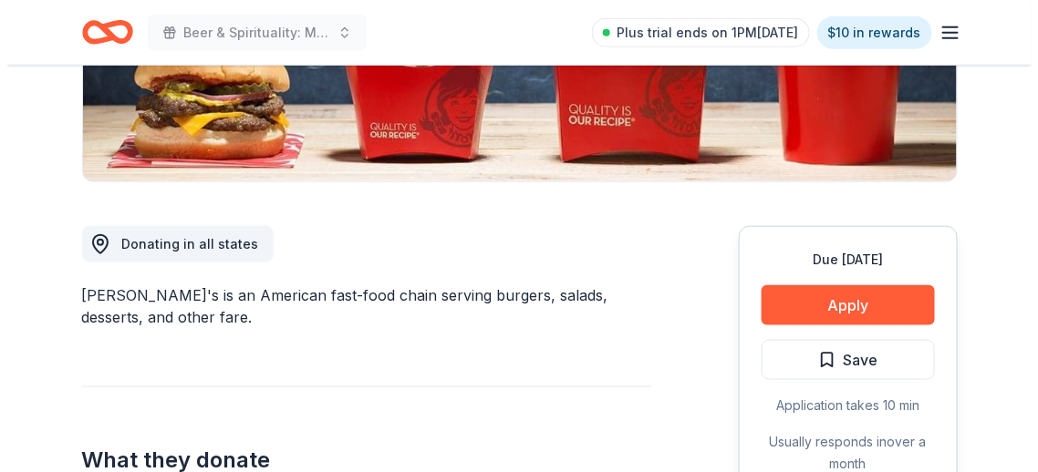
scroll to position [456, 0]
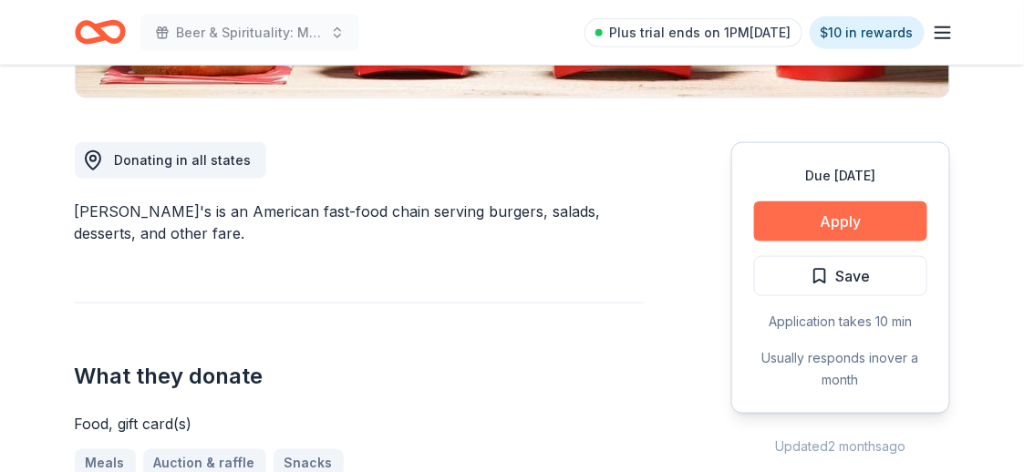
click at [842, 214] on button "Apply" at bounding box center [840, 222] width 173 height 40
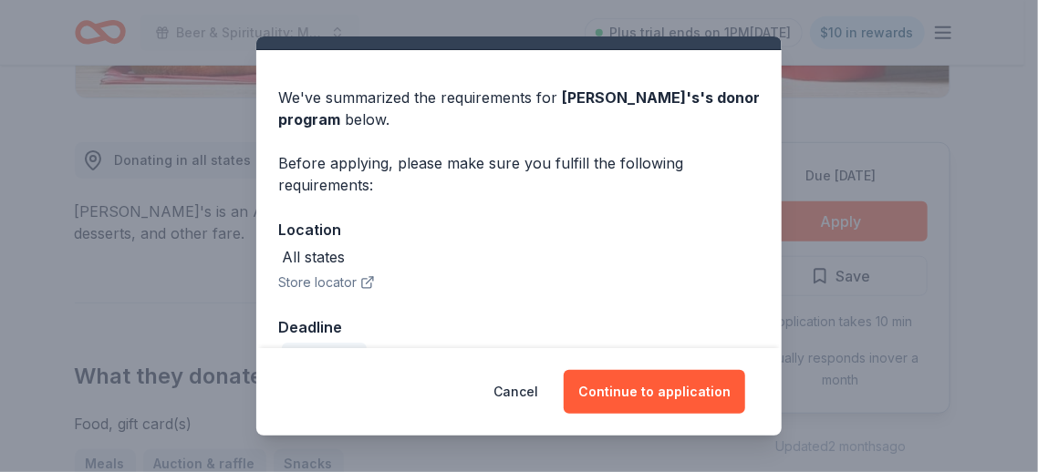
scroll to position [79, 0]
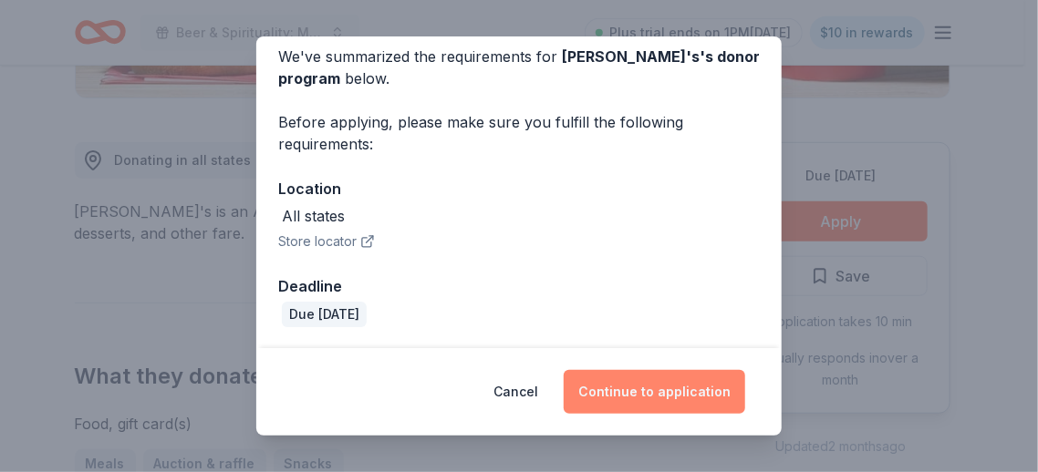
click at [655, 388] on button "Continue to application" at bounding box center [654, 392] width 181 height 44
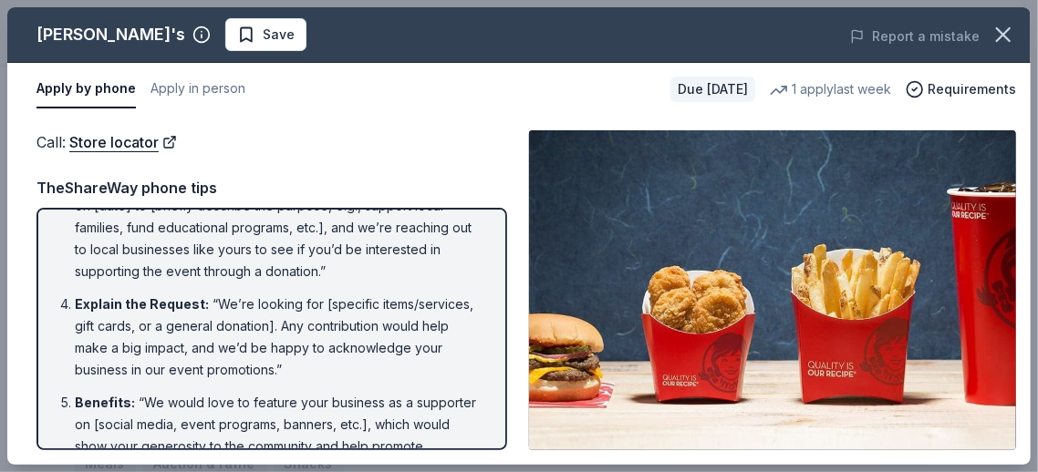
scroll to position [456, 0]
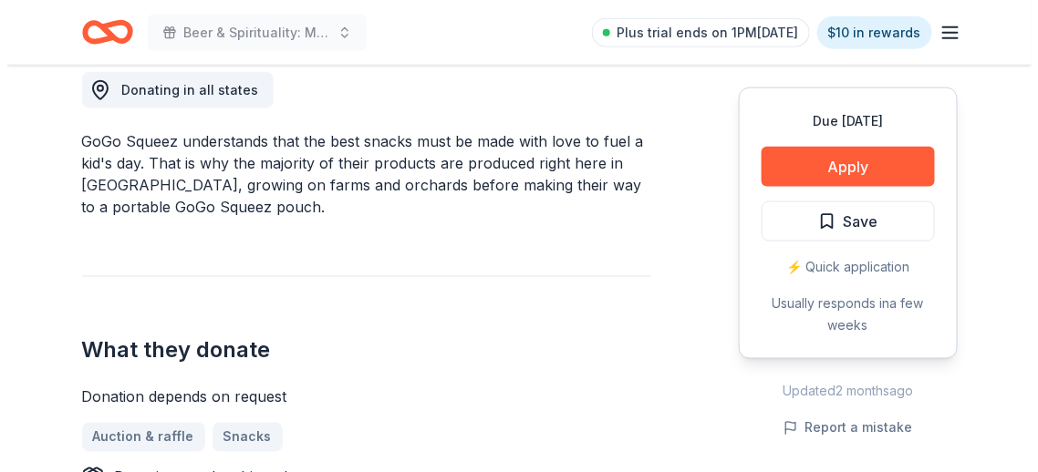
scroll to position [637, 0]
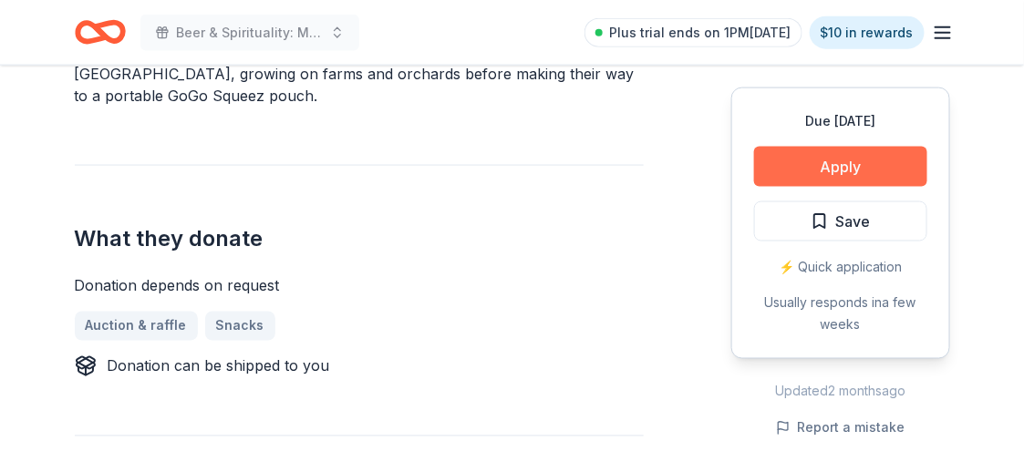
click at [810, 171] on button "Apply" at bounding box center [840, 167] width 173 height 40
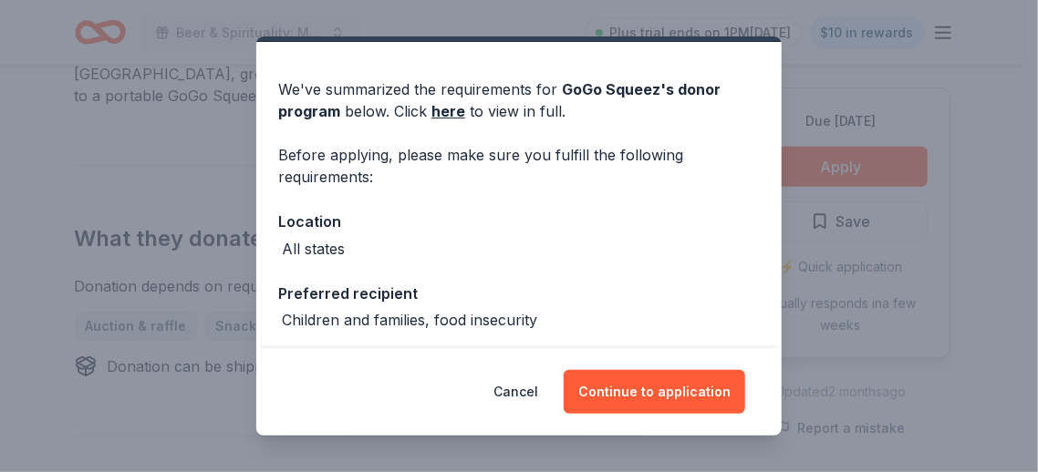
scroll to position [126, 0]
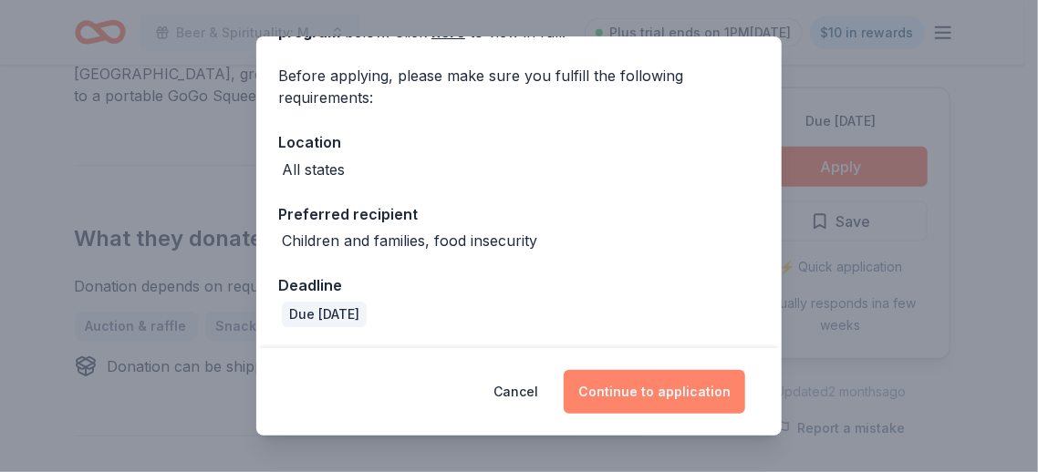
click at [651, 395] on button "Continue to application" at bounding box center [654, 392] width 181 height 44
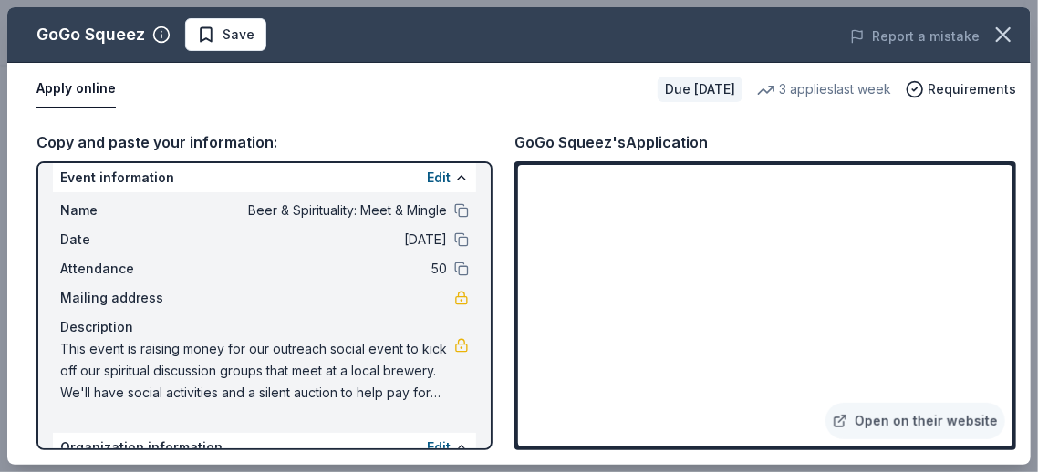
scroll to position [0, 0]
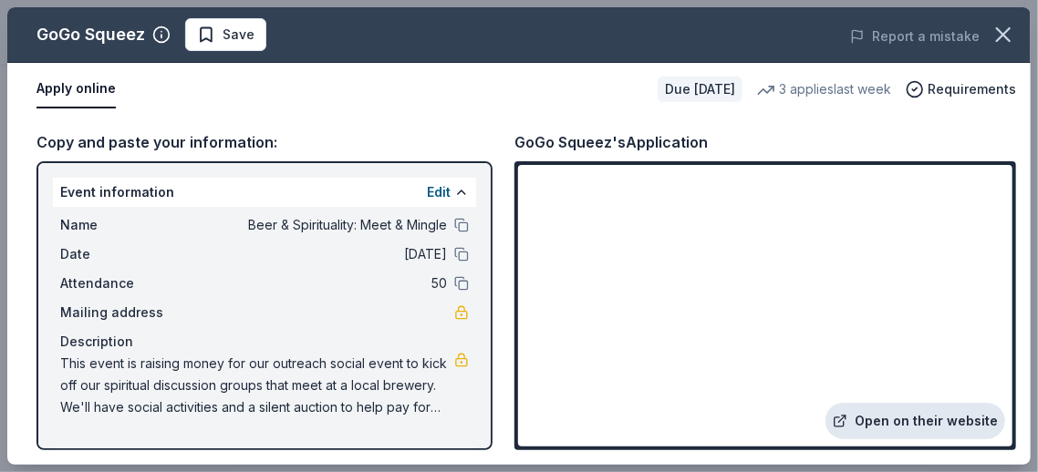
click at [879, 429] on link "Open on their website" at bounding box center [915, 421] width 180 height 36
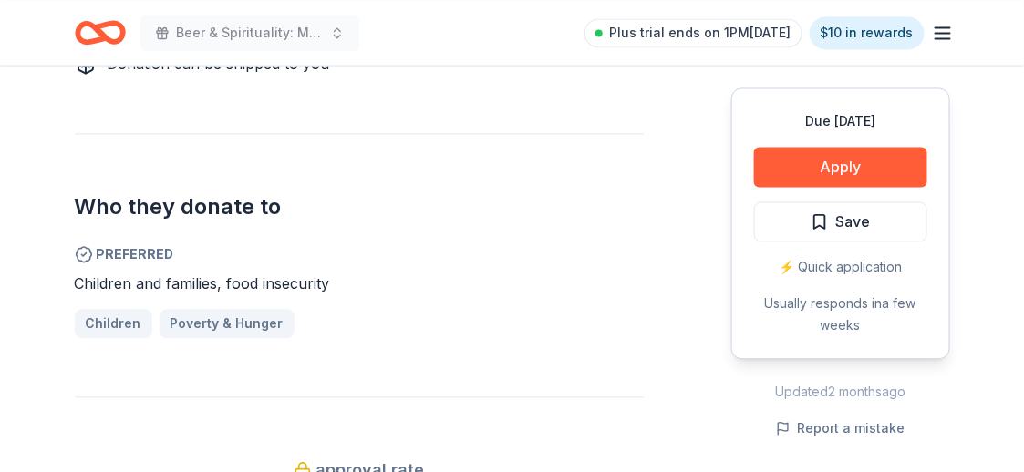
scroll to position [1002, 0]
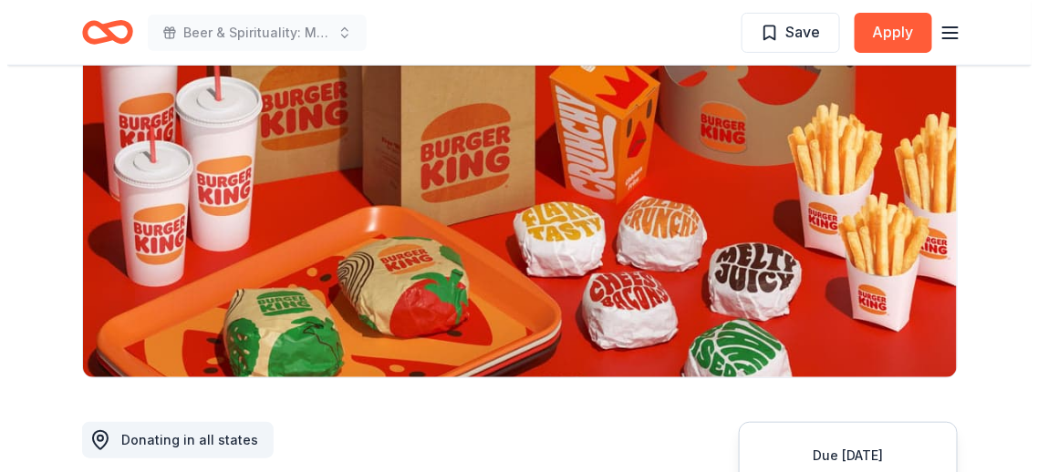
scroll to position [273, 0]
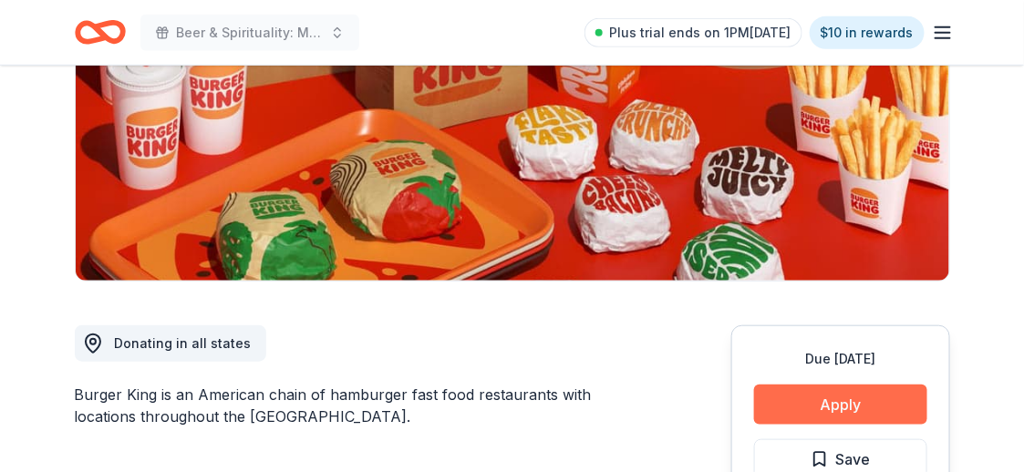
click at [858, 393] on button "Apply" at bounding box center [840, 405] width 173 height 40
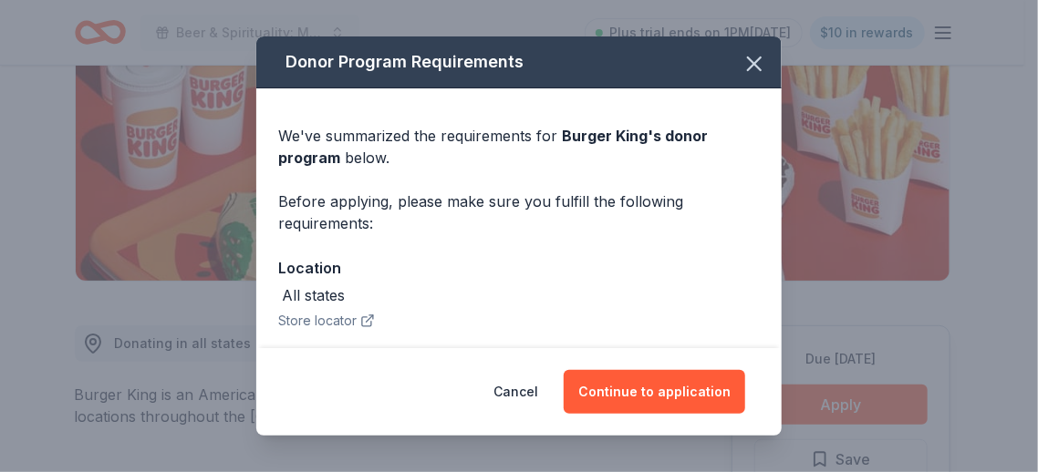
scroll to position [79, 0]
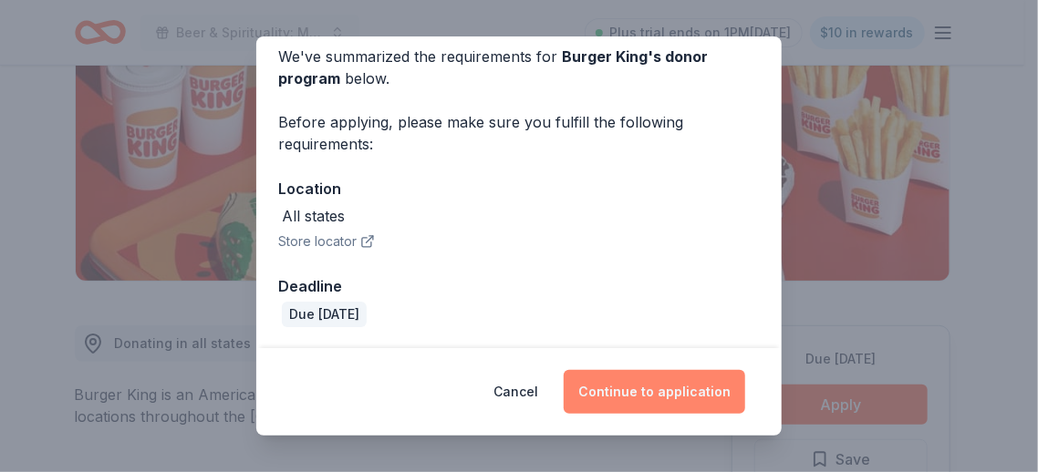
click at [652, 380] on button "Continue to application" at bounding box center [654, 392] width 181 height 44
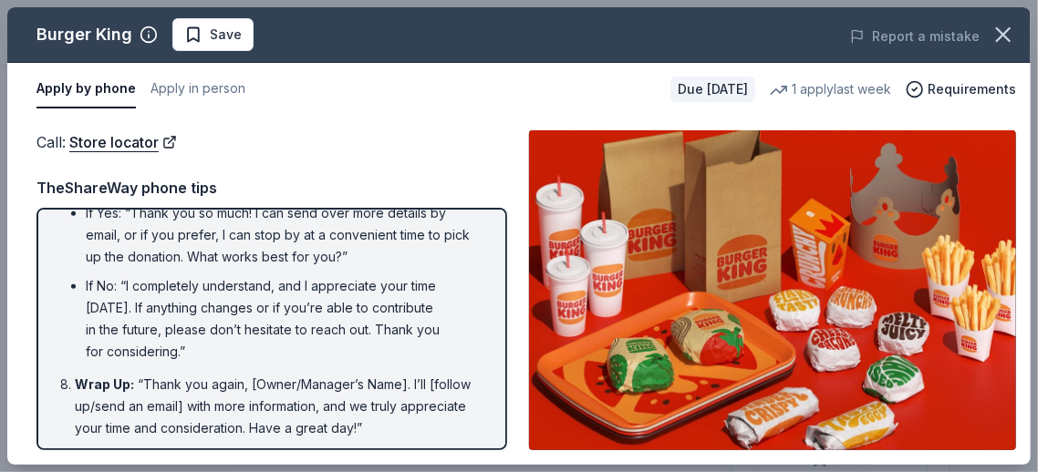
scroll to position [550, 0]
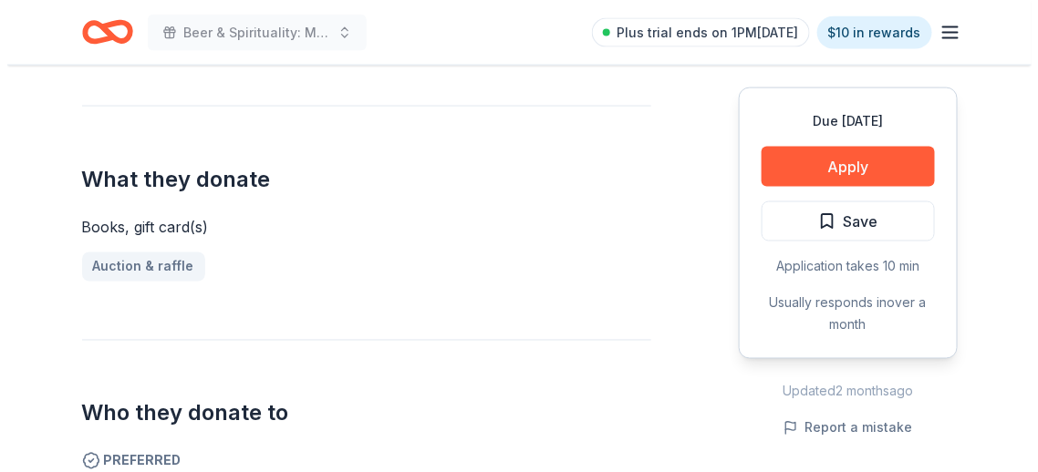
scroll to position [821, 0]
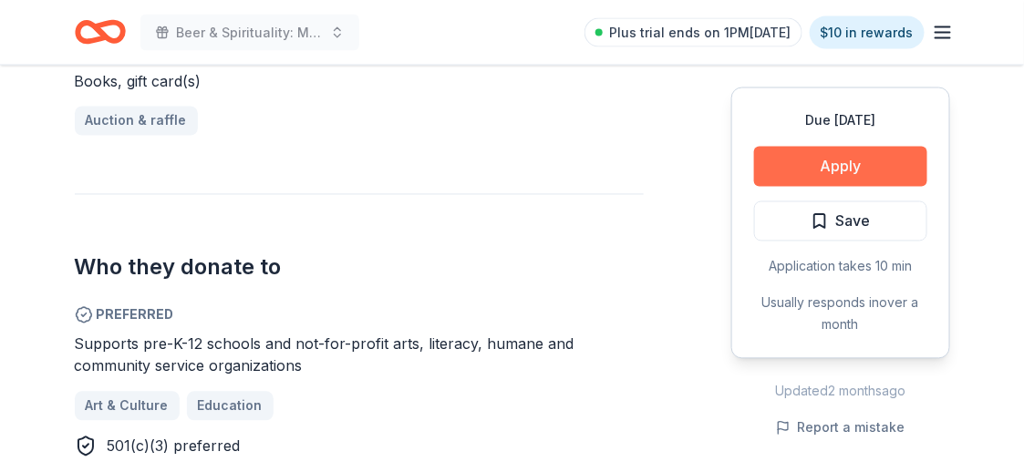
click at [860, 167] on button "Apply" at bounding box center [840, 167] width 173 height 40
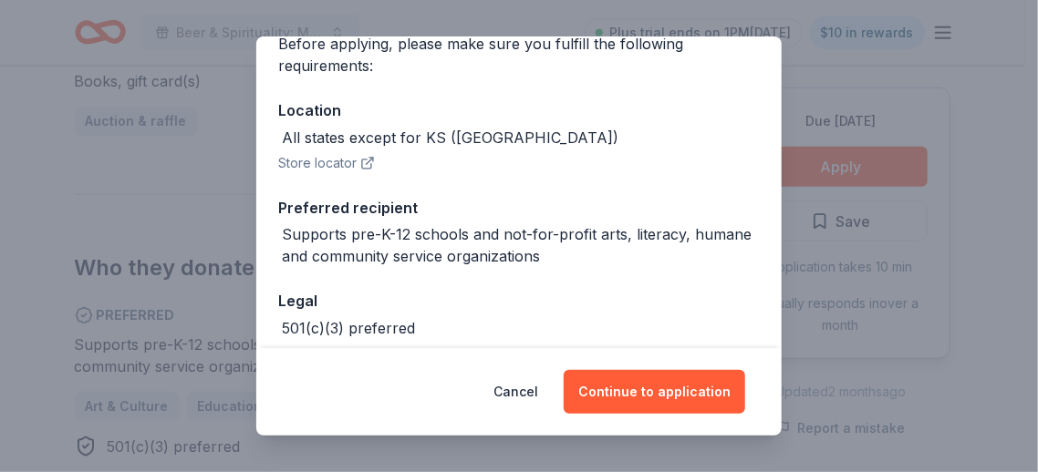
scroll to position [244, 0]
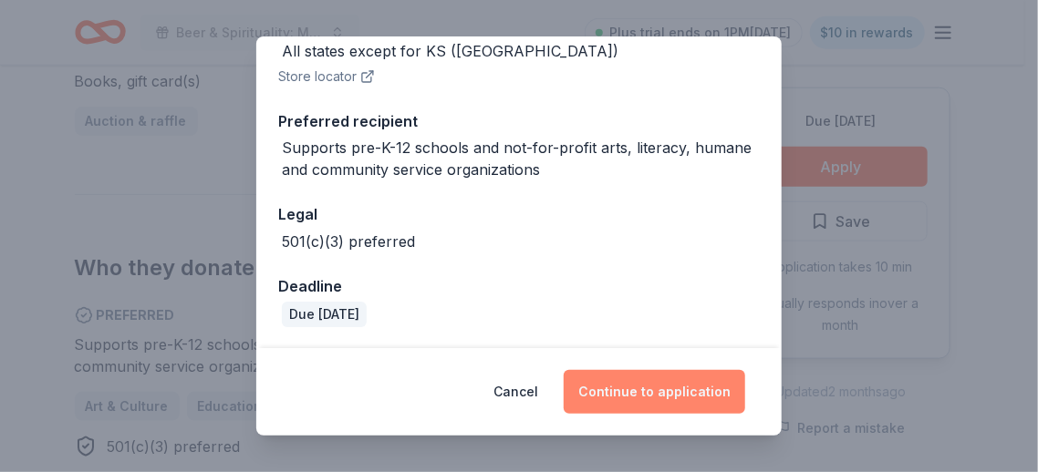
click at [644, 389] on button "Continue to application" at bounding box center [654, 392] width 181 height 44
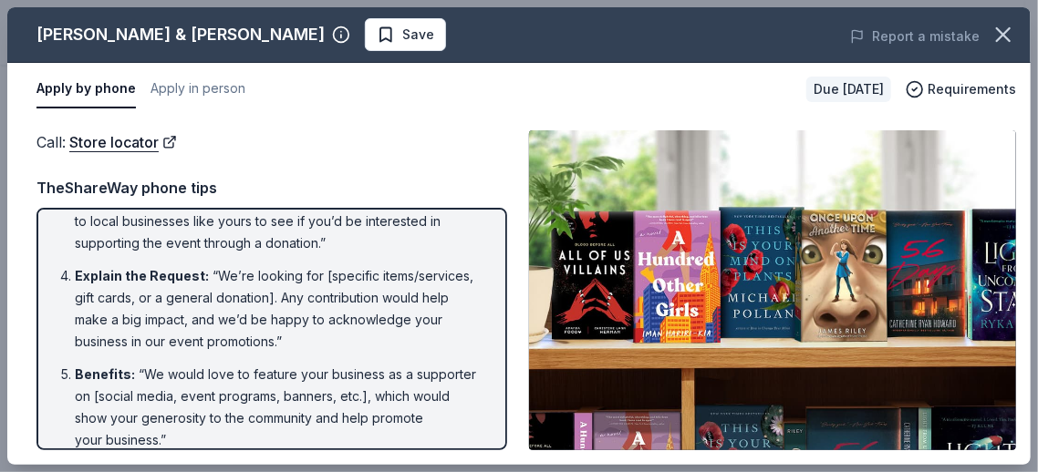
scroll to position [0, 0]
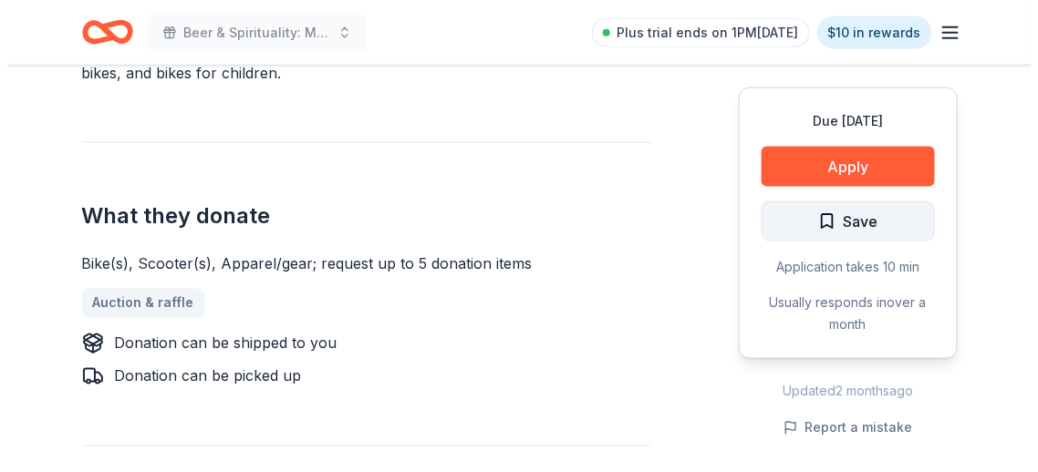
scroll to position [637, 0]
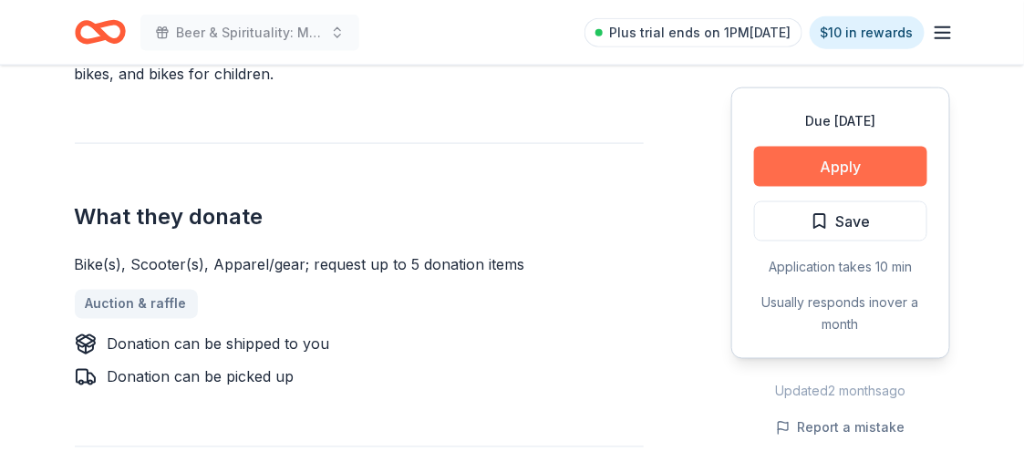
click at [876, 167] on button "Apply" at bounding box center [840, 167] width 173 height 40
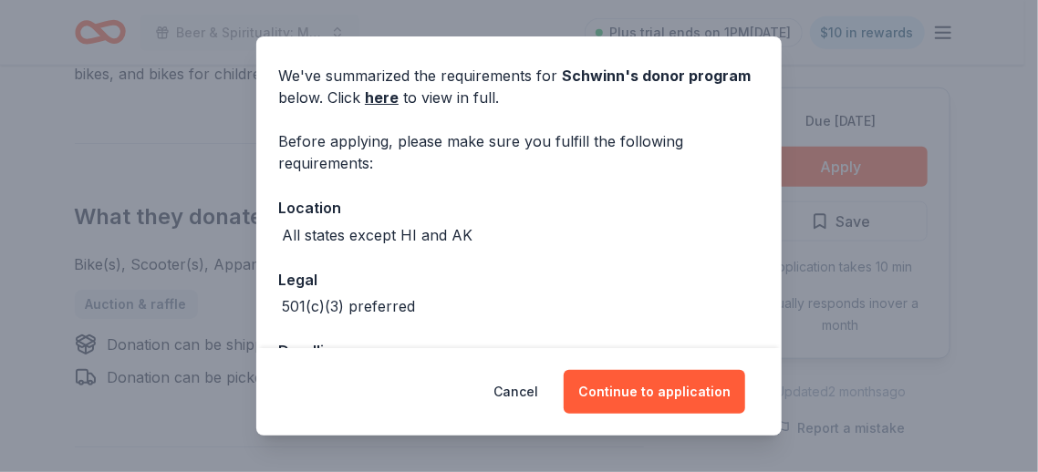
scroll to position [126, 0]
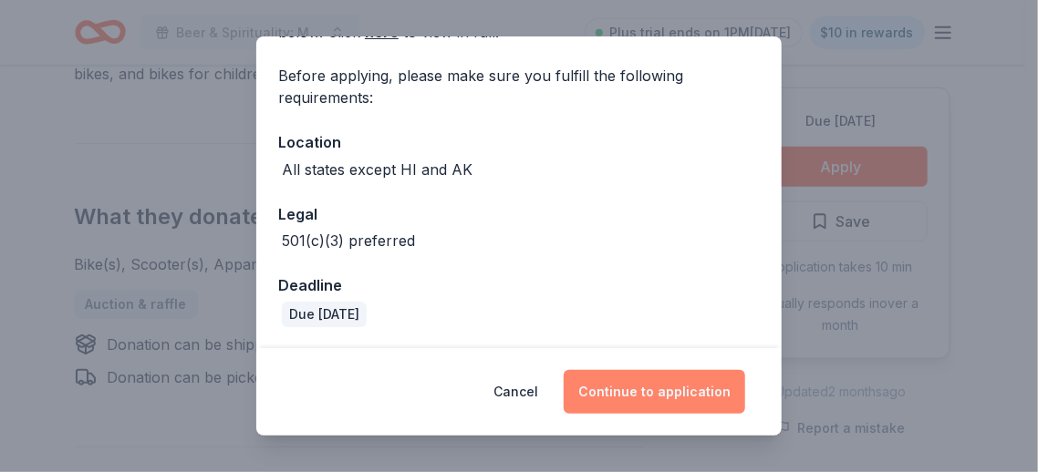
click at [636, 404] on button "Continue to application" at bounding box center [654, 392] width 181 height 44
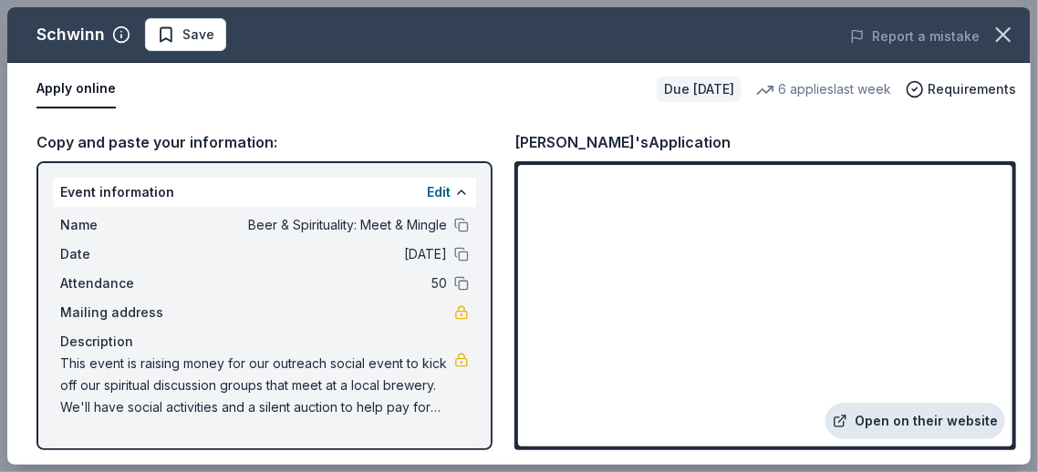
click at [906, 426] on link "Open on their website" at bounding box center [915, 421] width 180 height 36
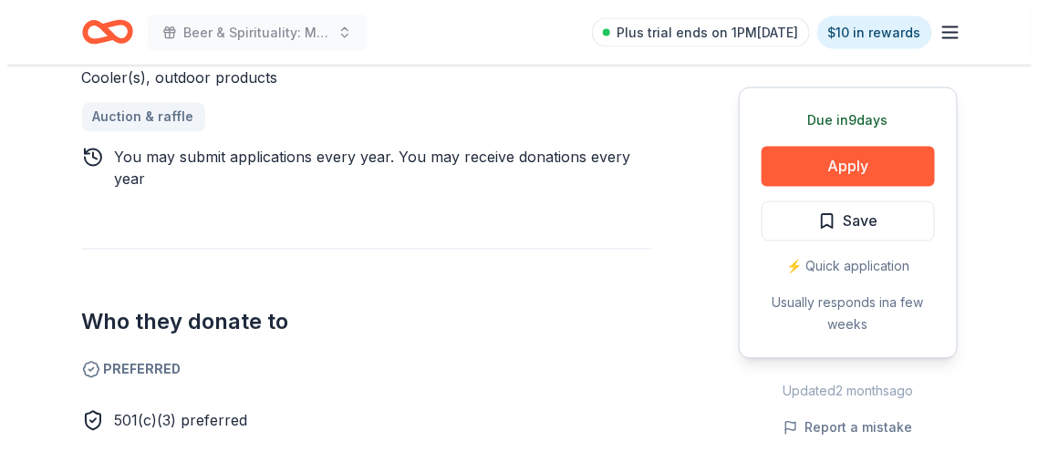
scroll to position [729, 0]
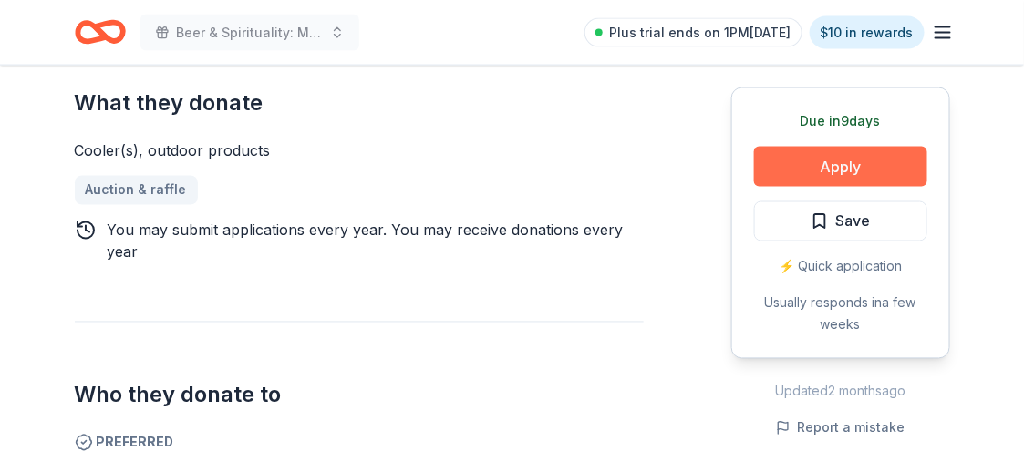
click at [825, 163] on button "Apply" at bounding box center [840, 167] width 173 height 40
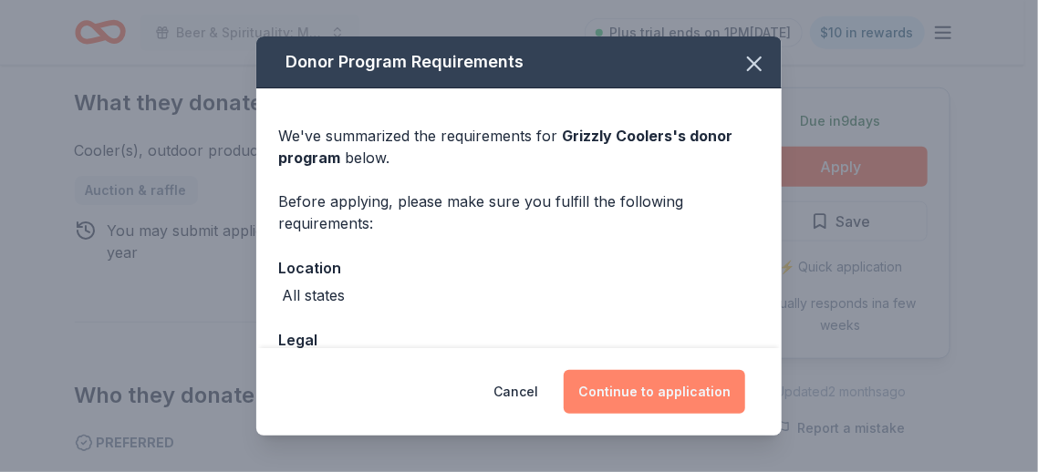
click at [631, 395] on button "Continue to application" at bounding box center [654, 392] width 181 height 44
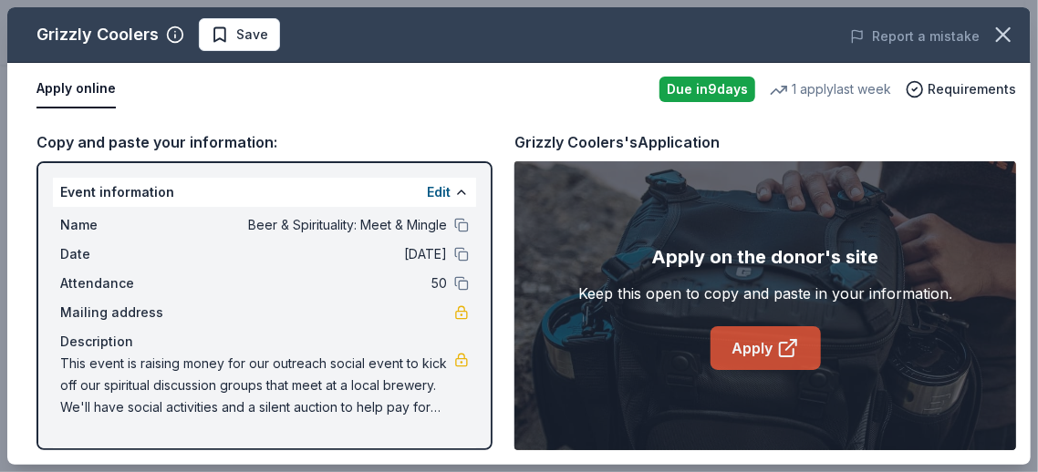
click at [754, 339] on link "Apply" at bounding box center [765, 348] width 110 height 44
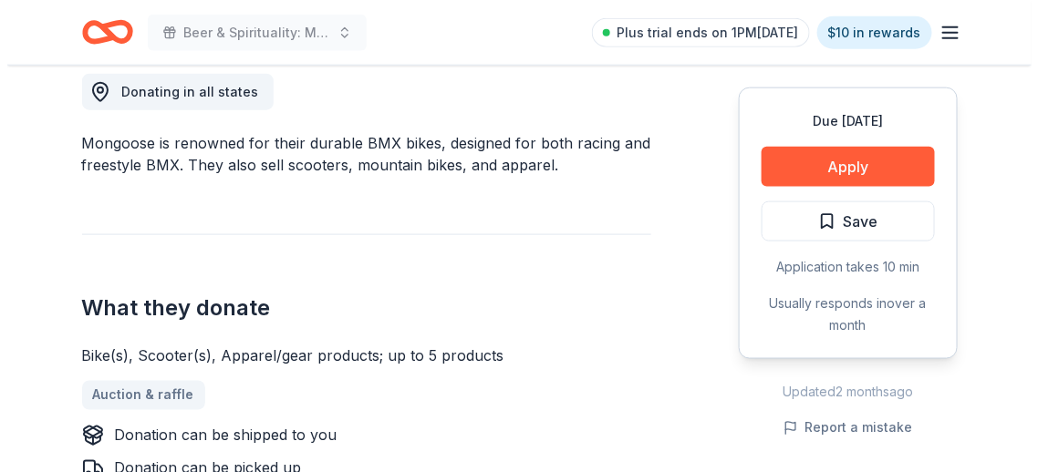
scroll to position [729, 0]
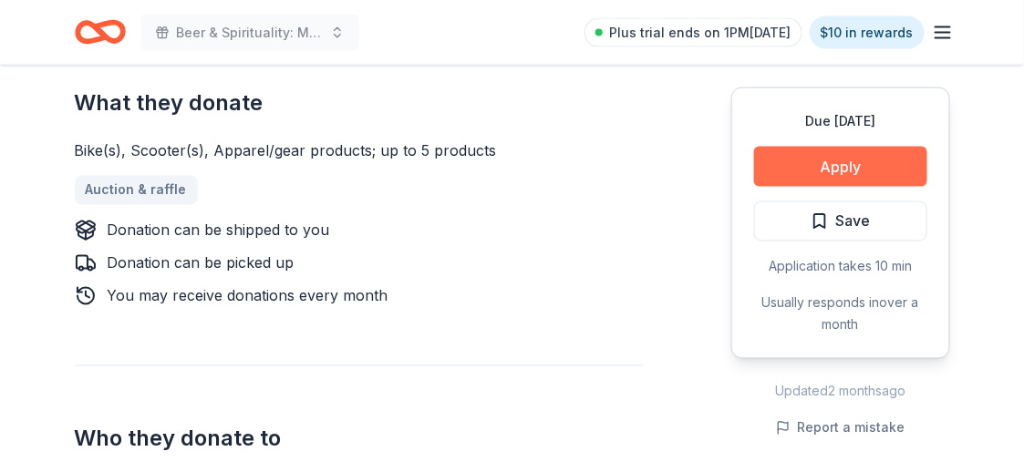
click at [783, 185] on button "Apply" at bounding box center [840, 167] width 173 height 40
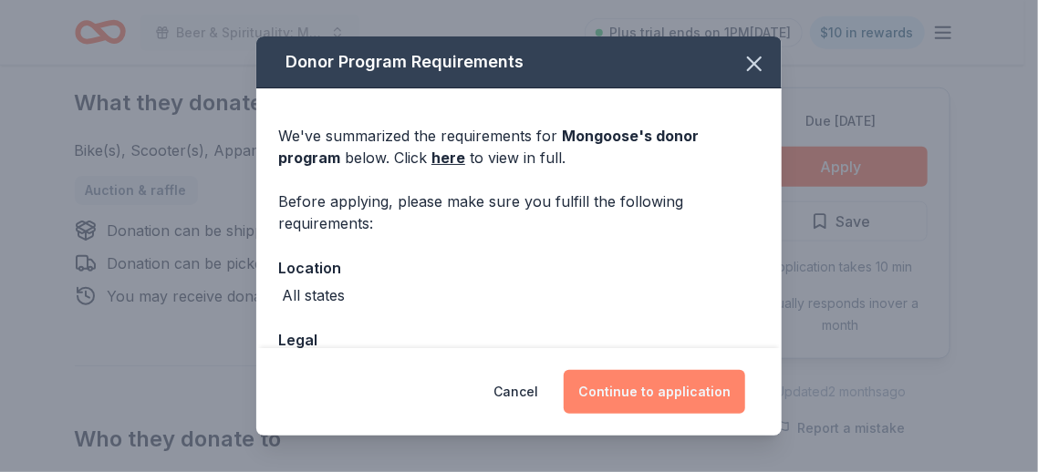
click at [628, 397] on button "Continue to application" at bounding box center [654, 392] width 181 height 44
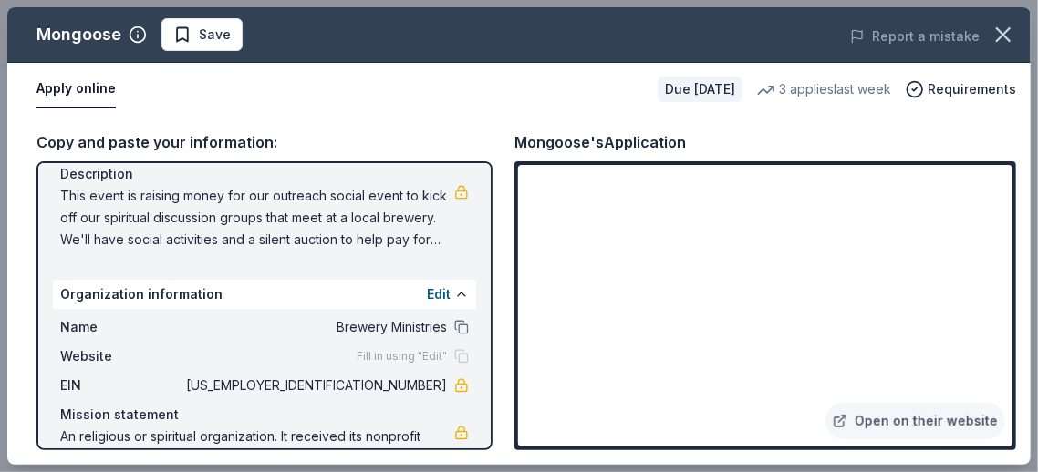
scroll to position [182, 0]
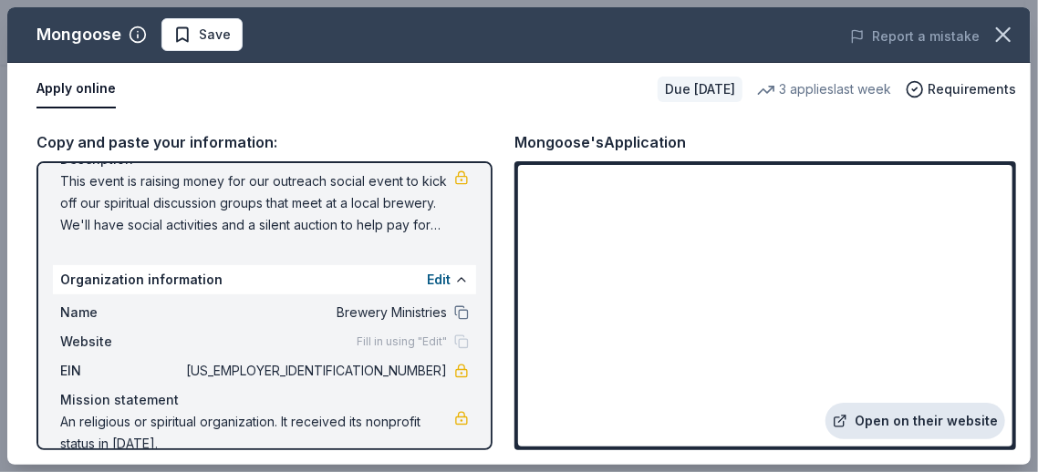
click at [955, 416] on link "Open on their website" at bounding box center [915, 421] width 180 height 36
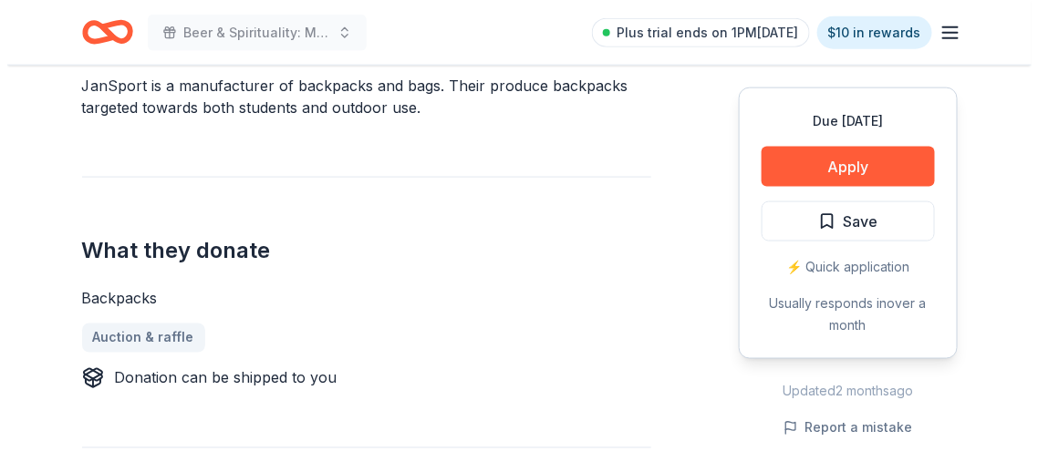
scroll to position [637, 0]
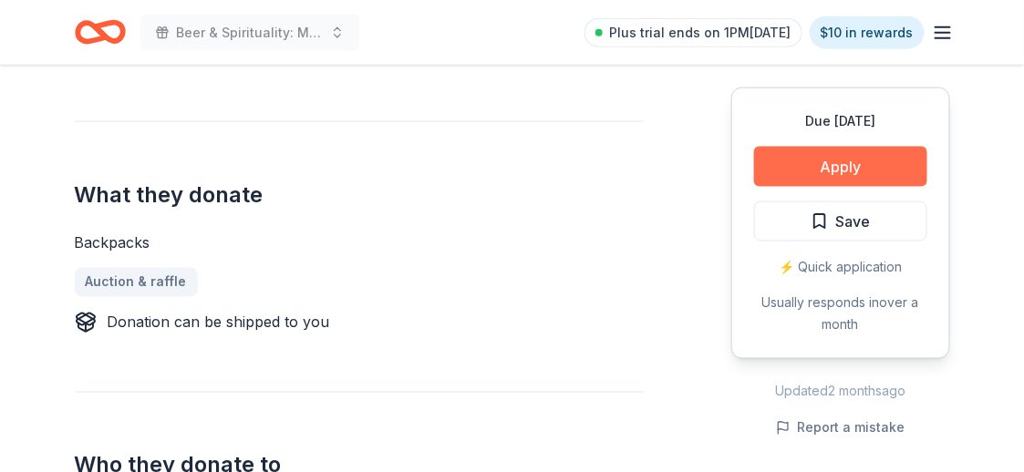
click at [824, 175] on button "Apply" at bounding box center [840, 167] width 173 height 40
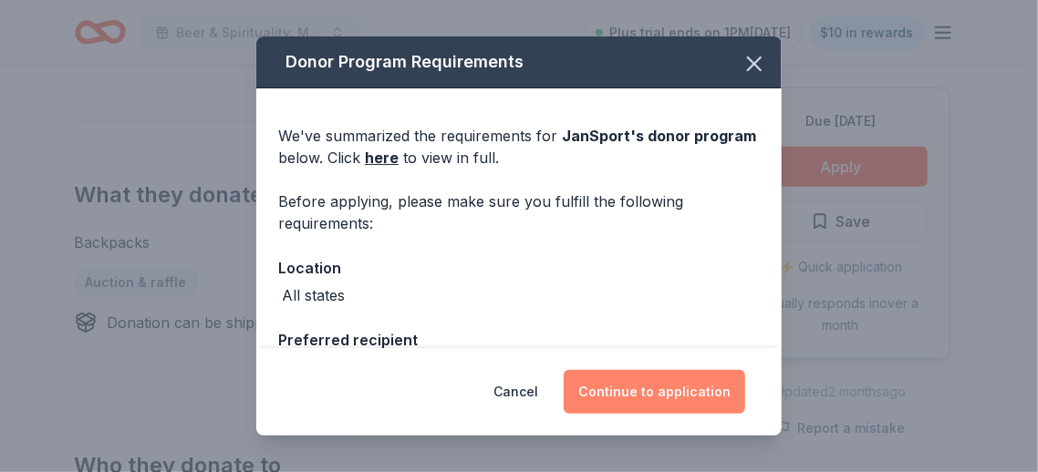
click at [691, 396] on button "Continue to application" at bounding box center [654, 392] width 181 height 44
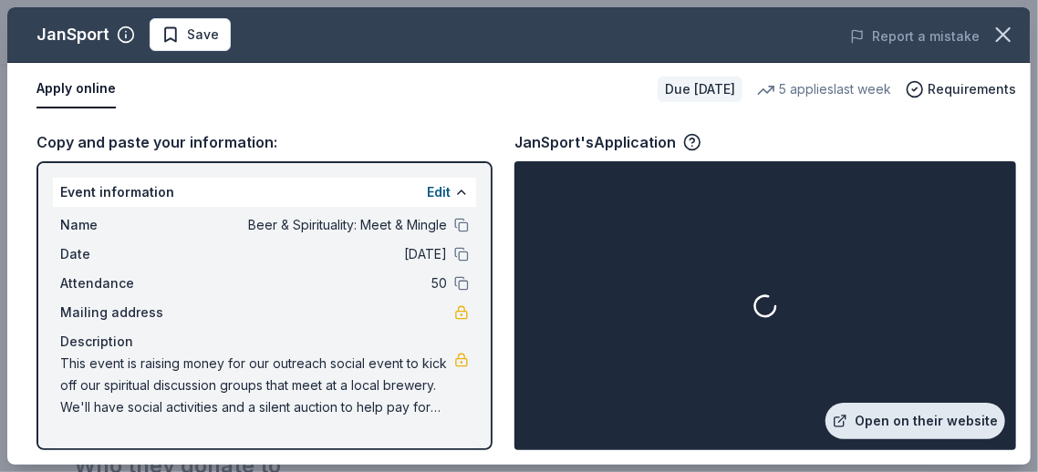
click at [871, 427] on link "Open on their website" at bounding box center [915, 421] width 180 height 36
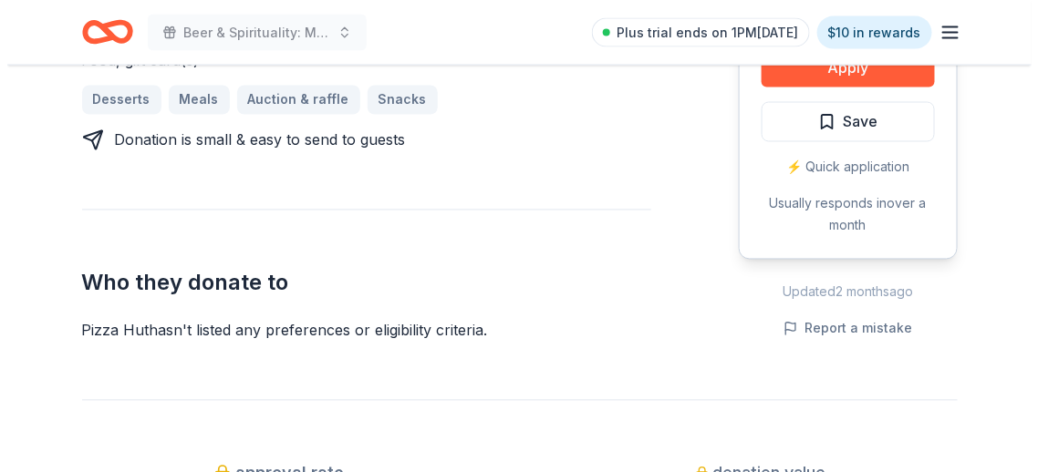
scroll to position [821, 0]
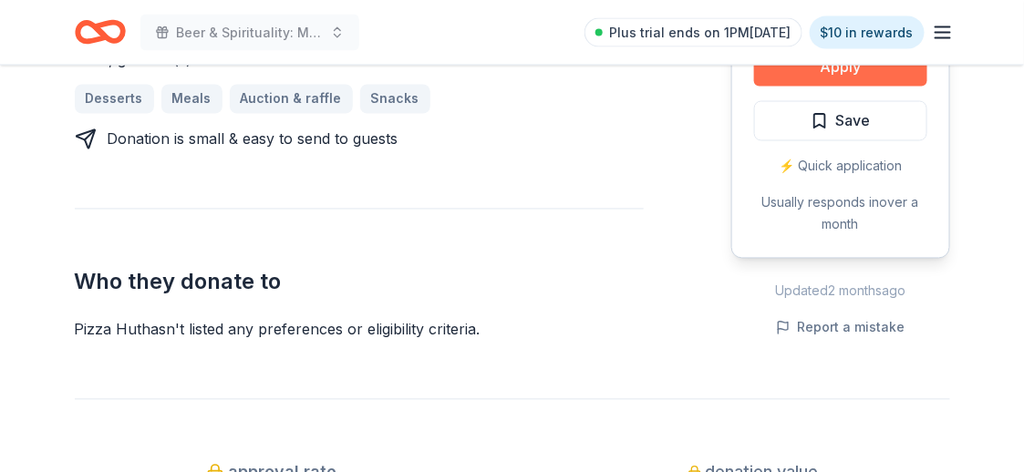
click at [886, 82] on button "Apply" at bounding box center [840, 67] width 173 height 40
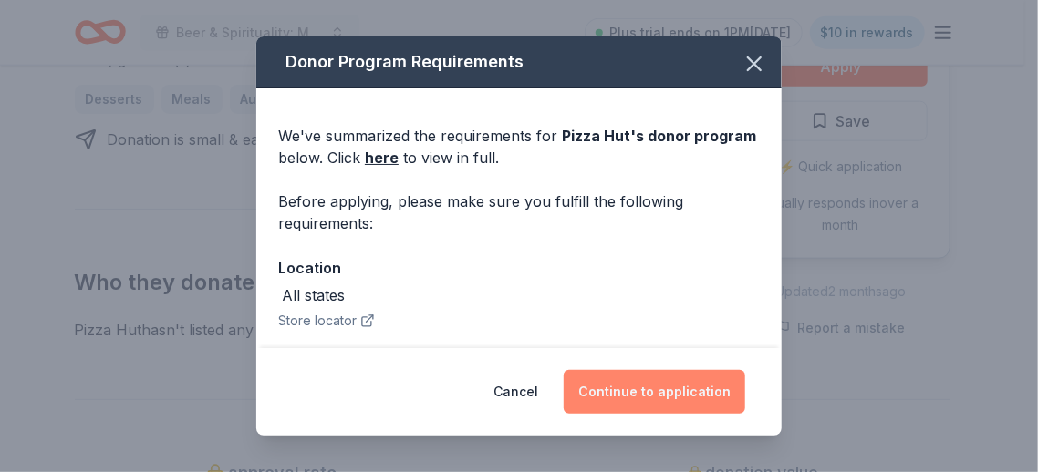
click at [683, 400] on button "Continue to application" at bounding box center [654, 392] width 181 height 44
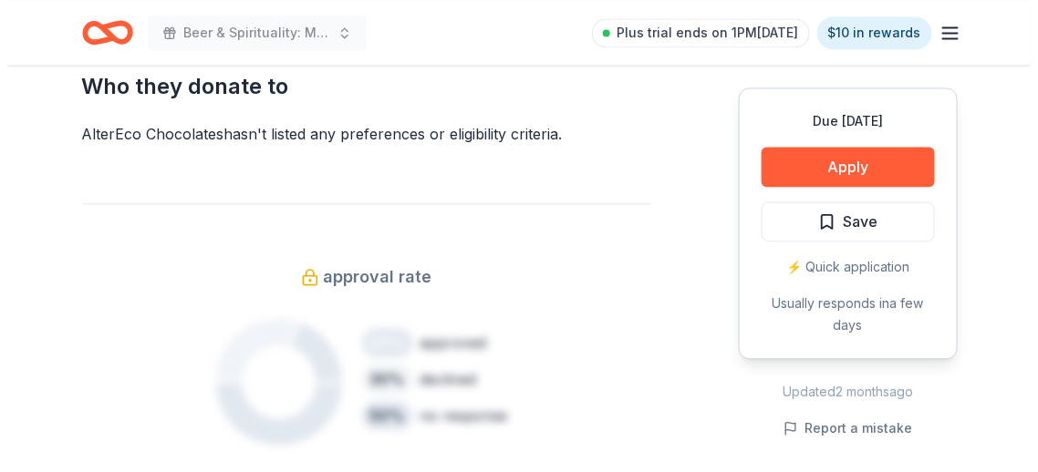
scroll to position [637, 0]
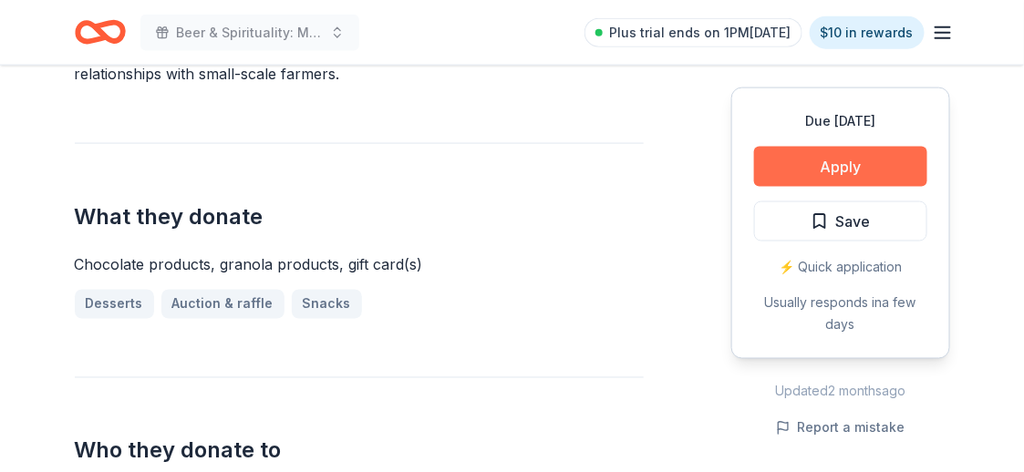
click at [823, 174] on button "Apply" at bounding box center [840, 167] width 173 height 40
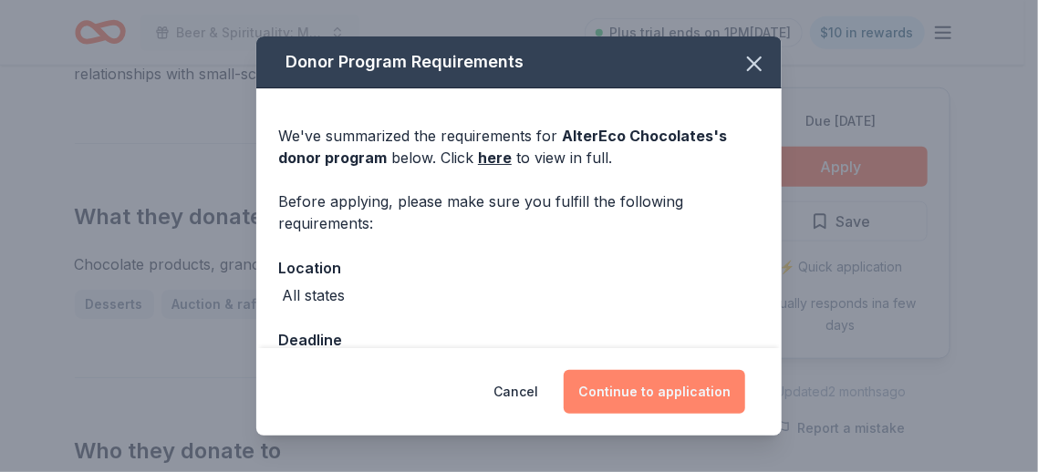
click at [642, 385] on button "Continue to application" at bounding box center [654, 392] width 181 height 44
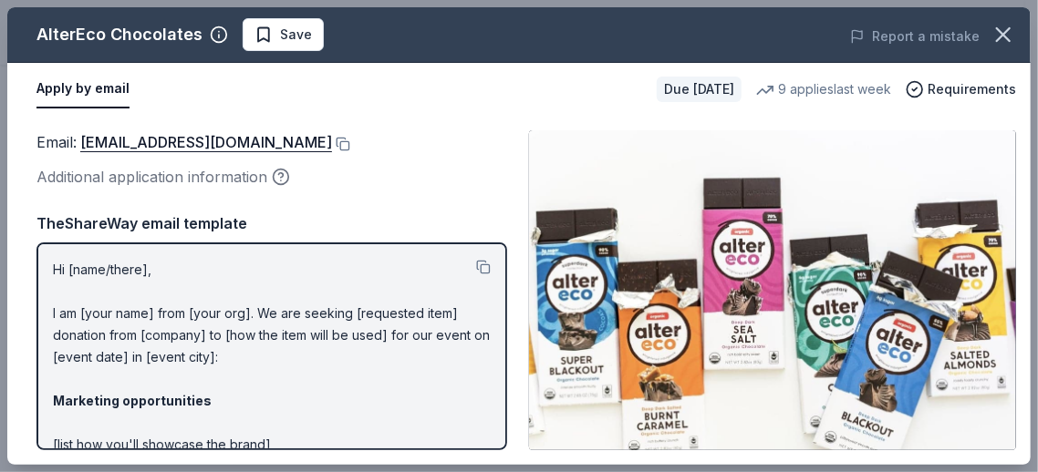
drag, startPoint x: 273, startPoint y: 144, endPoint x: 306, endPoint y: 159, distance: 36.8
click at [332, 144] on button at bounding box center [341, 144] width 18 height 15
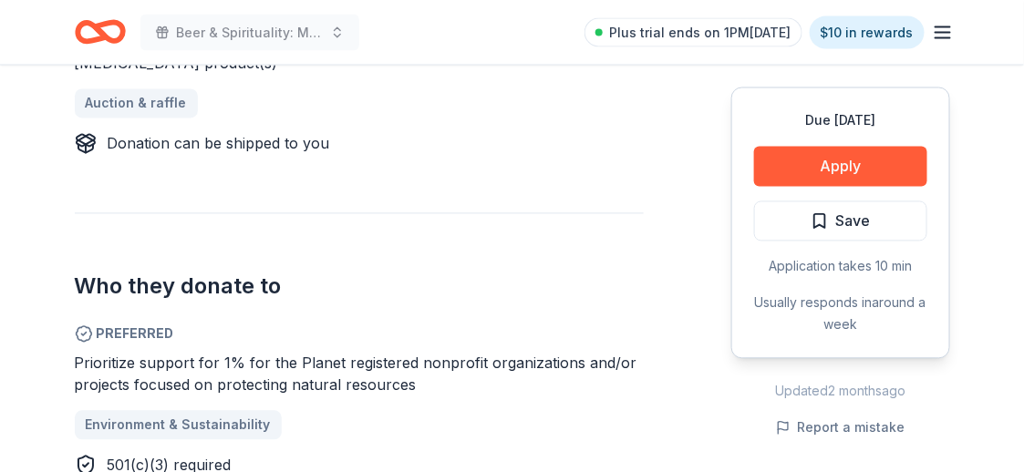
scroll to position [912, 0]
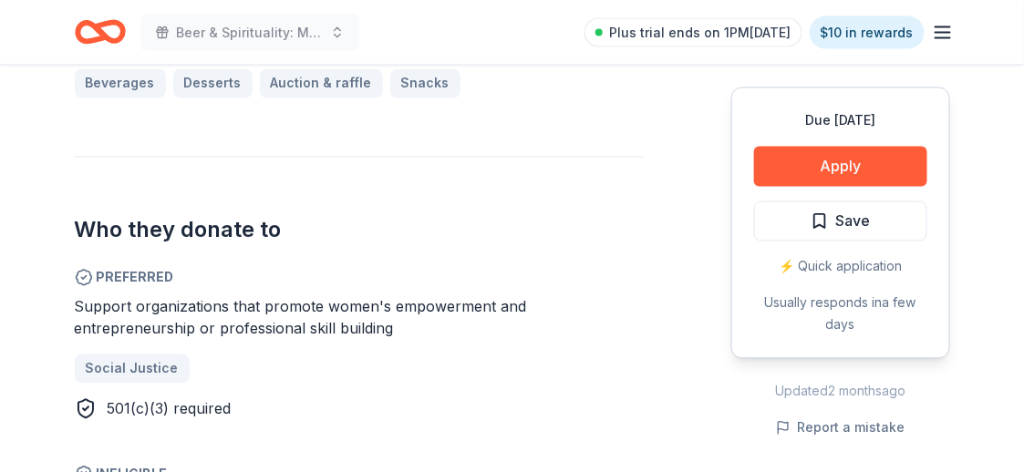
scroll to position [1002, 0]
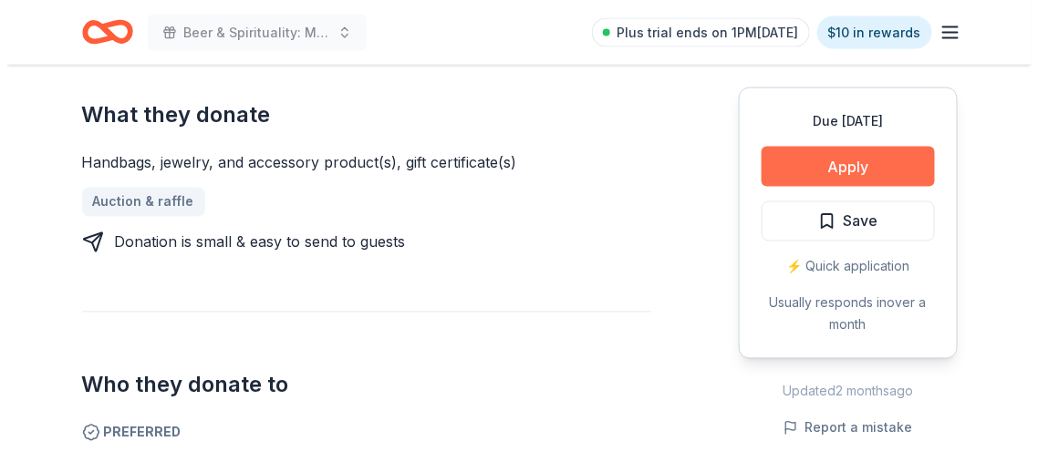
scroll to position [729, 0]
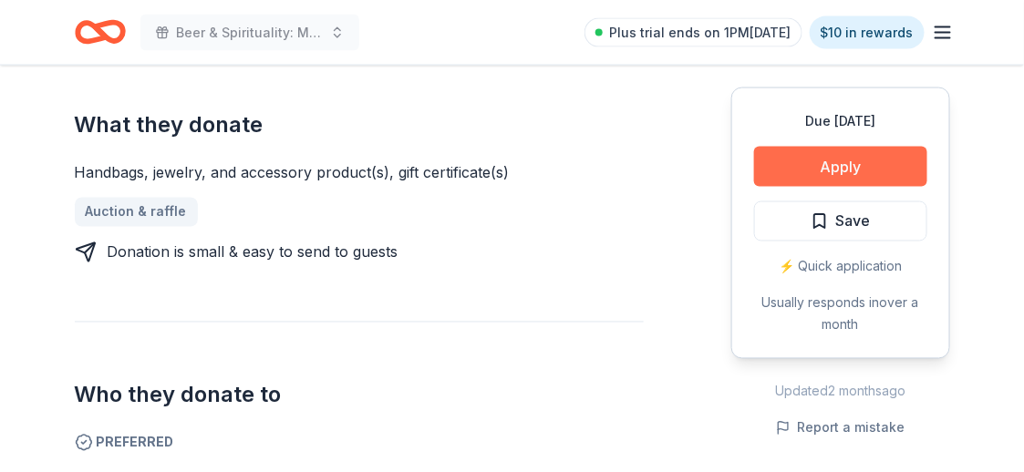
click at [805, 172] on button "Apply" at bounding box center [840, 167] width 173 height 40
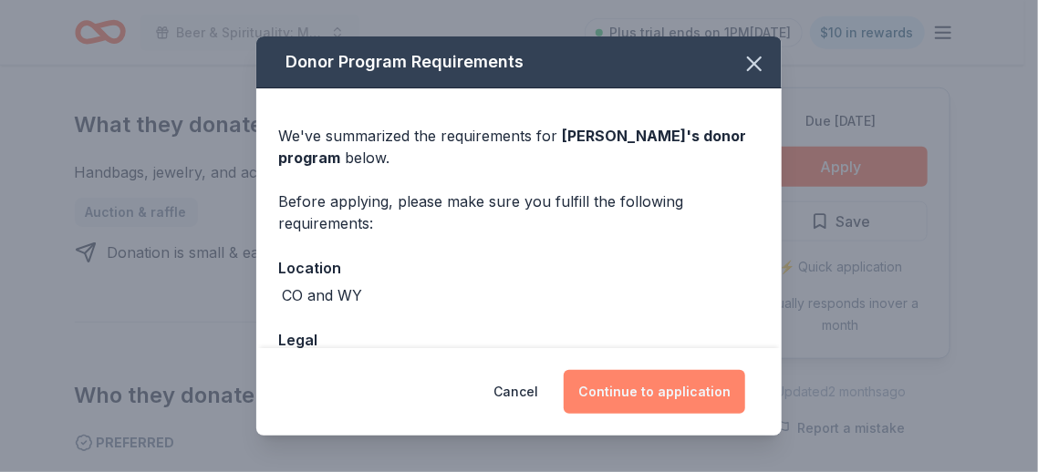
click at [664, 389] on button "Continue to application" at bounding box center [654, 392] width 181 height 44
